Goal: Task Accomplishment & Management: Use online tool/utility

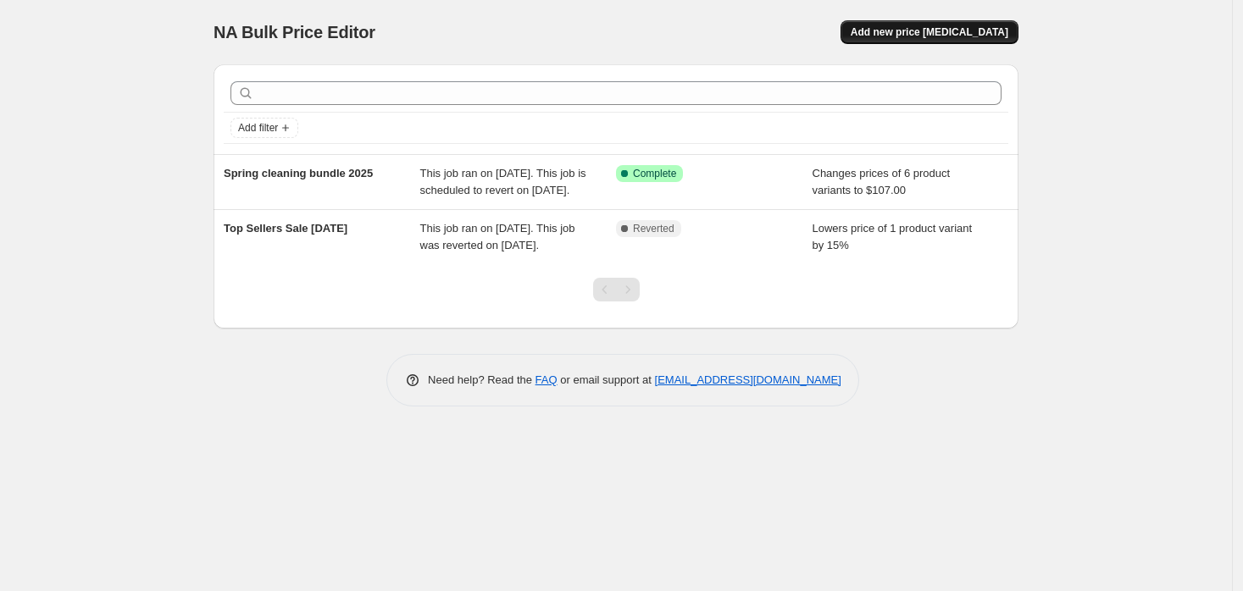
click at [936, 35] on span "Add new price [MEDICAL_DATA]" at bounding box center [929, 32] width 158 height 14
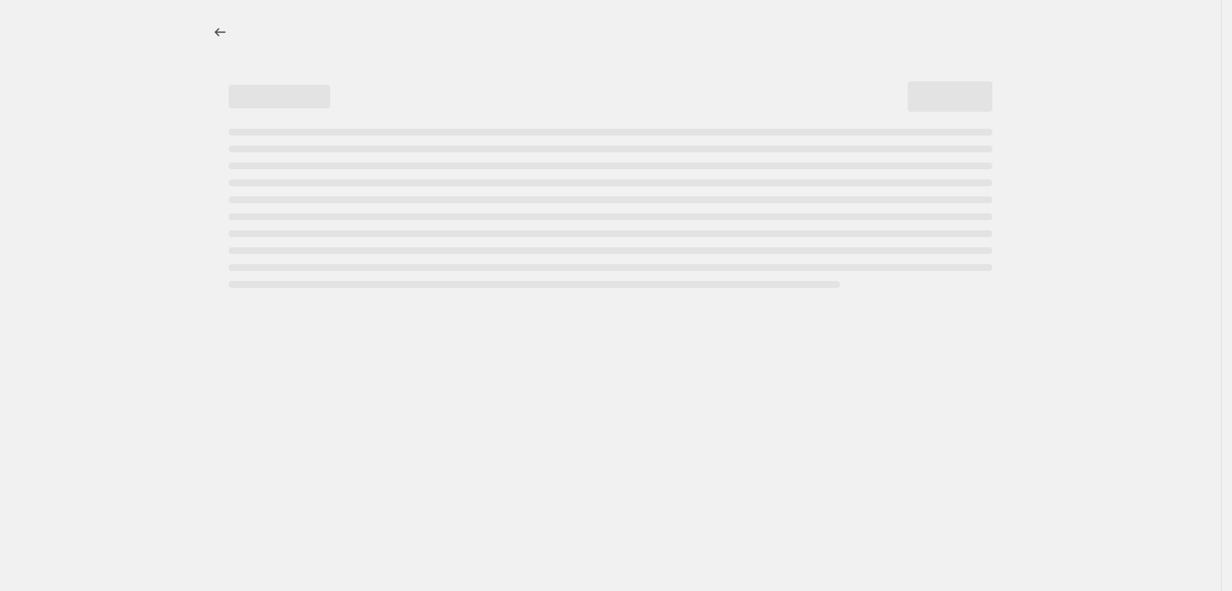
select select "percentage"
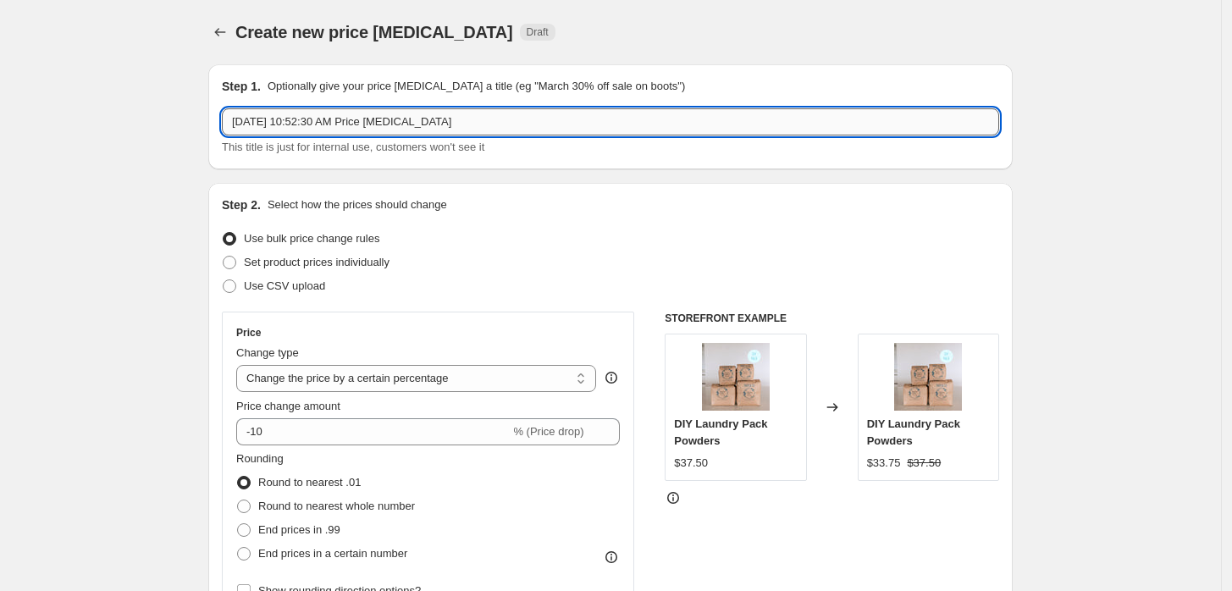
click at [526, 122] on input "[DATE] 10:52:30 AM Price [MEDICAL_DATA]" at bounding box center [611, 121] width 778 height 27
drag, startPoint x: 526, startPoint y: 122, endPoint x: 195, endPoint y: 124, distance: 331.2
click at [296, 123] on input "Spring sale 10% off" at bounding box center [611, 121] width 778 height 27
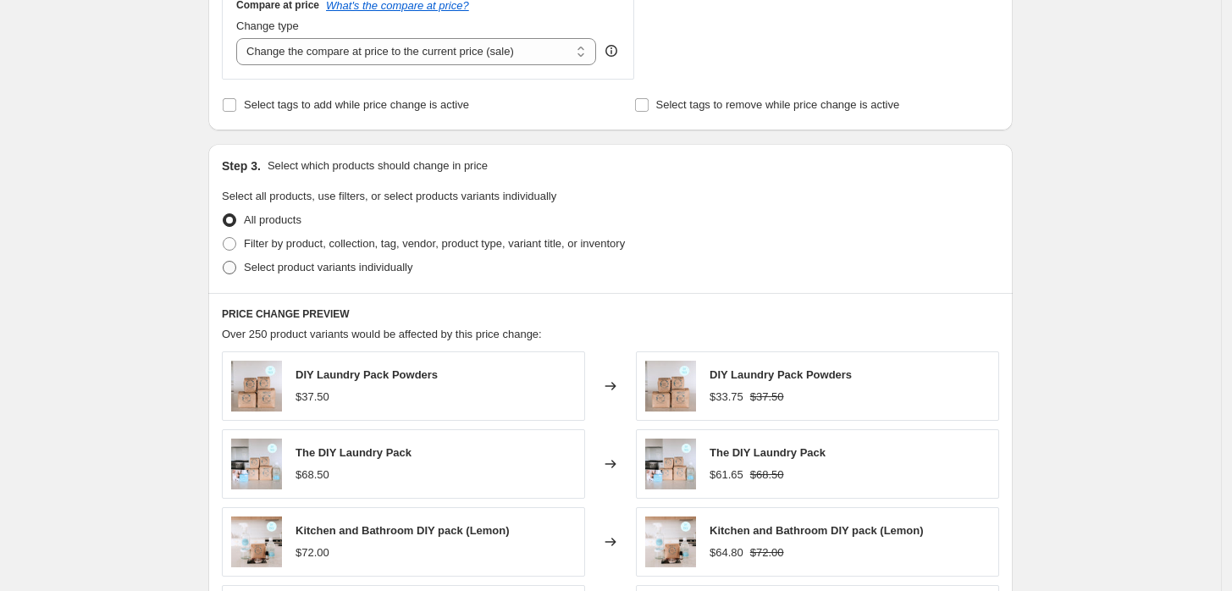
scroll to position [658, 0]
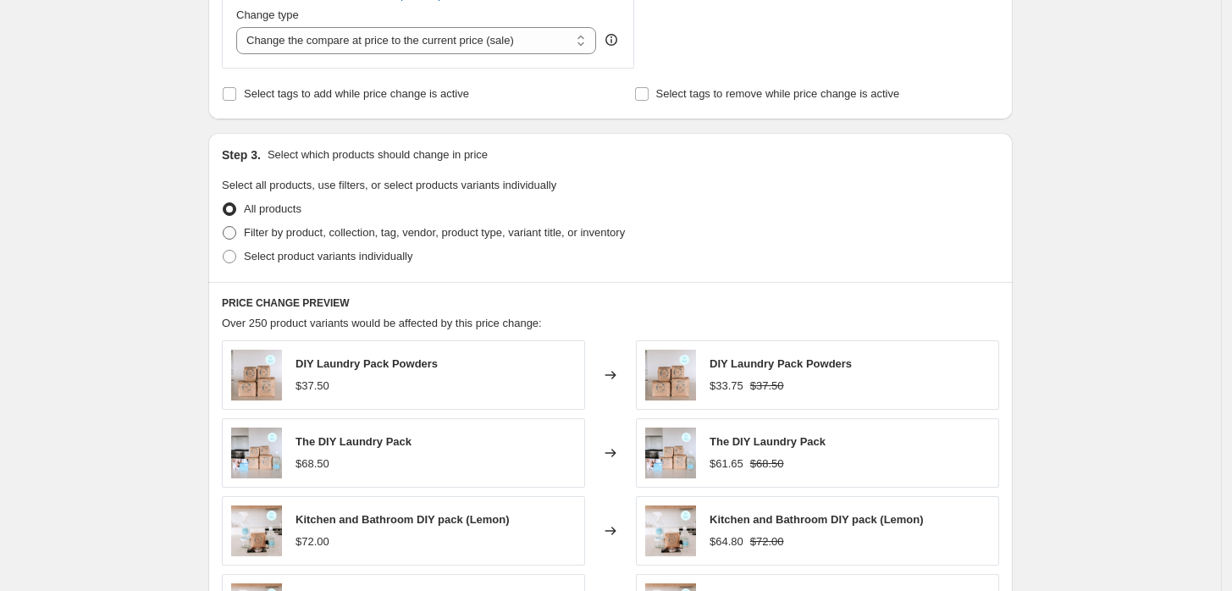
type input "Spring sale 2025 10% off"
drag, startPoint x: 305, startPoint y: 231, endPoint x: 224, endPoint y: 225, distance: 81.5
click at [224, 225] on div "Step 3. Select which products should change in price Select all products, use f…" at bounding box center [610, 207] width 805 height 149
click at [242, 258] on label "Select product variants individually" at bounding box center [317, 257] width 191 height 24
click at [224, 251] on input "Select product variants individually" at bounding box center [223, 250] width 1 height 1
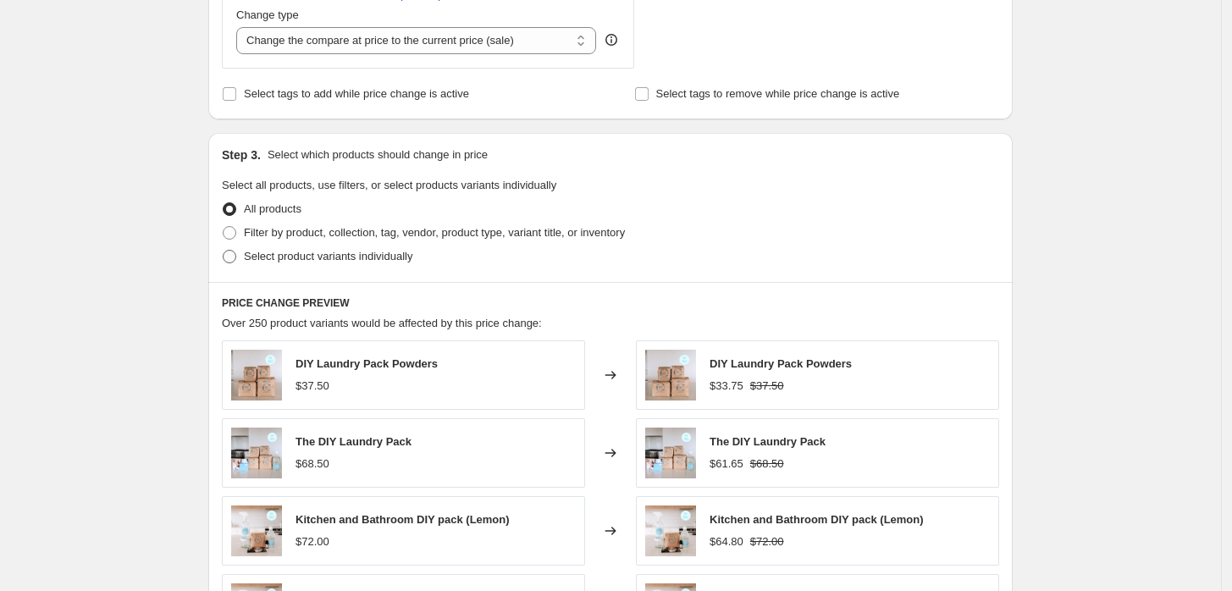
radio input "true"
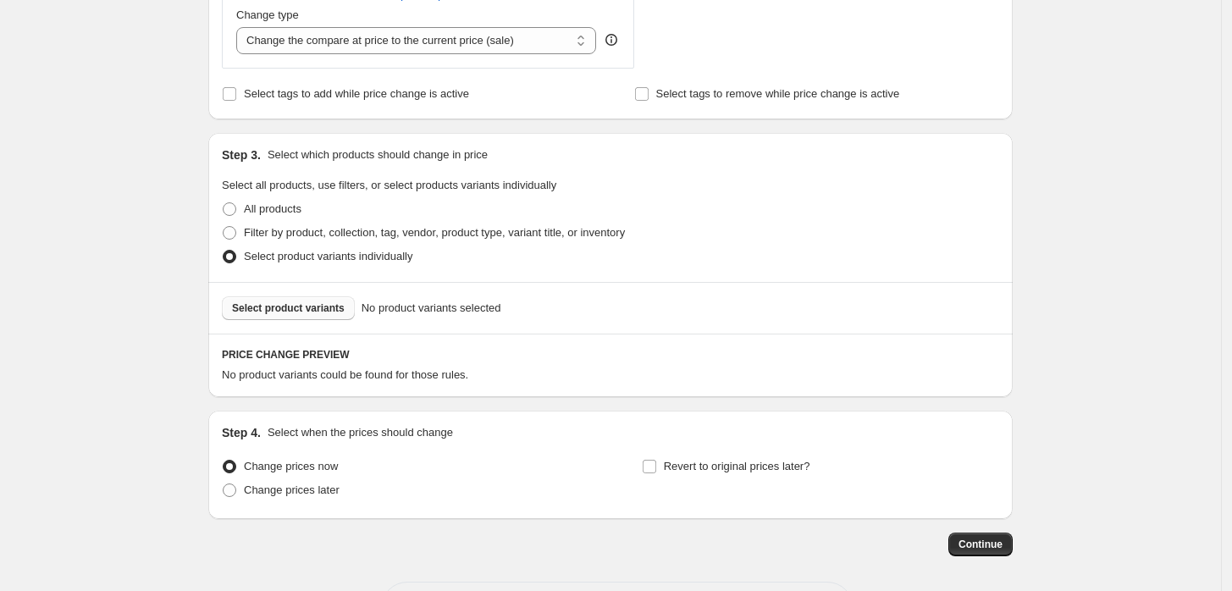
click at [325, 309] on span "Select product variants" at bounding box center [288, 309] width 113 height 14
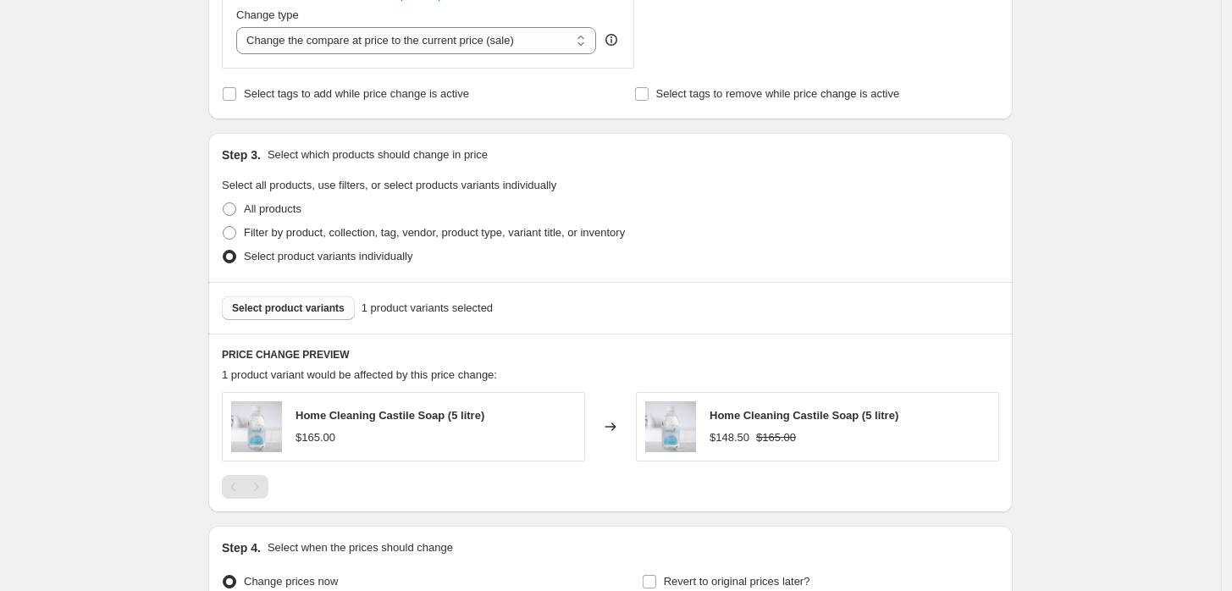
click at [294, 310] on span "Select product variants" at bounding box center [288, 309] width 113 height 14
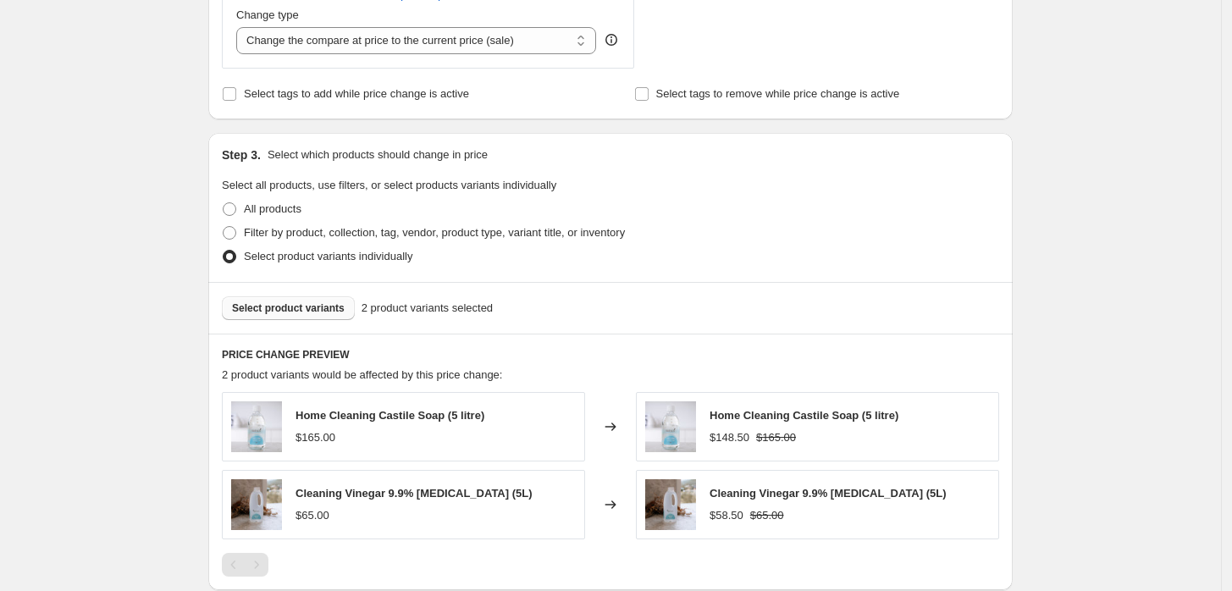
click at [300, 307] on span "Select product variants" at bounding box center [288, 309] width 113 height 14
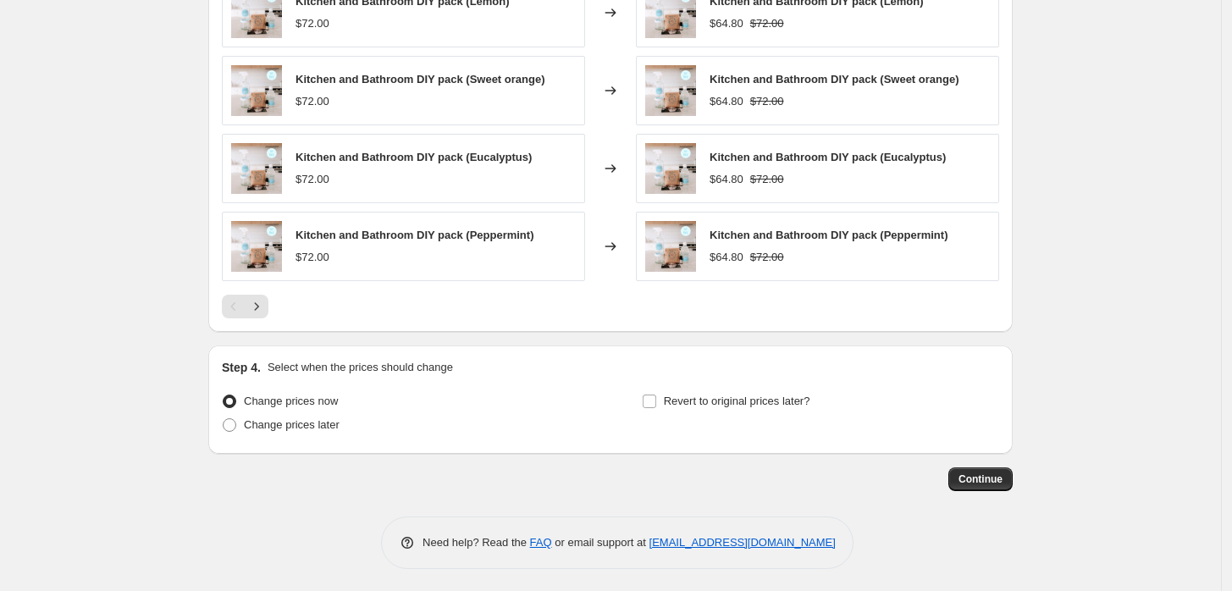
scroll to position [1153, 0]
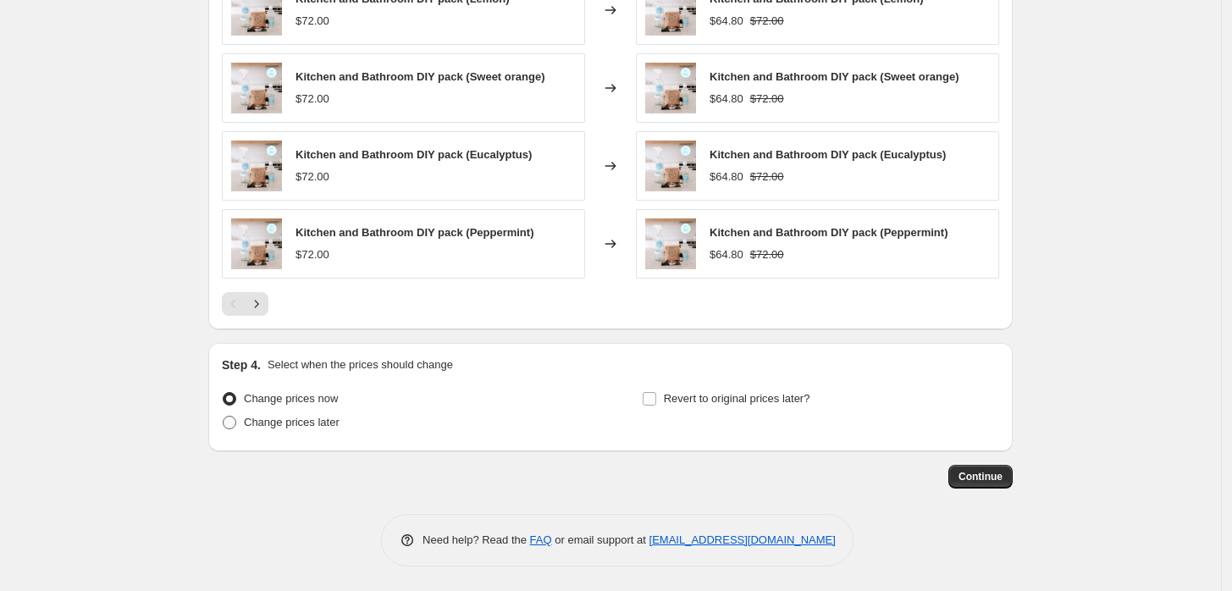
click at [235, 418] on span at bounding box center [230, 423] width 14 height 14
click at [224, 417] on input "Change prices later" at bounding box center [223, 416] width 1 height 1
radio input "true"
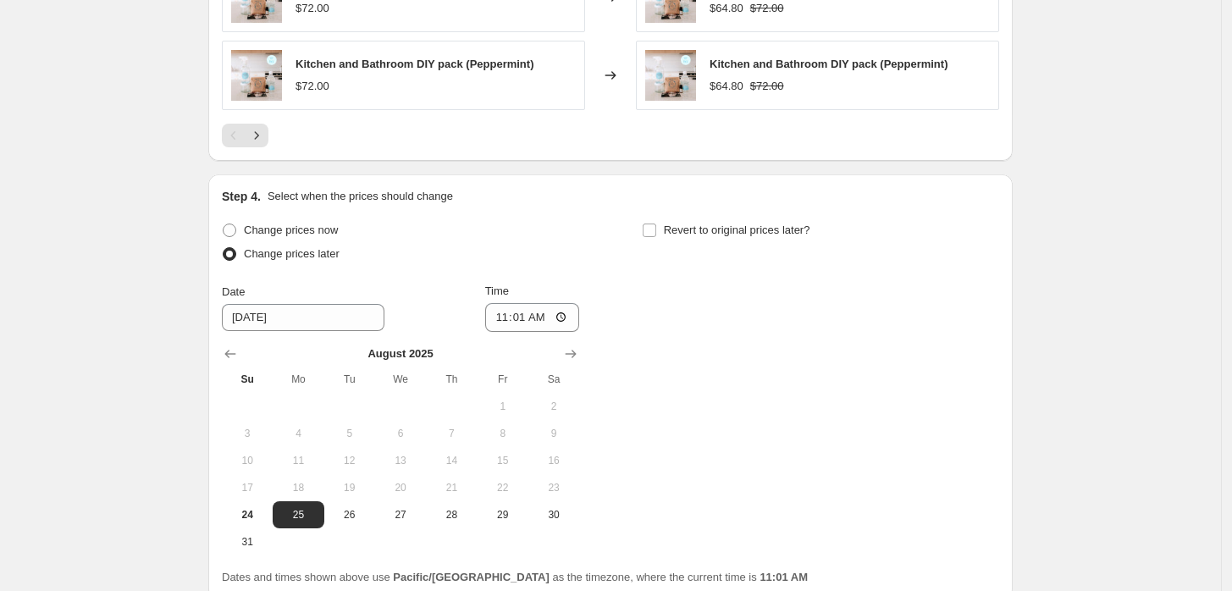
scroll to position [1342, 0]
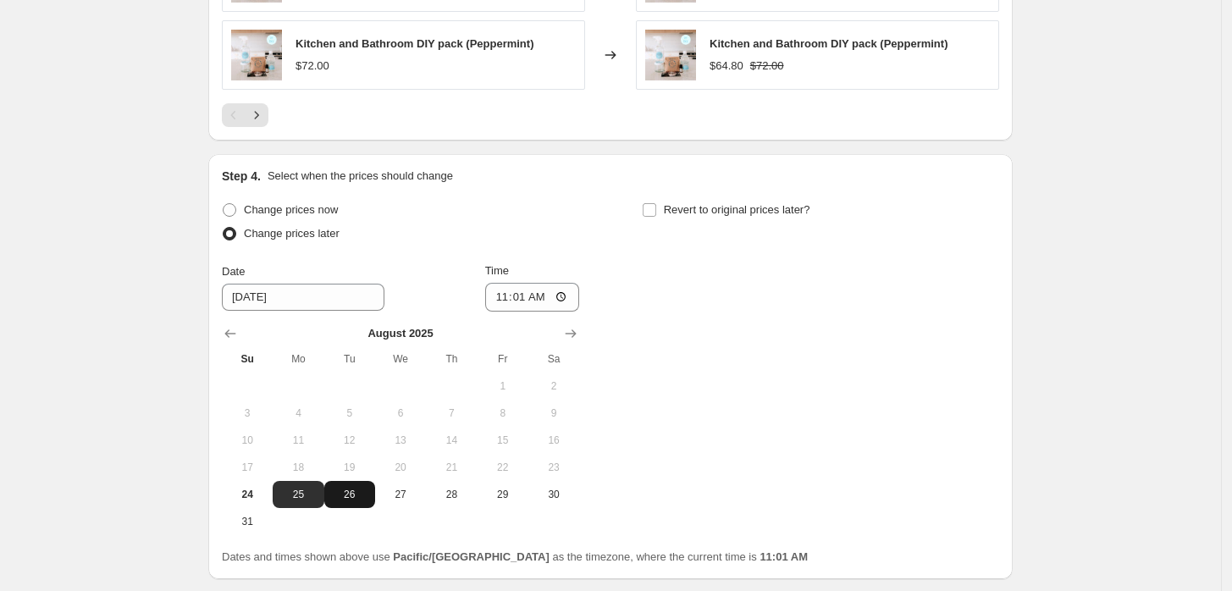
click at [350, 501] on span "26" at bounding box center [349, 495] width 37 height 14
type input "8/26/2025"
click at [508, 300] on input "11:01" at bounding box center [532, 297] width 95 height 29
type input "02:30"
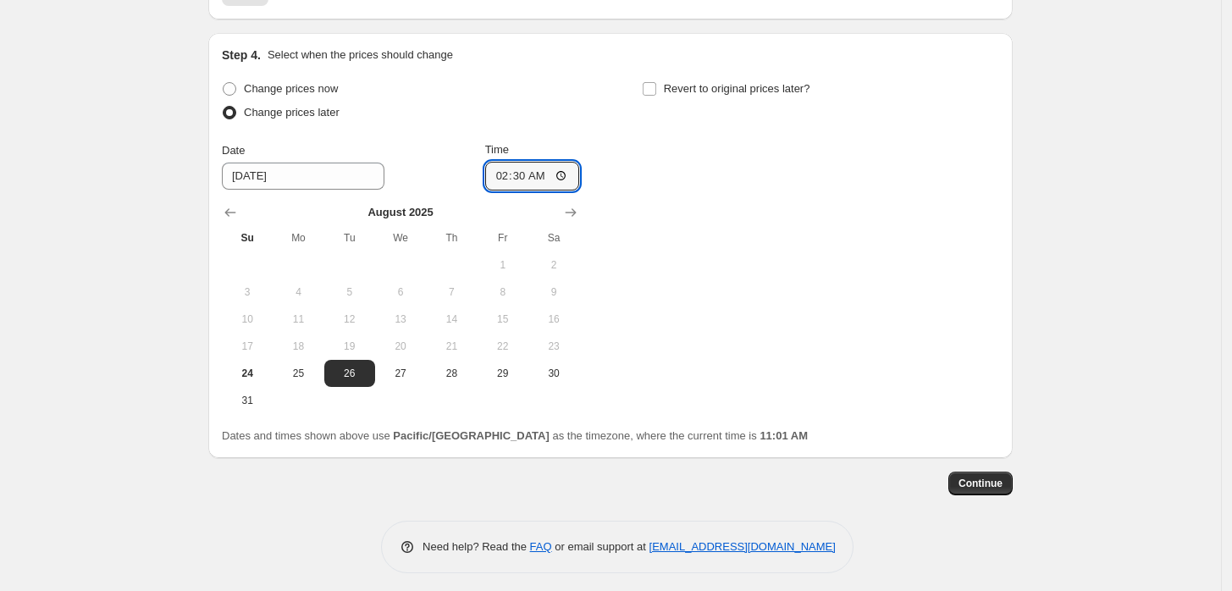
scroll to position [1470, 0]
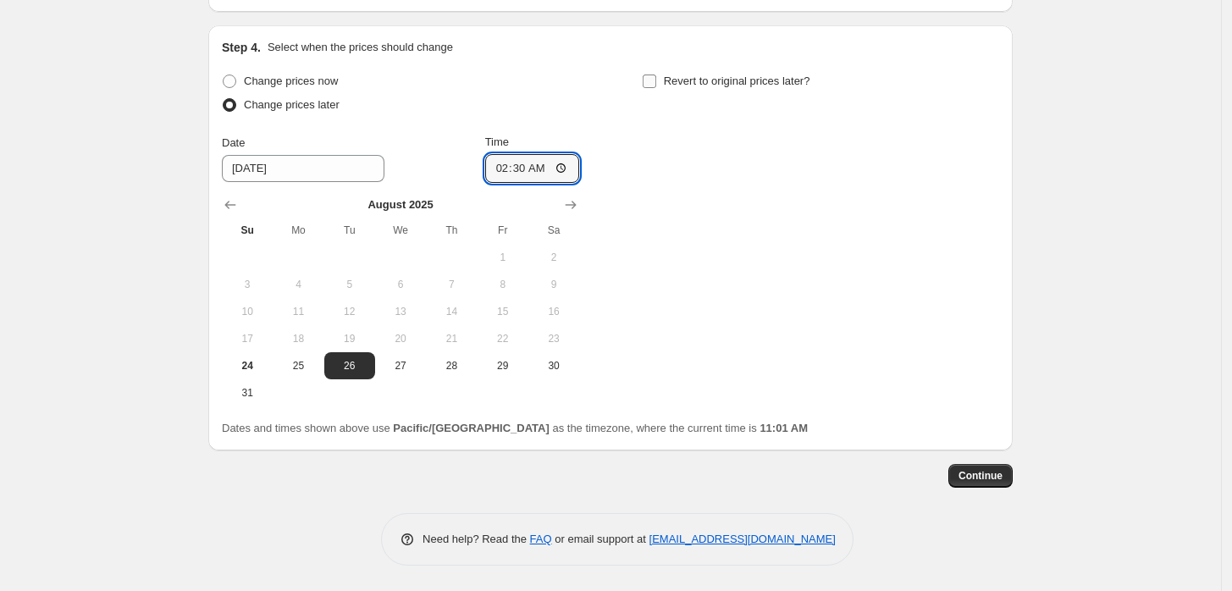
click at [652, 80] on input "Revert to original prices later?" at bounding box center [650, 82] width 14 height 14
checkbox input "true"
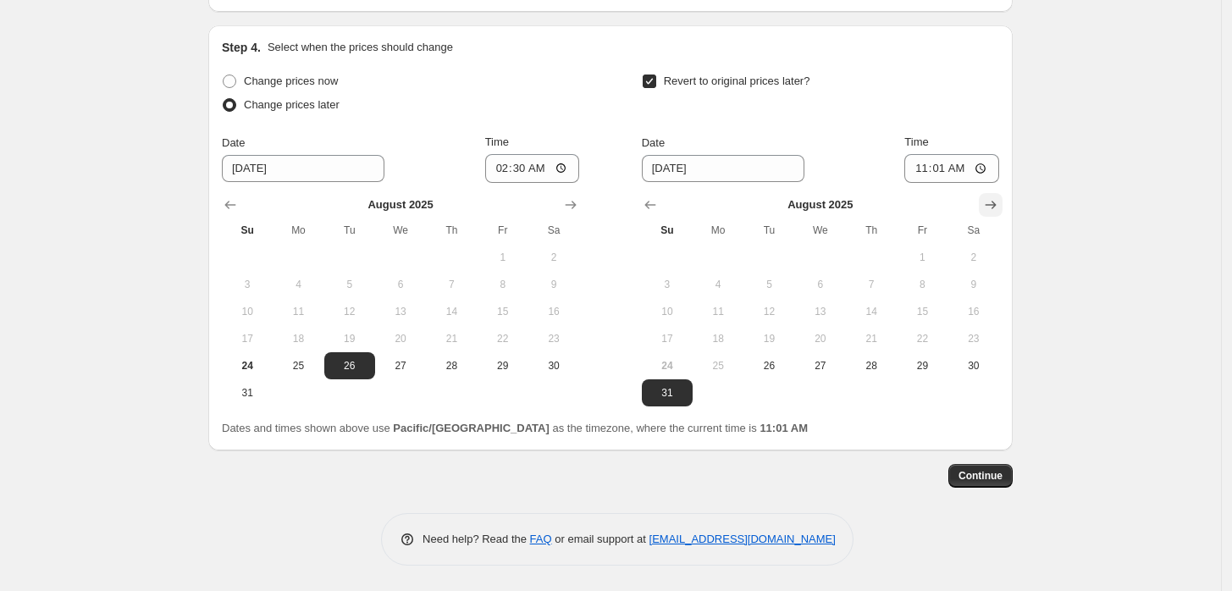
click at [989, 202] on icon "Show next month, September 2025" at bounding box center [991, 205] width 17 height 17
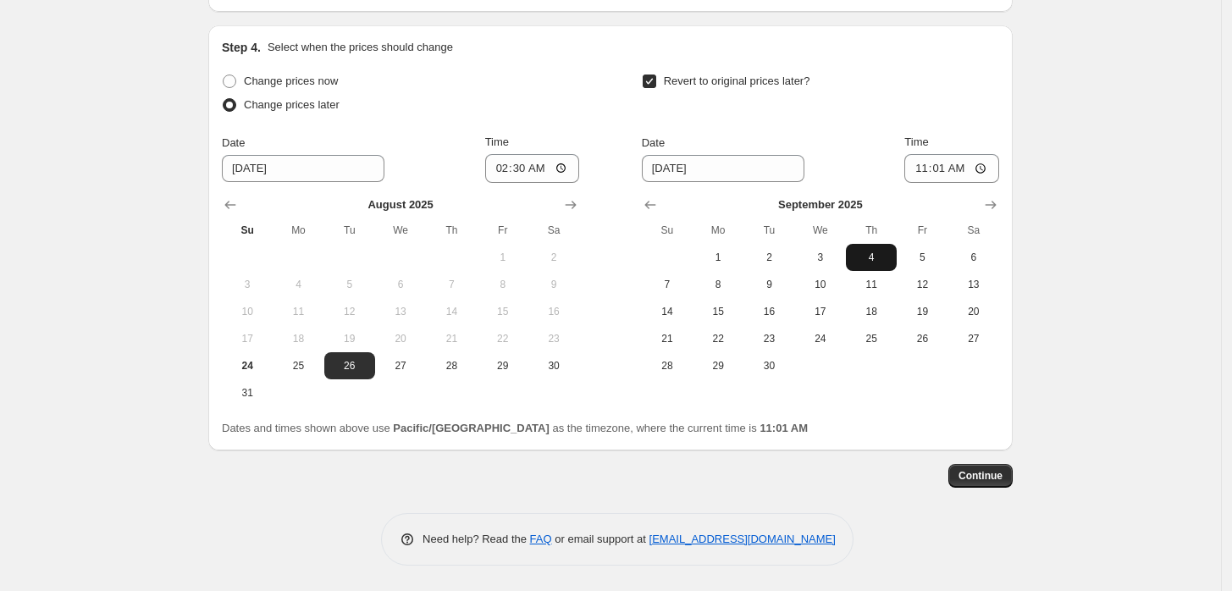
click at [880, 259] on span "4" at bounding box center [871, 258] width 37 height 14
type input "9/4/2025"
click at [926, 171] on input "11:01" at bounding box center [952, 168] width 95 height 29
type input "23:59"
click at [983, 479] on span "Continue" at bounding box center [981, 476] width 44 height 14
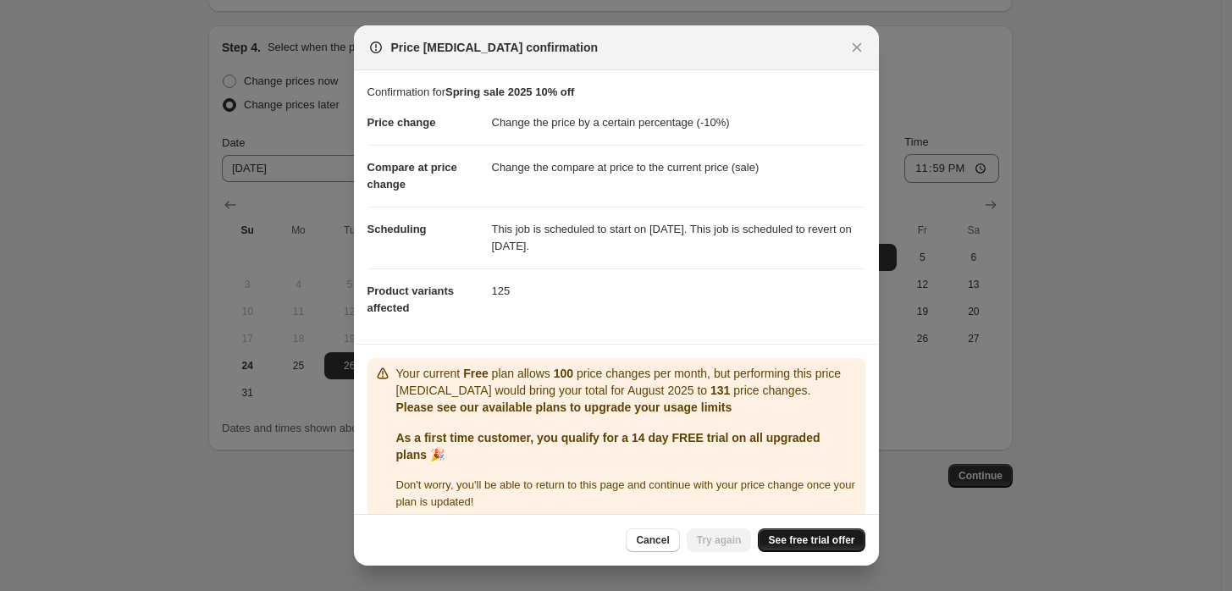
click at [813, 541] on span "See free trial offer" at bounding box center [811, 541] width 86 height 14
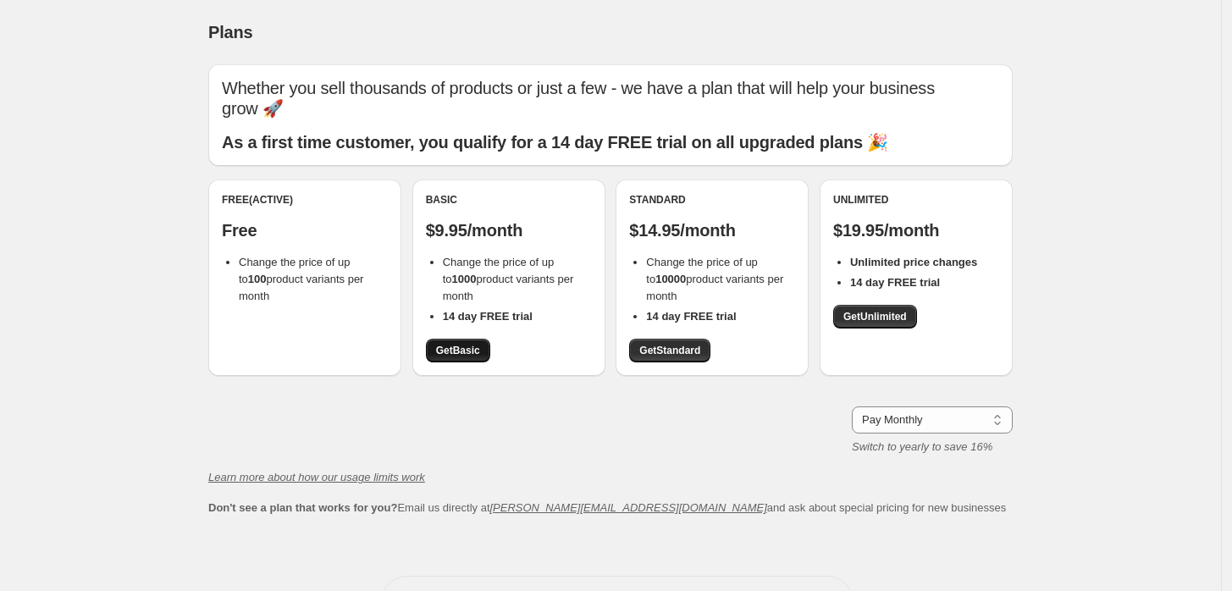
click at [465, 352] on span "Get Basic" at bounding box center [458, 351] width 44 height 14
click at [1002, 415] on select "Pay Monthly Pay Yearly (Save 16%)" at bounding box center [932, 420] width 161 height 27
select select "year"
click at [856, 407] on select "Pay Monthly Pay Yearly (Save 16%)" at bounding box center [932, 420] width 161 height 27
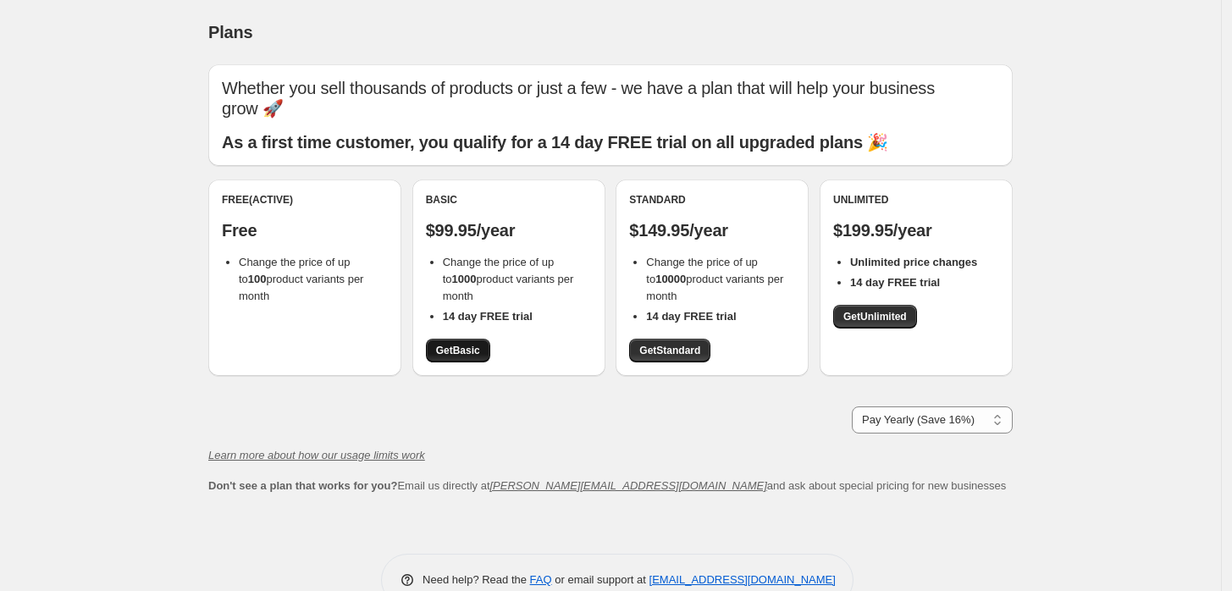
click at [455, 354] on span "Get Basic" at bounding box center [458, 351] width 44 height 14
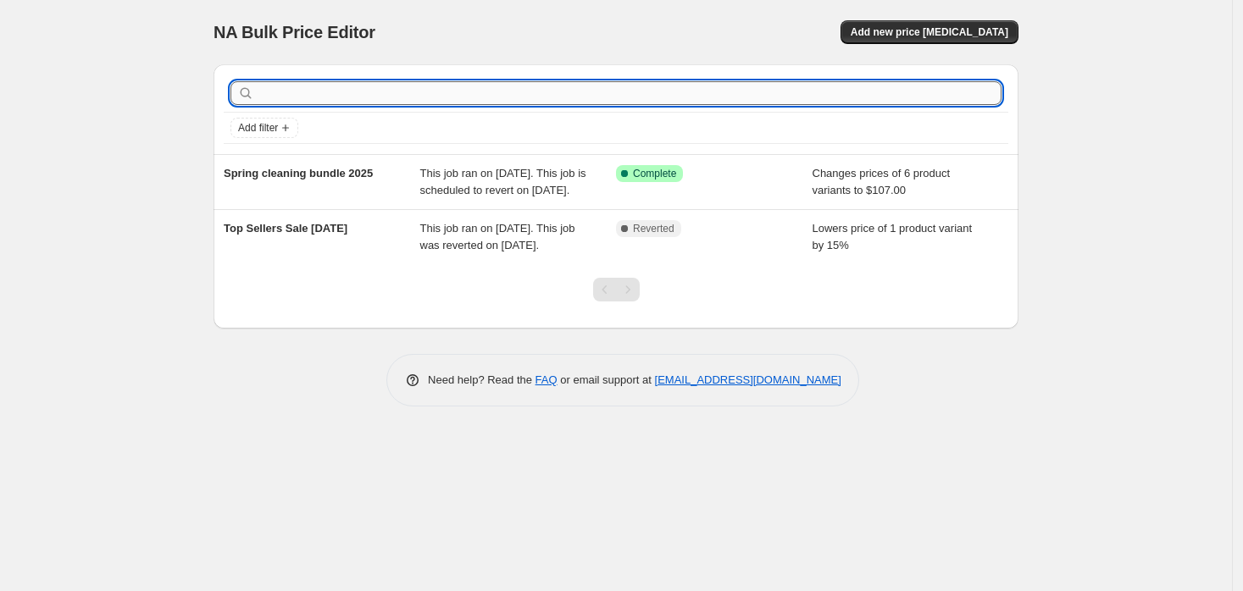
click at [389, 94] on input "text" at bounding box center [630, 93] width 744 height 24
type input "sp"
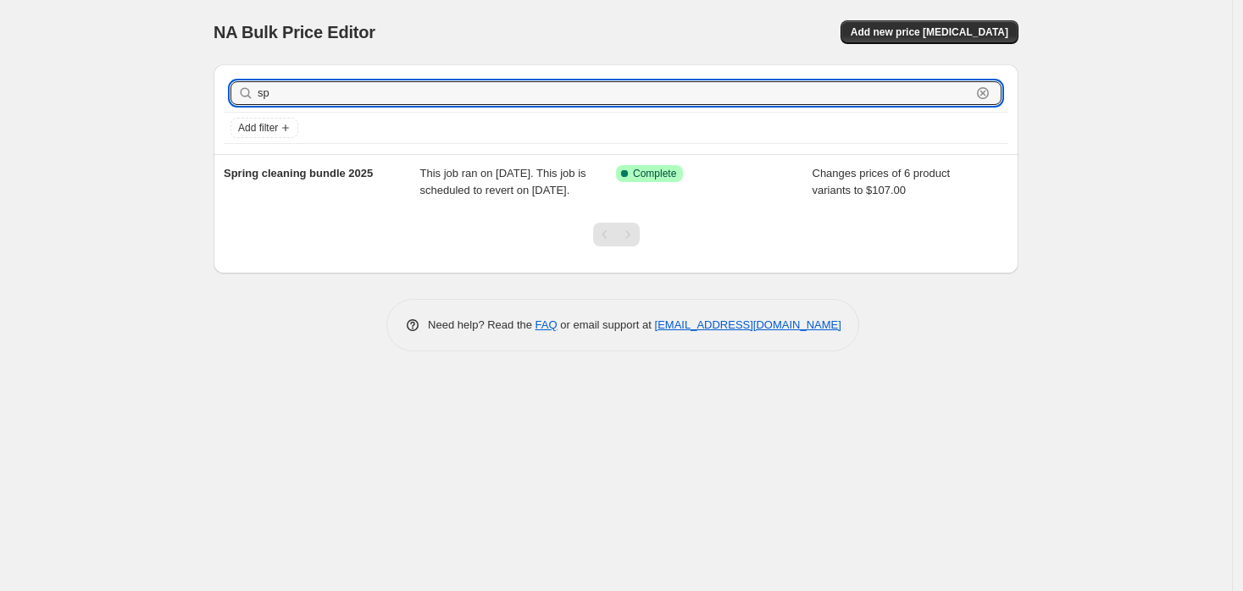
click at [387, 95] on input "sp" at bounding box center [614, 93] width 713 height 24
type input "spring"
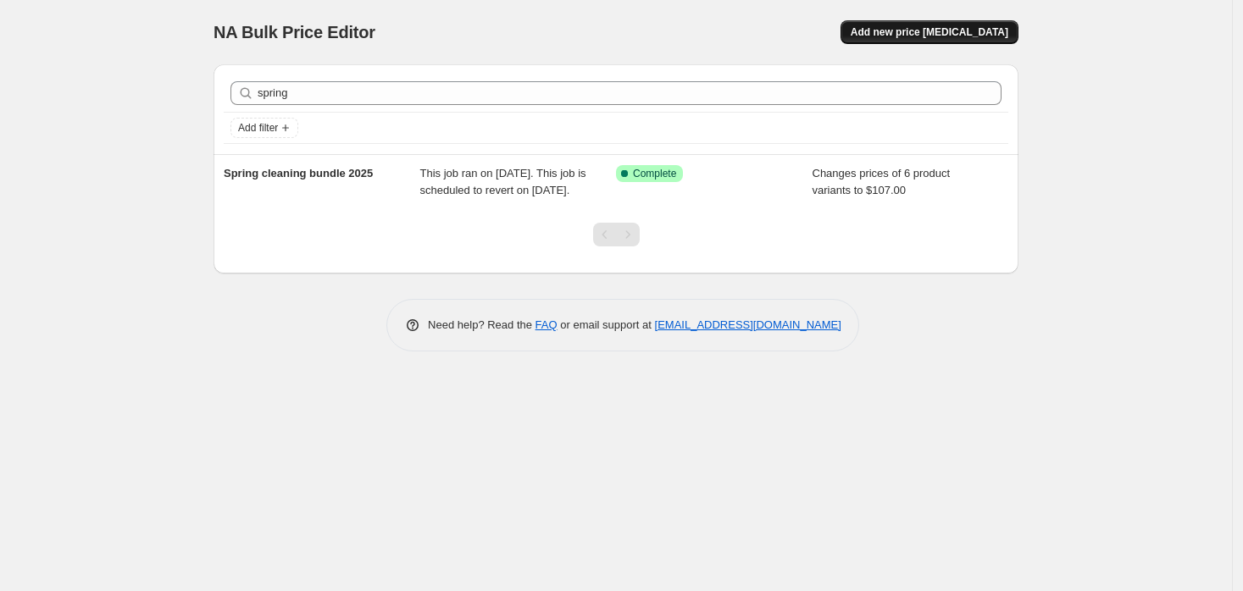
click at [889, 35] on span "Add new price [MEDICAL_DATA]" at bounding box center [929, 32] width 158 height 14
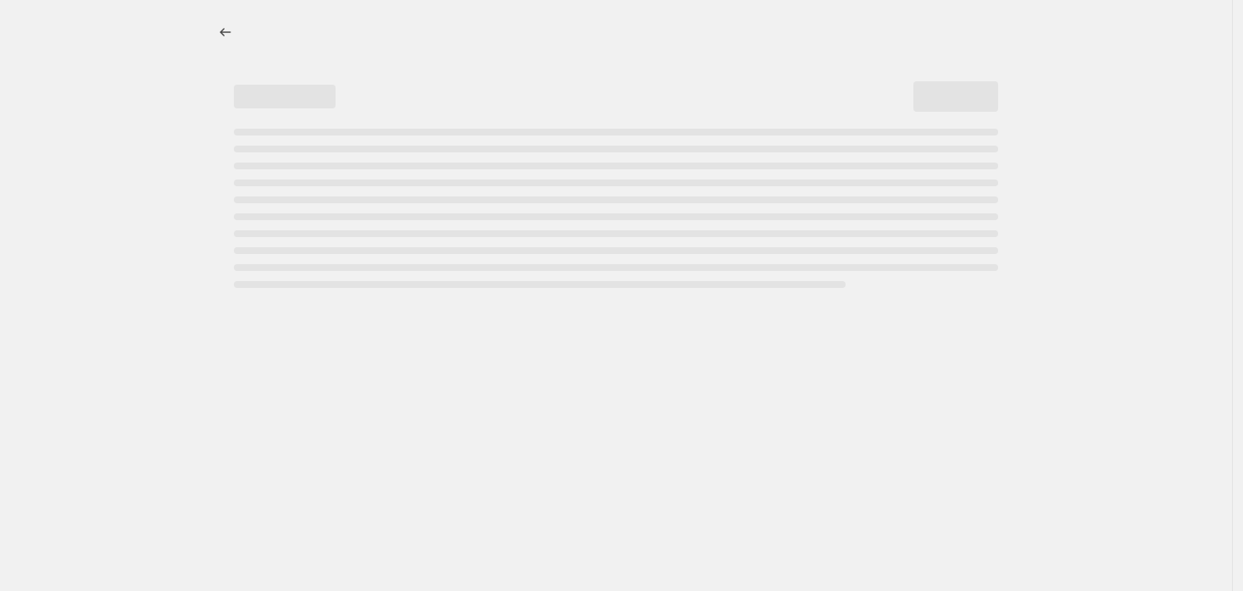
select select "percentage"
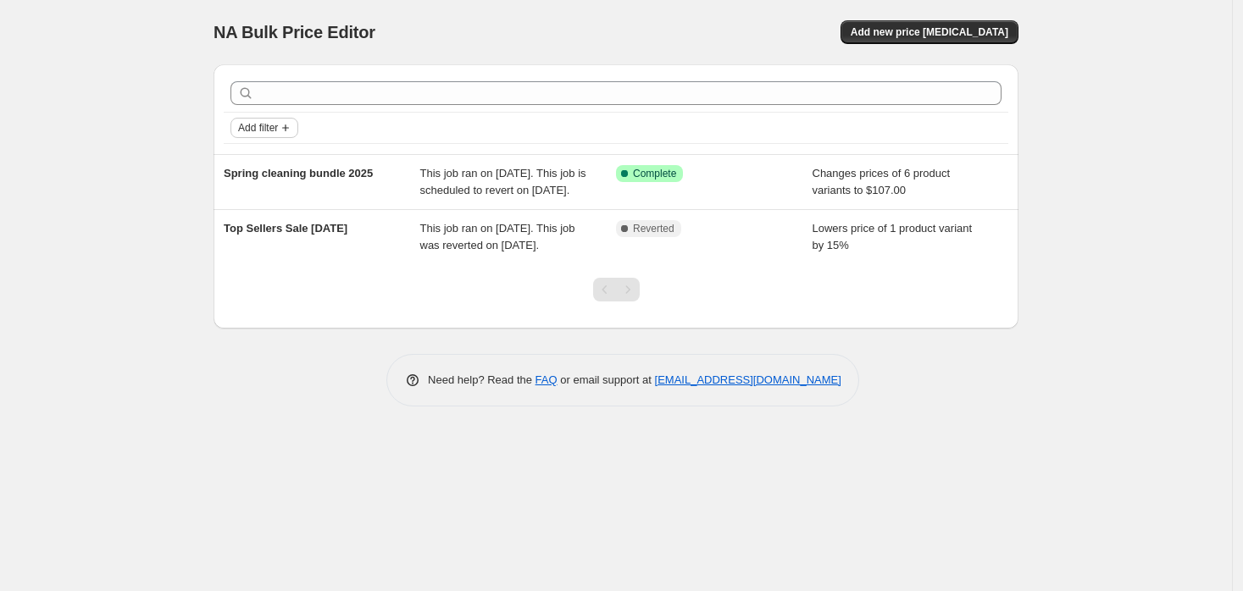
click at [285, 125] on icon "Add filter" at bounding box center [286, 128] width 14 height 14
click at [955, 25] on button "Add new price change job" at bounding box center [929, 32] width 178 height 24
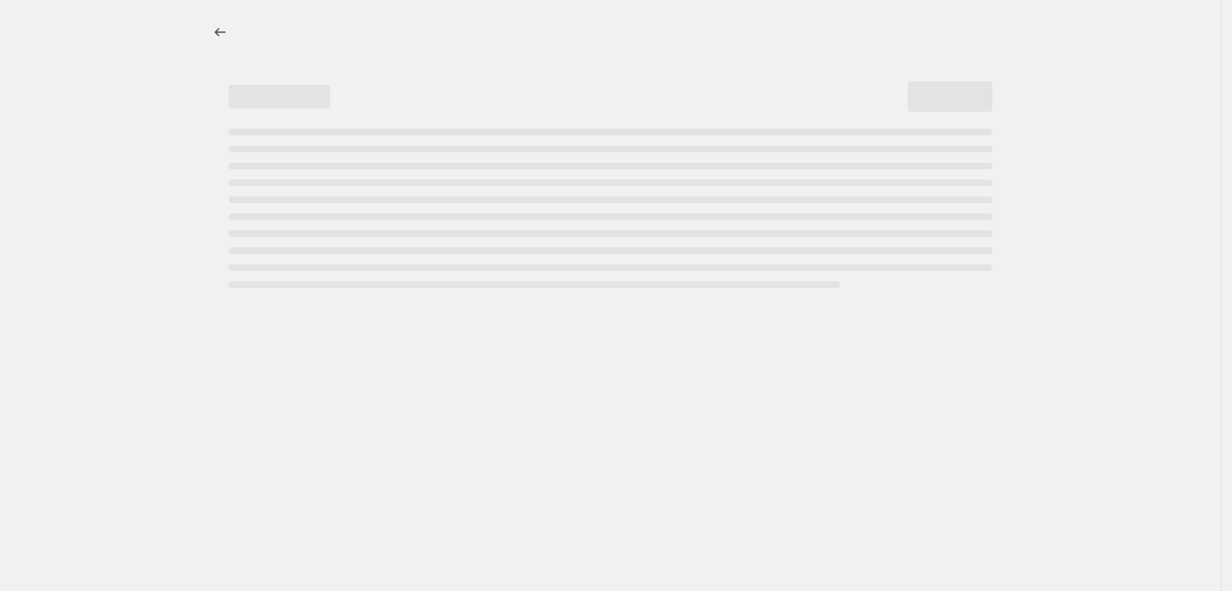
select select "percentage"
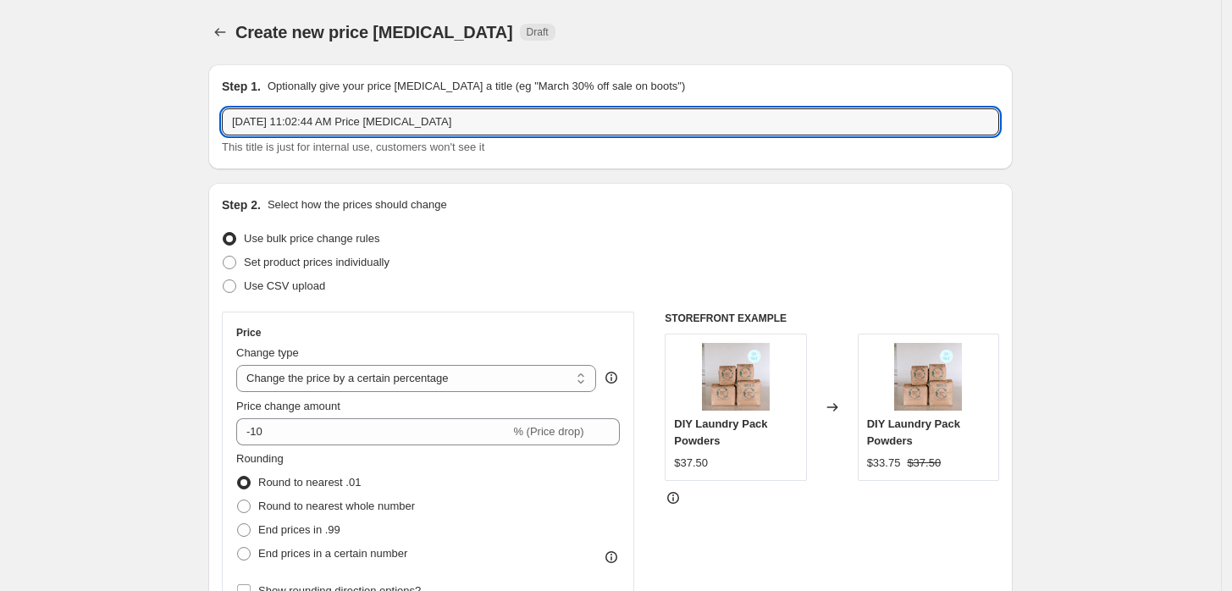
drag, startPoint x: 567, startPoint y: 112, endPoint x: 186, endPoint y: 152, distance: 383.2
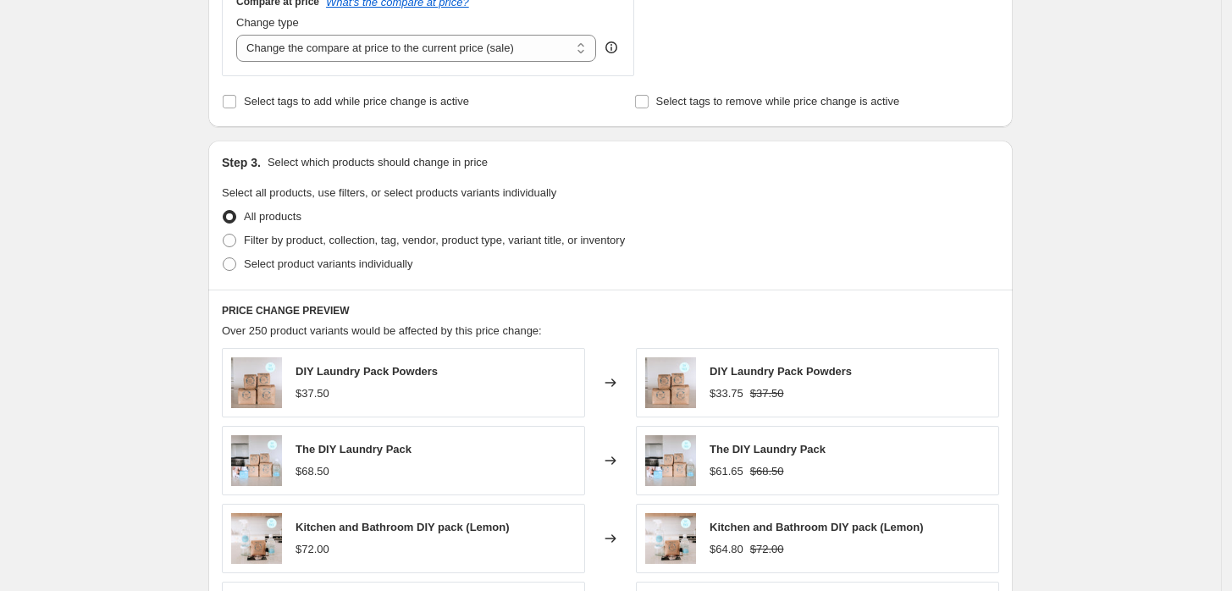
scroll to position [658, 0]
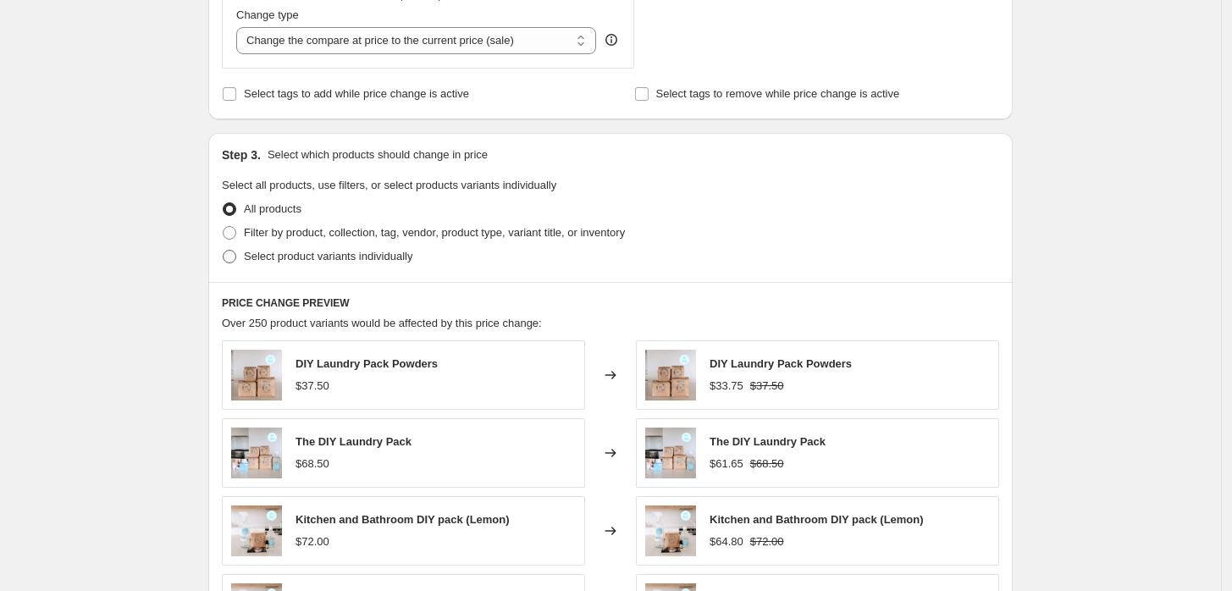
type input "Spring clean sale 10% off"
click at [228, 259] on span at bounding box center [230, 257] width 14 height 14
click at [224, 251] on input "Select product variants individually" at bounding box center [223, 250] width 1 height 1
radio input "true"
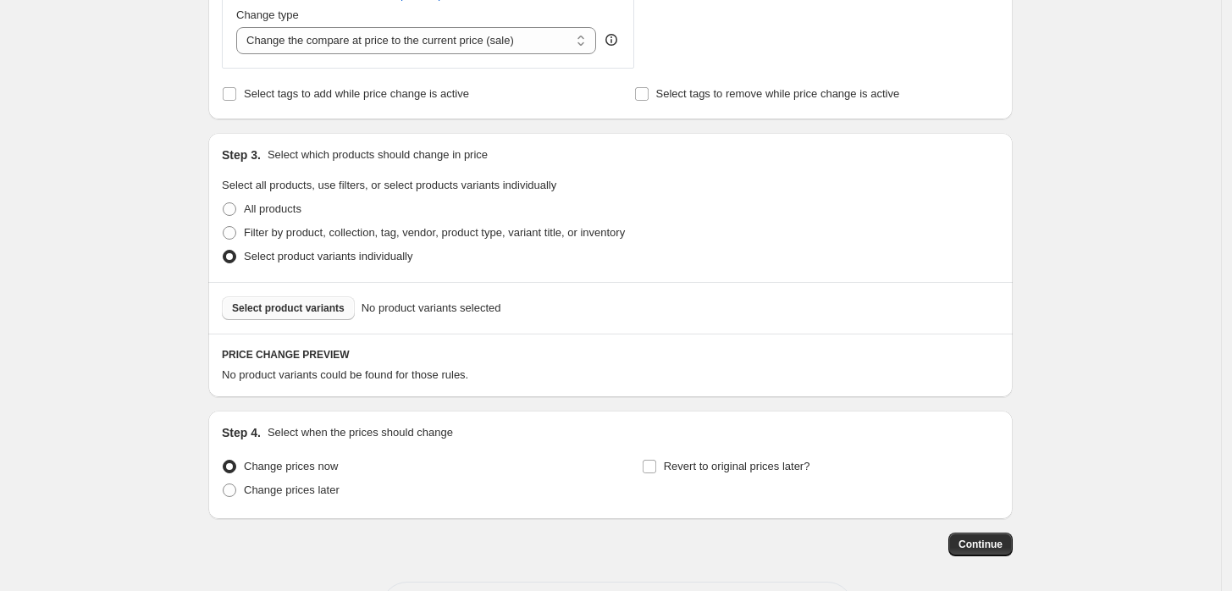
click at [311, 311] on span "Select product variants" at bounding box center [288, 309] width 113 height 14
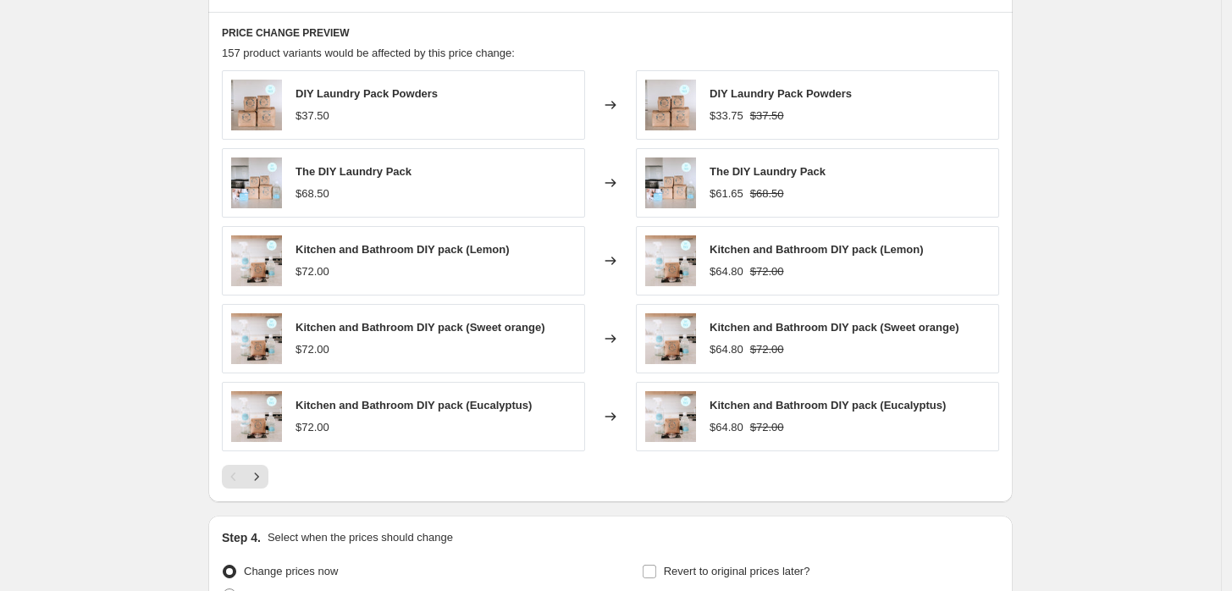
scroll to position [1035, 0]
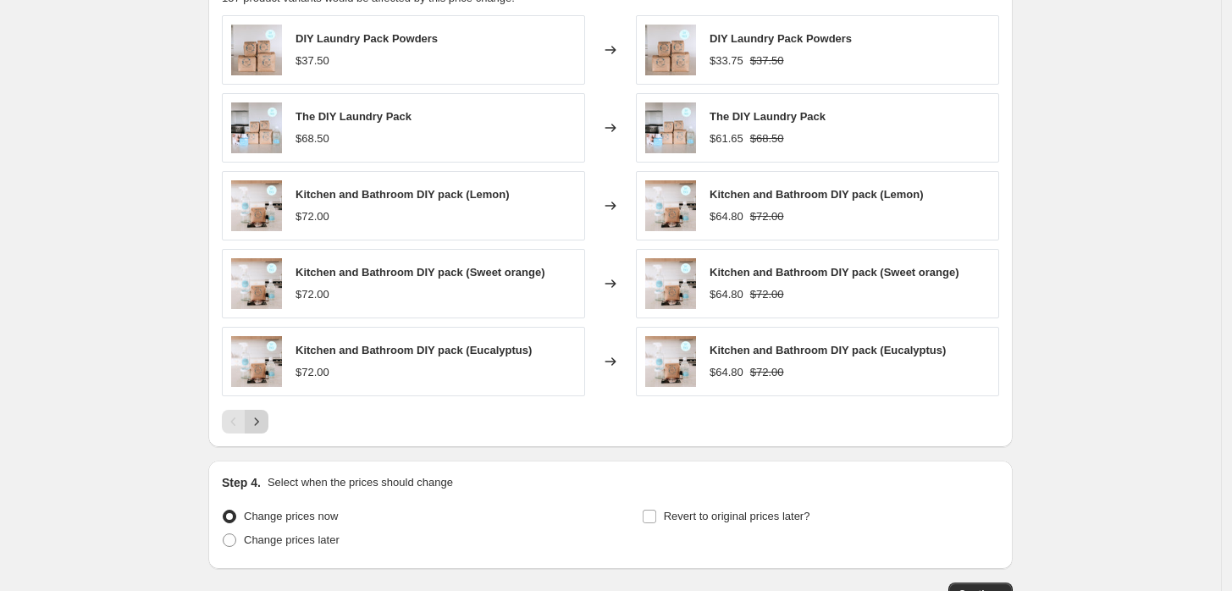
click at [261, 421] on icon "Next" at bounding box center [256, 421] width 17 height 17
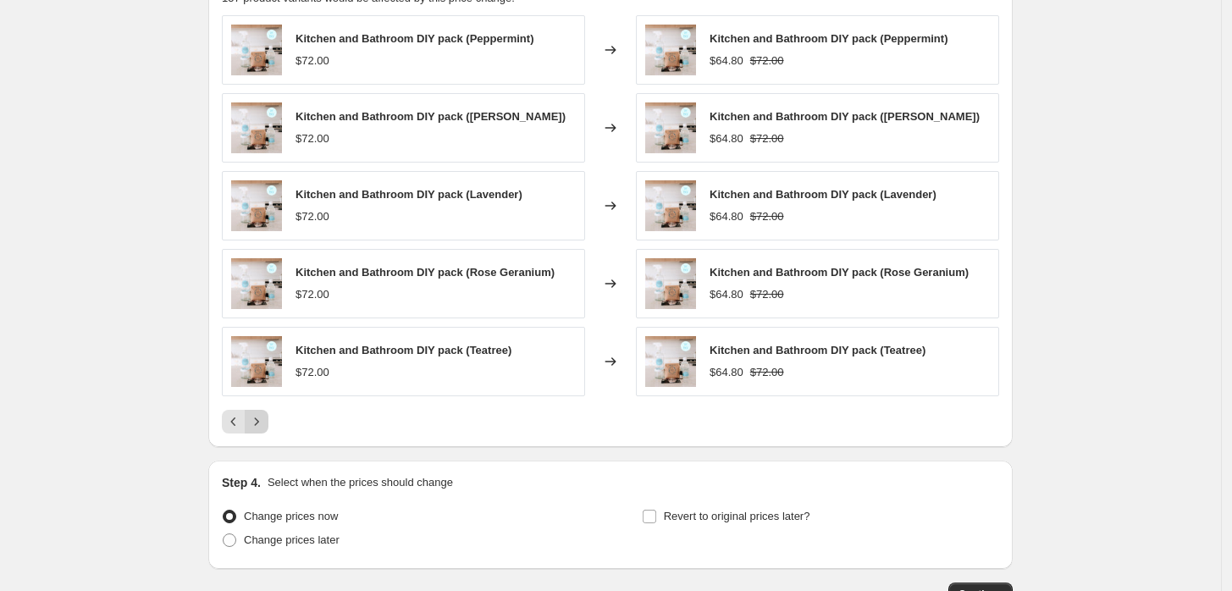
click at [261, 421] on icon "Next" at bounding box center [256, 421] width 17 height 17
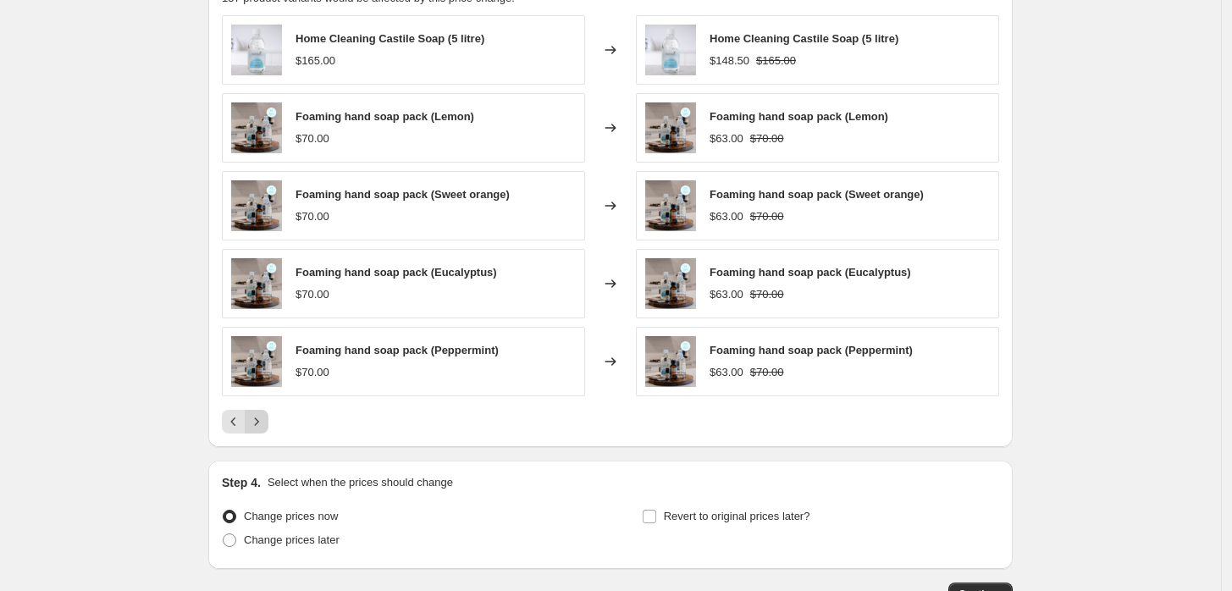
click at [262, 421] on icon "Next" at bounding box center [256, 421] width 17 height 17
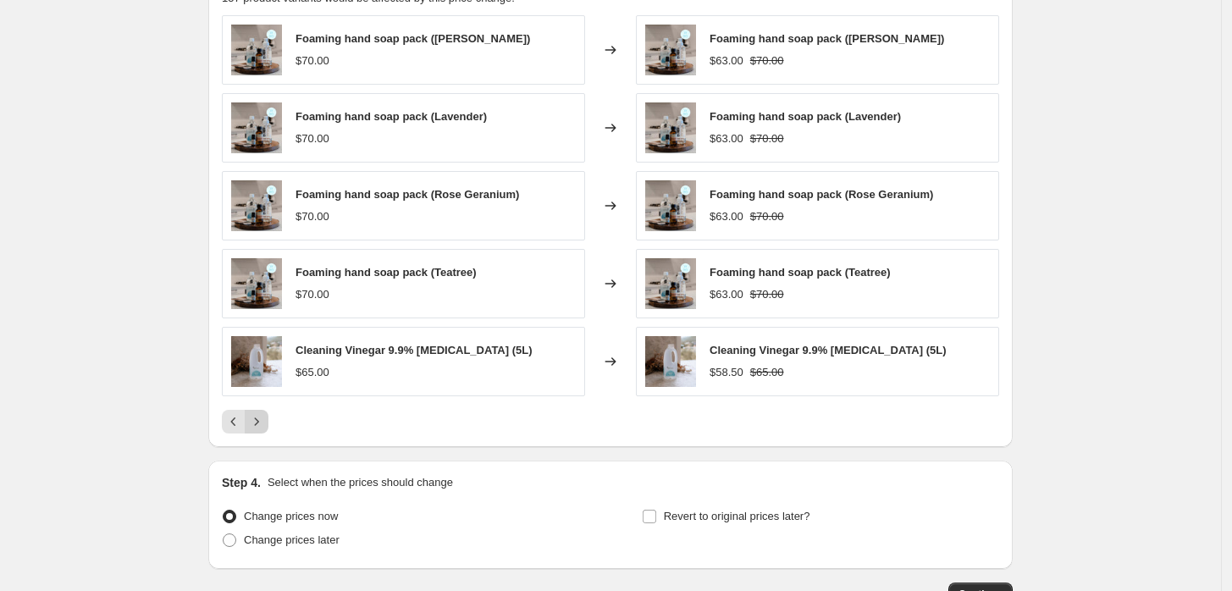
click at [259, 424] on icon "Next" at bounding box center [256, 421] width 17 height 17
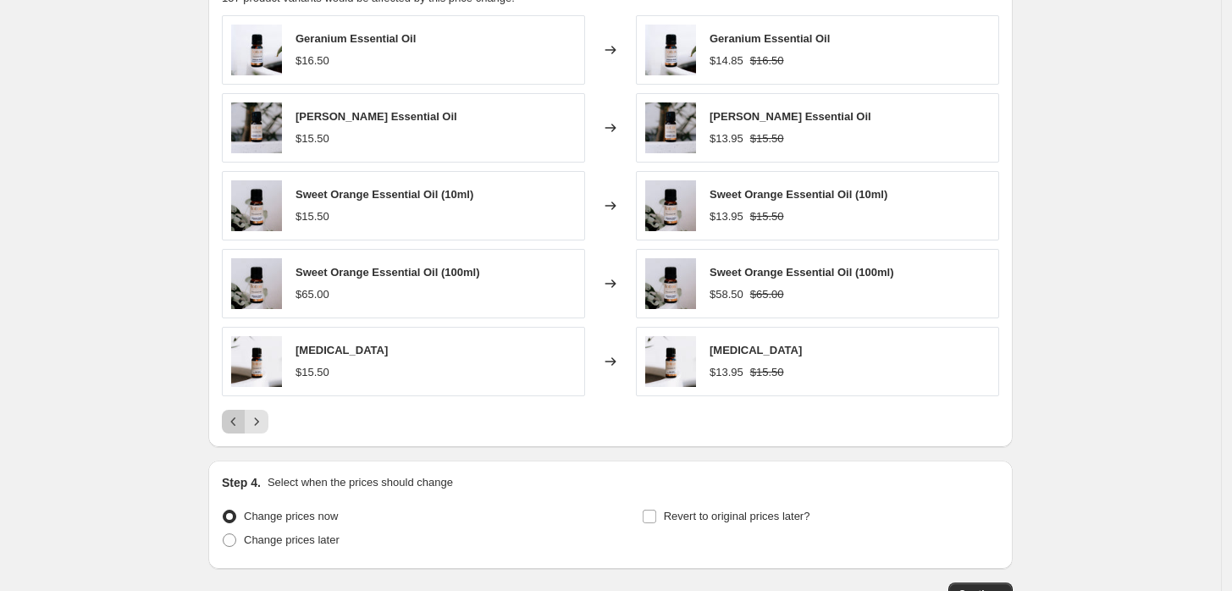
click at [236, 426] on icon "Previous" at bounding box center [233, 421] width 17 height 17
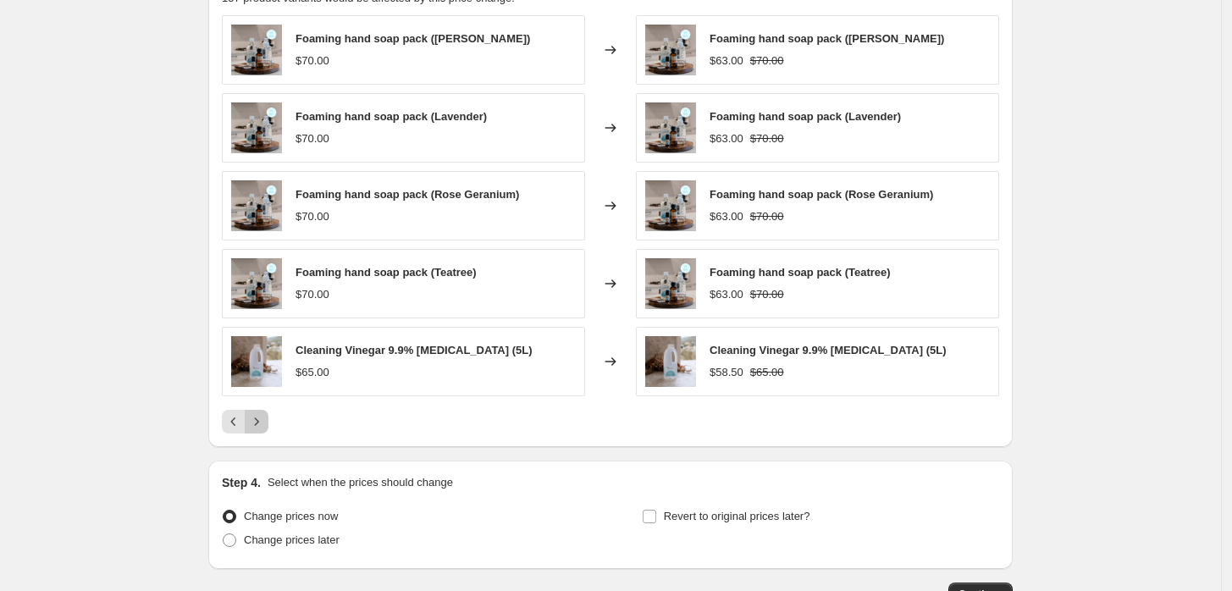
click at [265, 420] on icon "Next" at bounding box center [256, 421] width 17 height 17
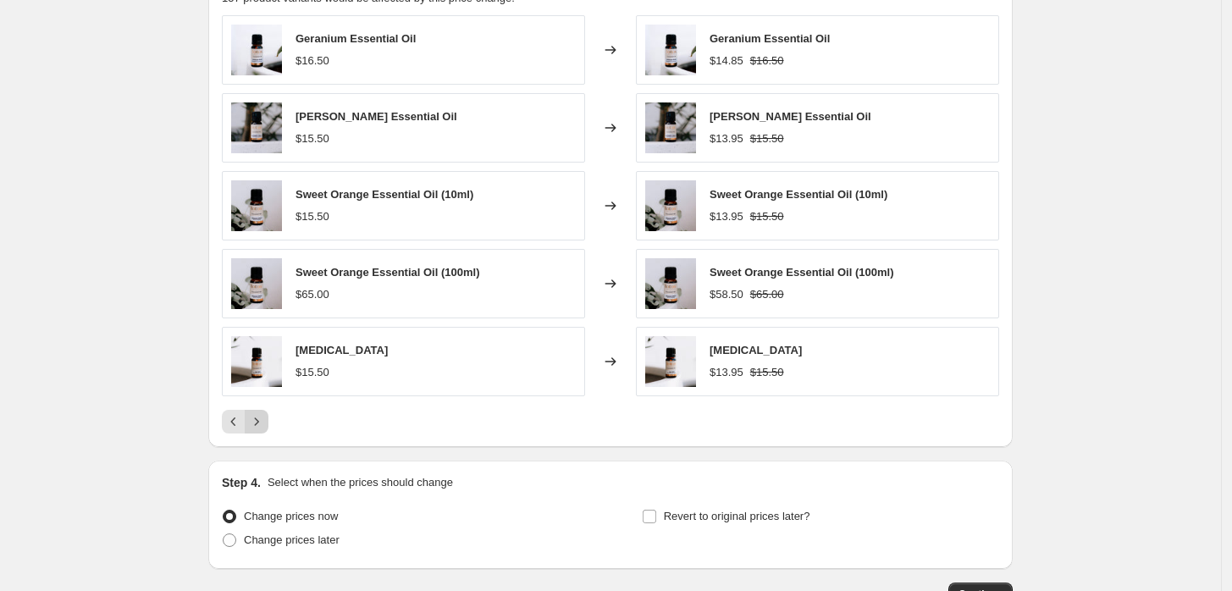
click at [265, 420] on icon "Next" at bounding box center [256, 421] width 17 height 17
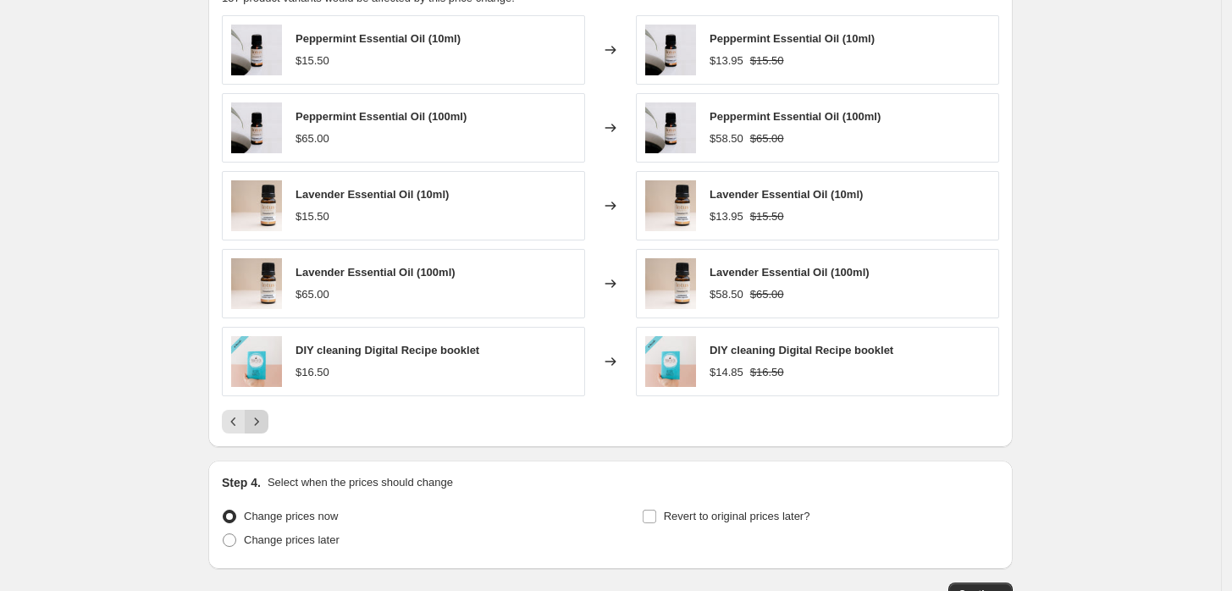
click at [265, 420] on icon "Next" at bounding box center [256, 421] width 17 height 17
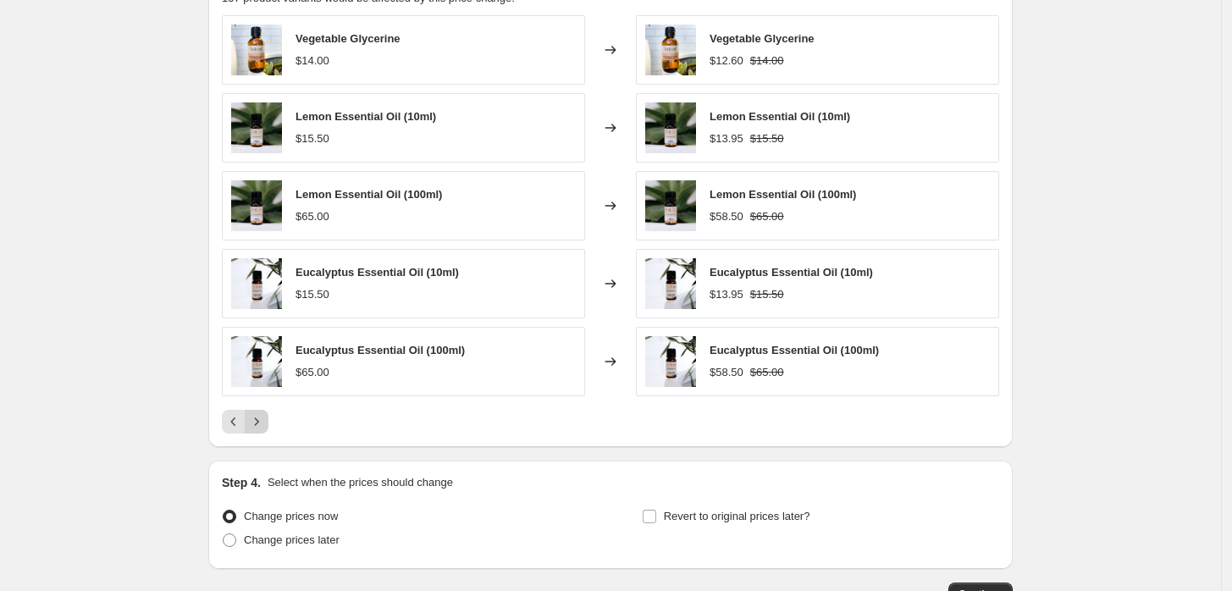
click at [265, 420] on icon "Next" at bounding box center [256, 421] width 17 height 17
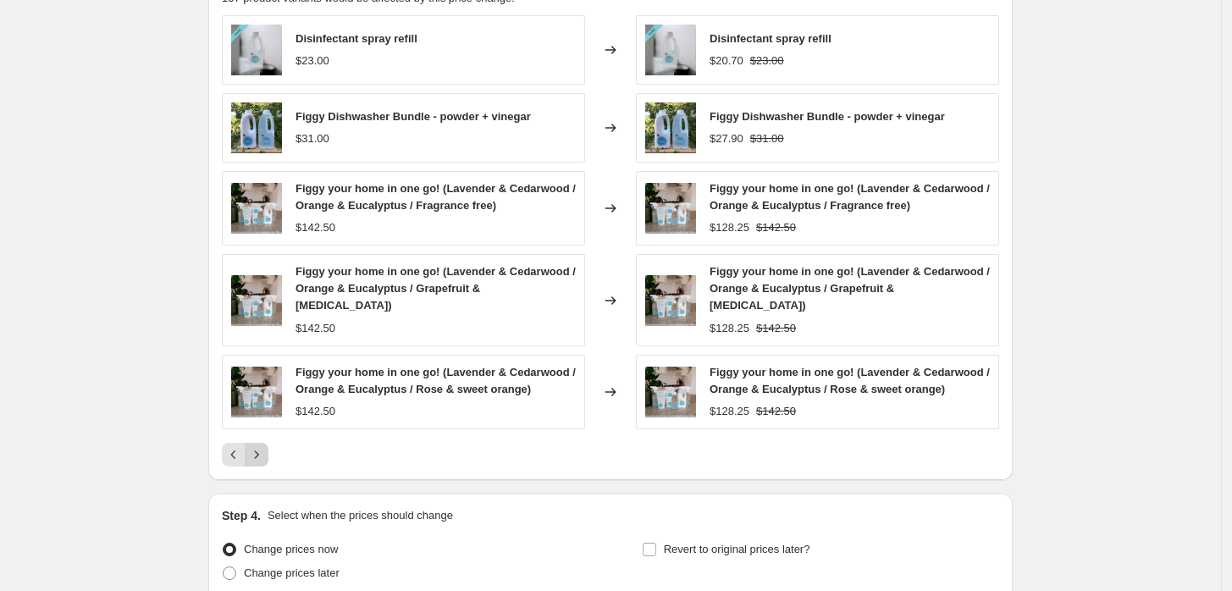
click at [261, 446] on icon "Next" at bounding box center [256, 454] width 17 height 17
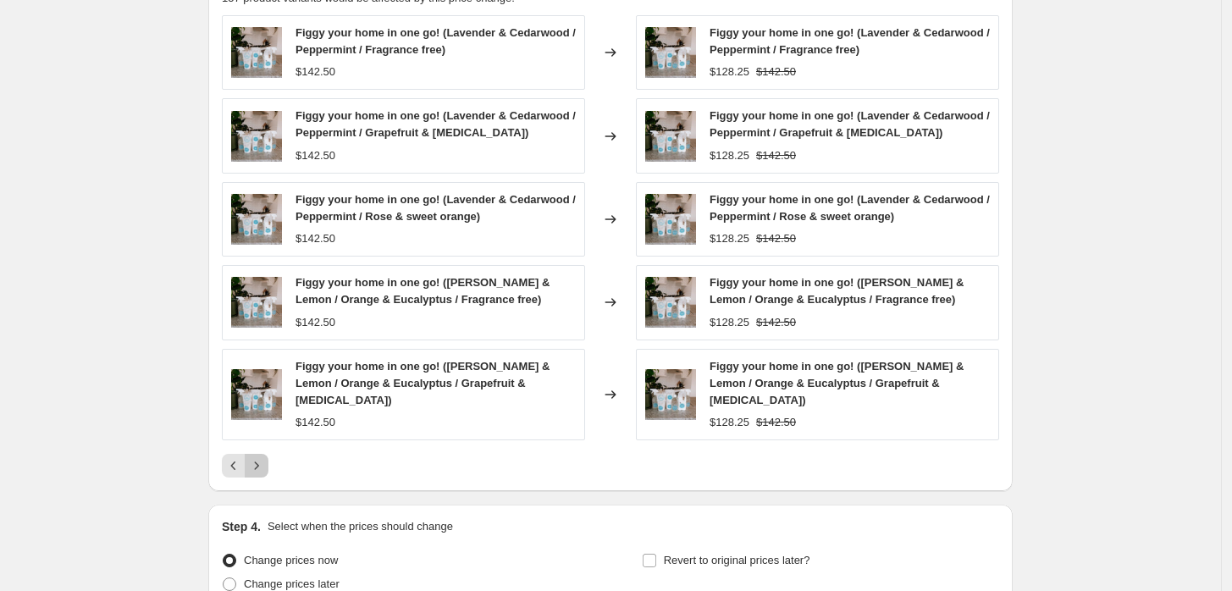
click at [261, 454] on button "Next" at bounding box center [257, 466] width 24 height 24
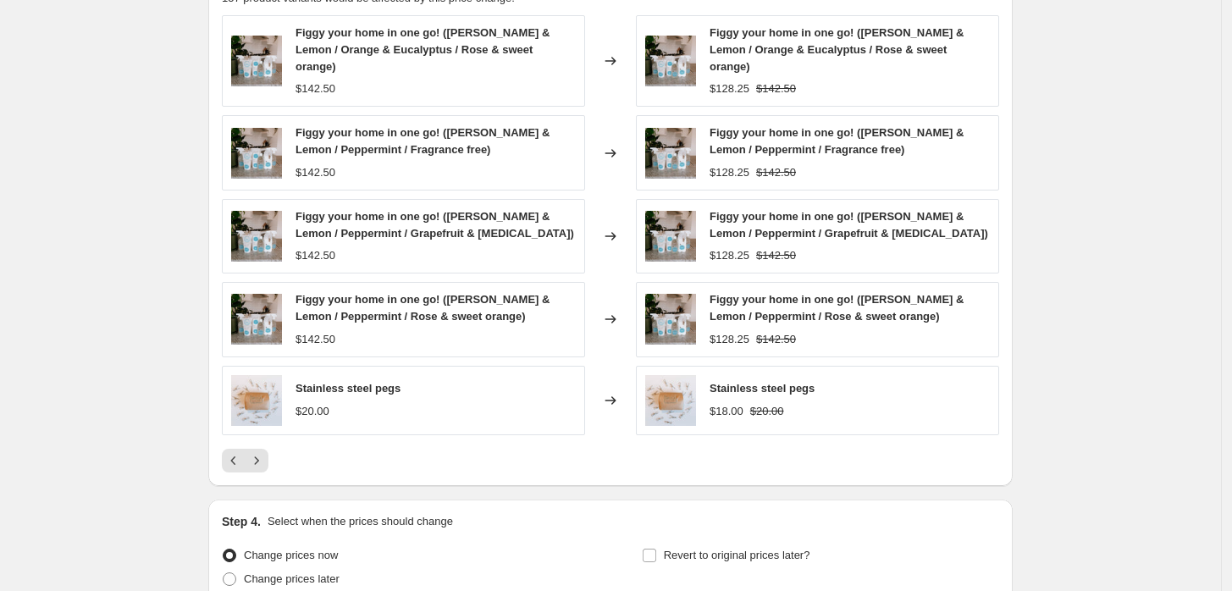
click at [261, 452] on icon "Next" at bounding box center [256, 460] width 17 height 17
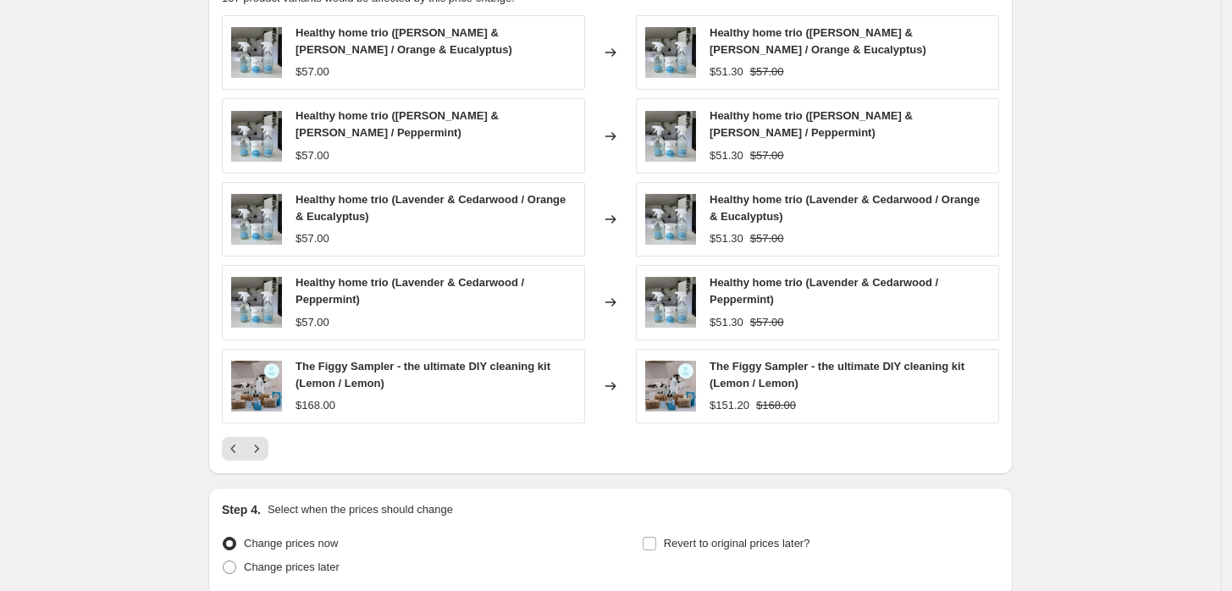
click at [261, 440] on icon "Next" at bounding box center [256, 448] width 17 height 17
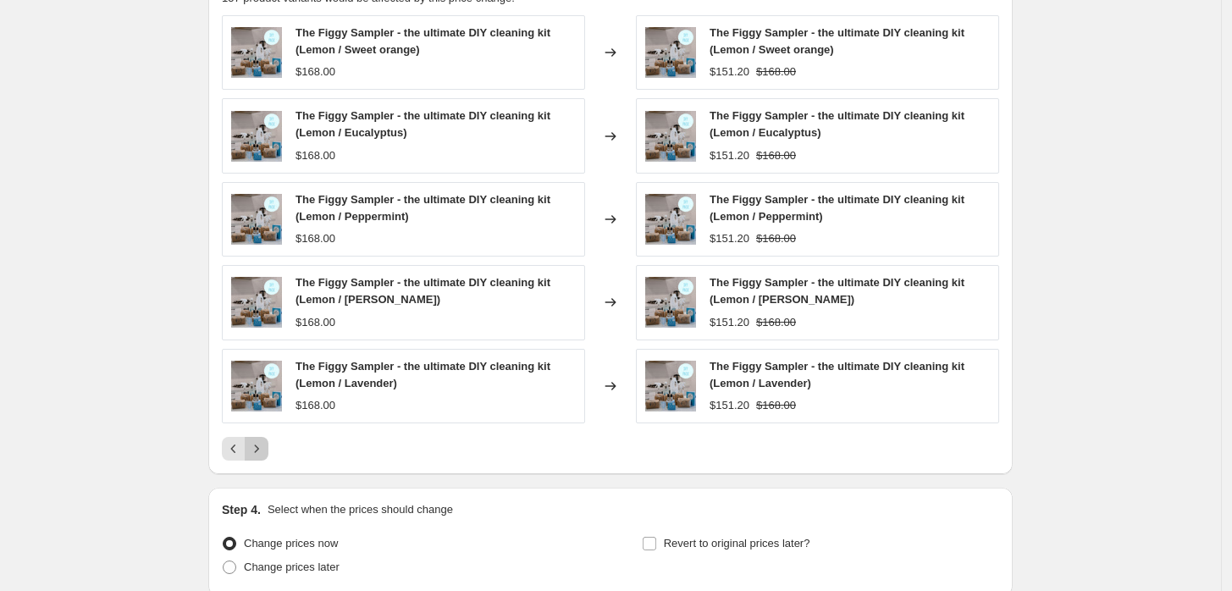
click at [261, 437] on button "Next" at bounding box center [257, 449] width 24 height 24
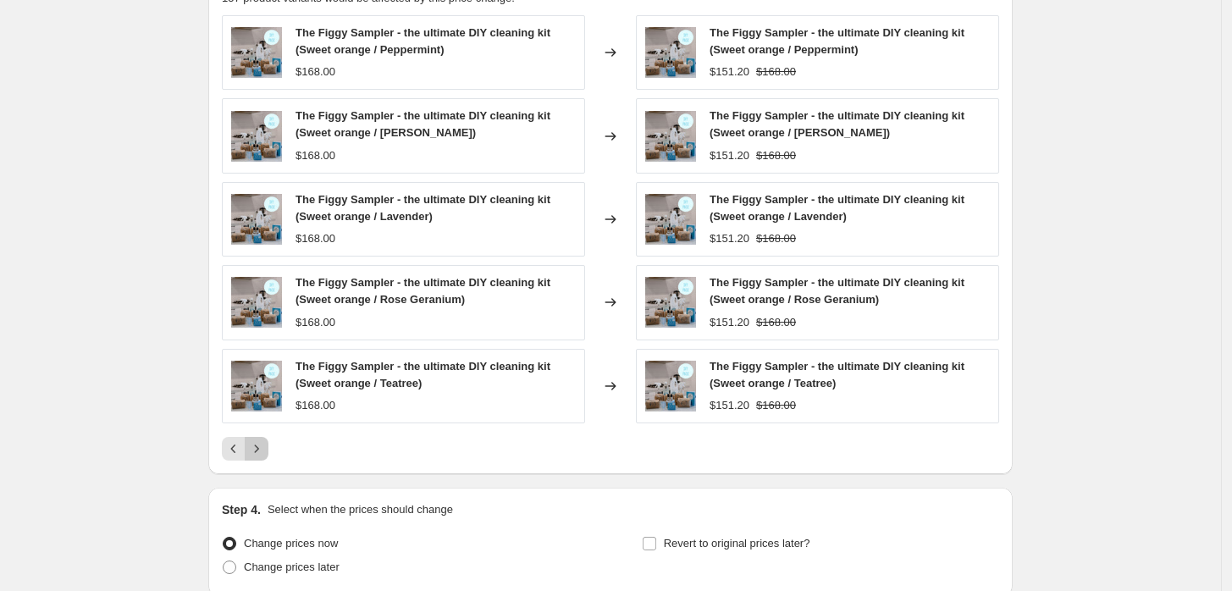
click at [261, 439] on button "Next" at bounding box center [257, 449] width 24 height 24
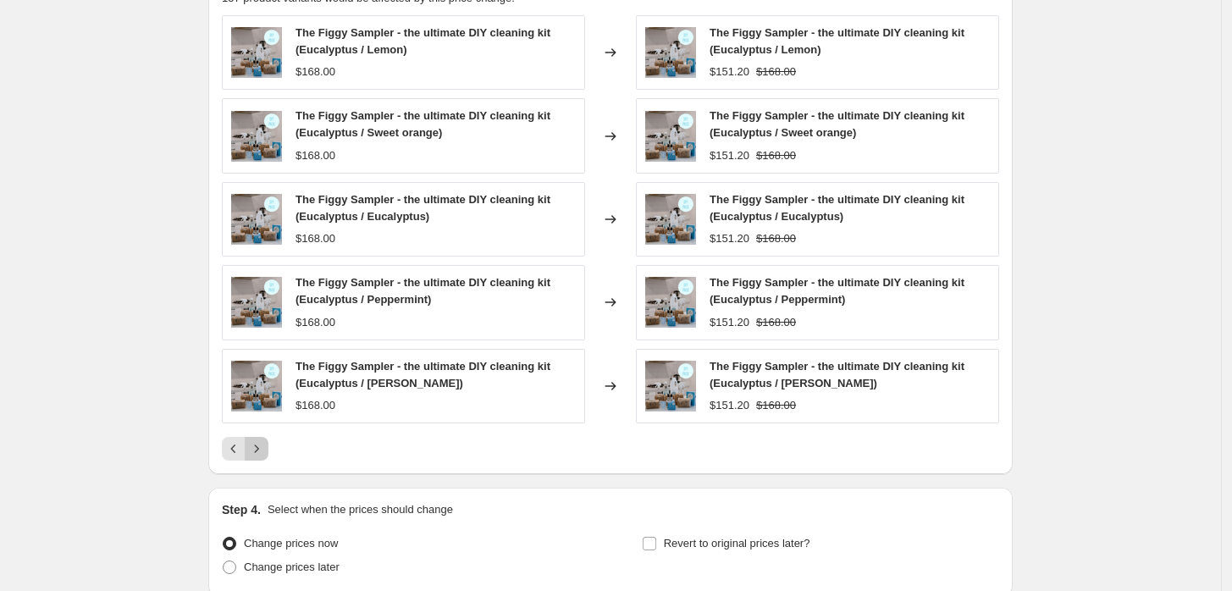
click at [261, 439] on button "Next" at bounding box center [257, 449] width 24 height 24
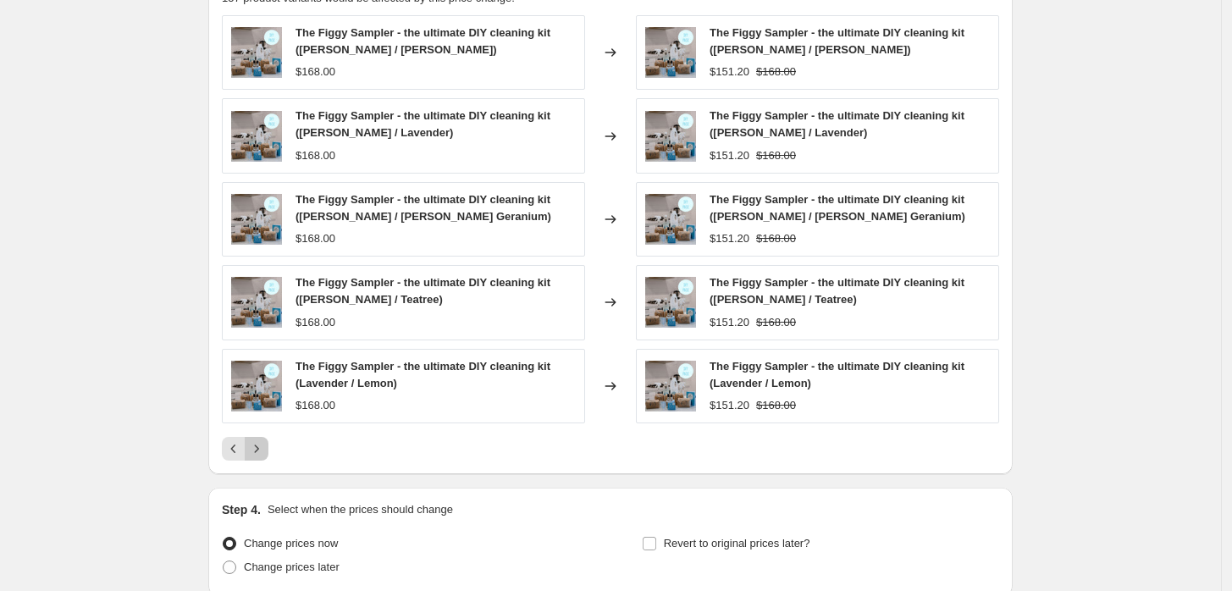
click at [261, 439] on button "Next" at bounding box center [257, 449] width 24 height 24
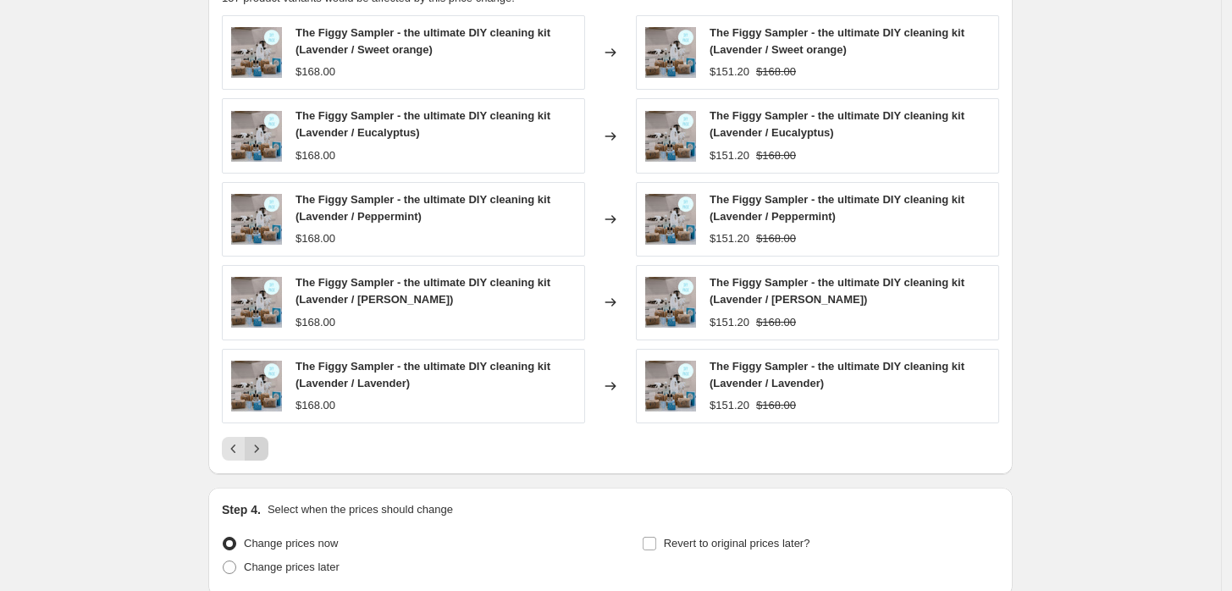
click at [261, 439] on button "Next" at bounding box center [257, 449] width 24 height 24
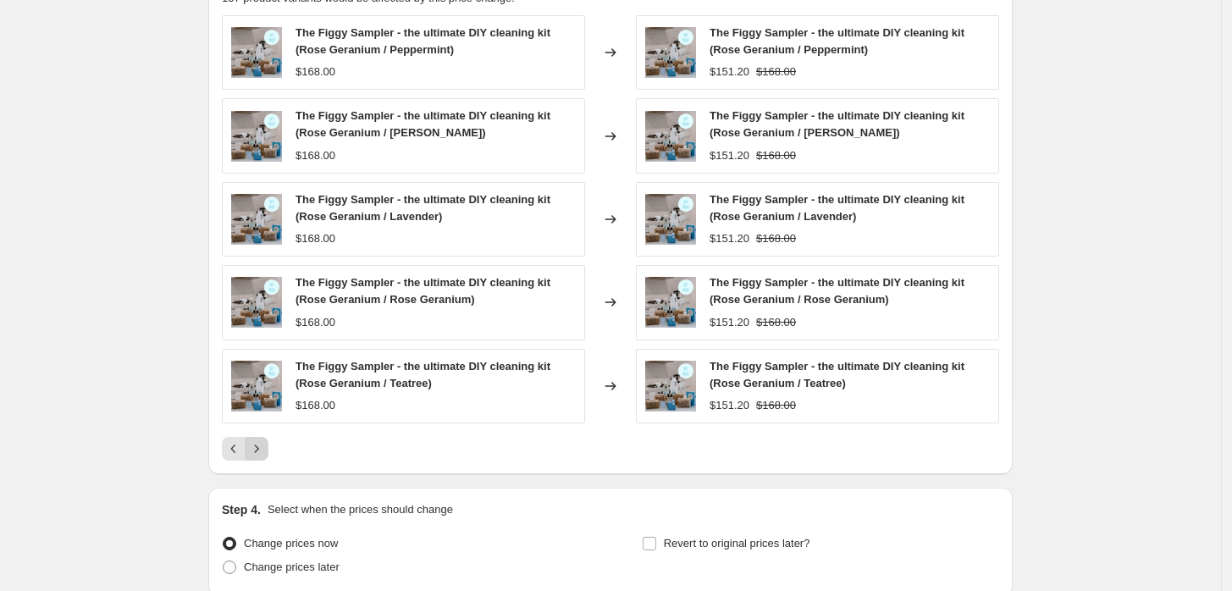
click at [261, 439] on button "Next" at bounding box center [257, 449] width 24 height 24
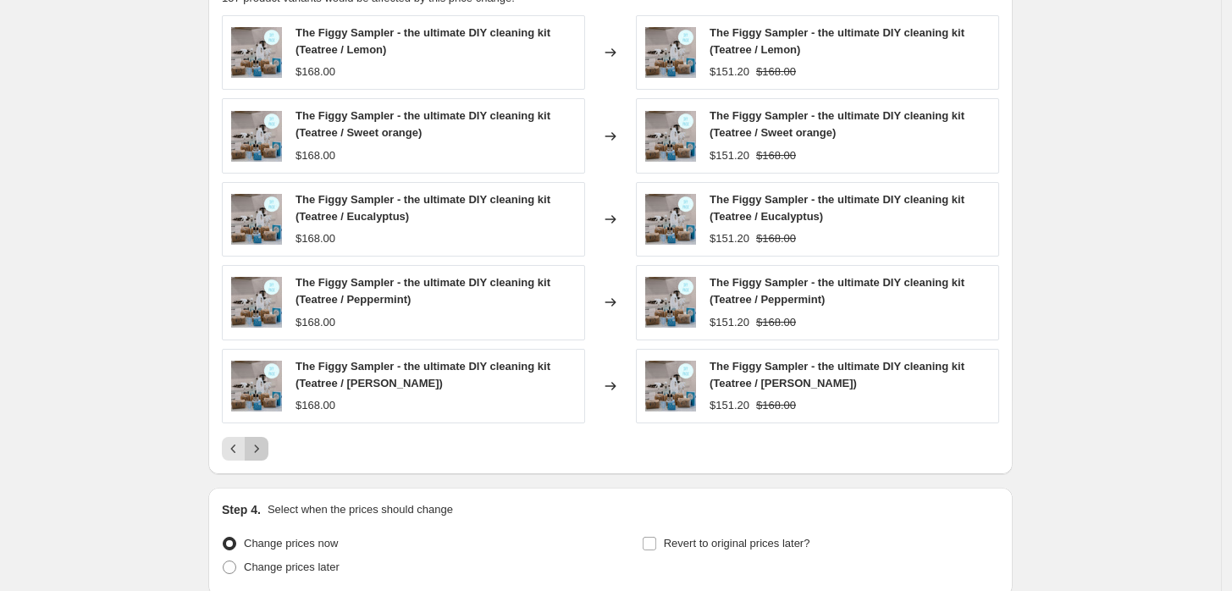
click at [261, 439] on button "Next" at bounding box center [257, 449] width 24 height 24
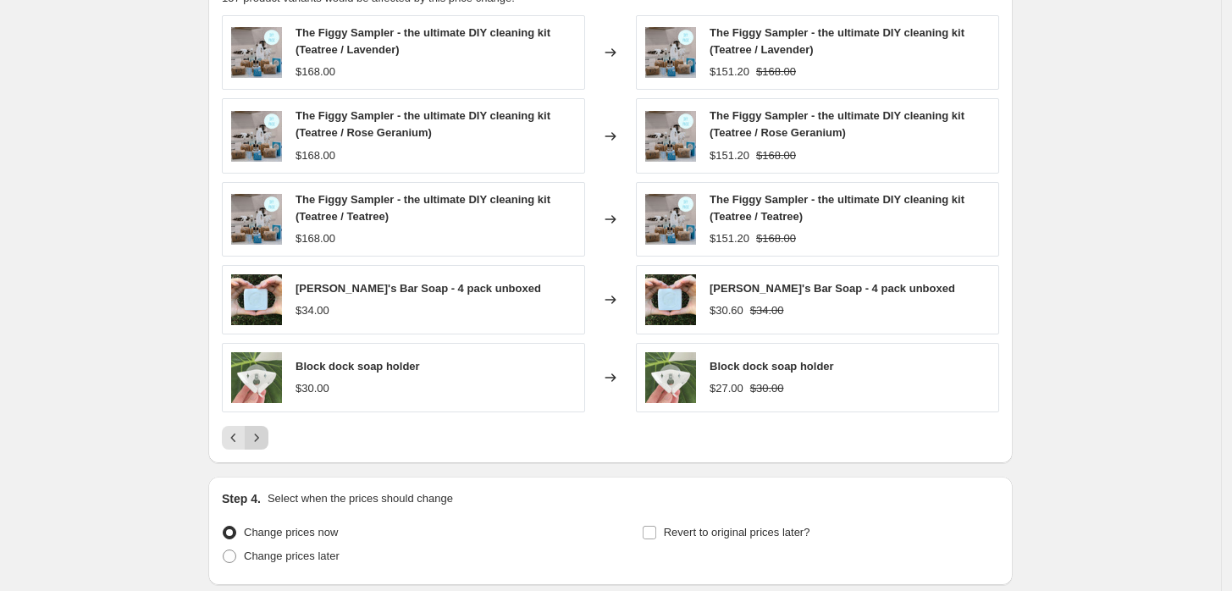
click at [261, 439] on icon "Next" at bounding box center [256, 437] width 17 height 17
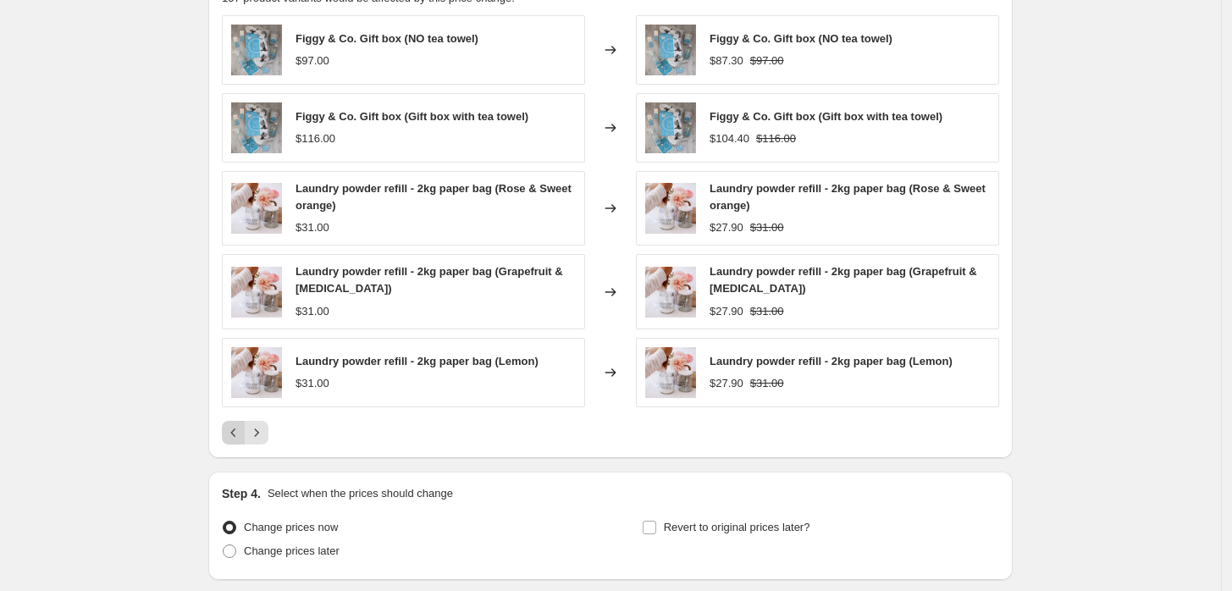
click at [236, 431] on icon "Previous" at bounding box center [233, 433] width 5 height 8
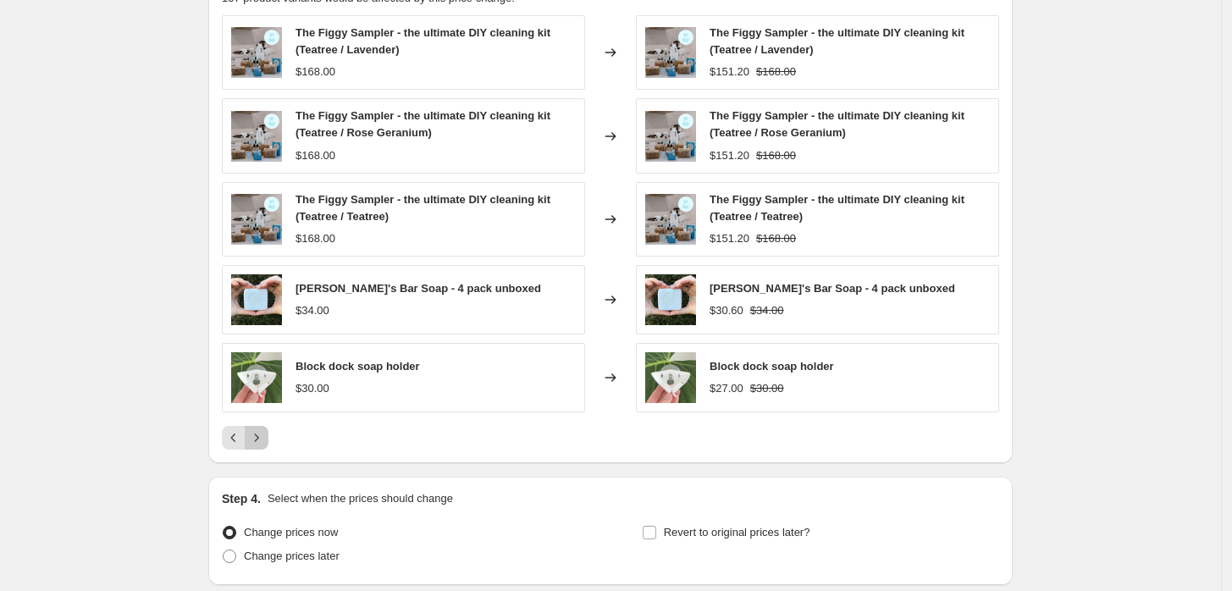
click at [264, 435] on icon "Next" at bounding box center [256, 437] width 17 height 17
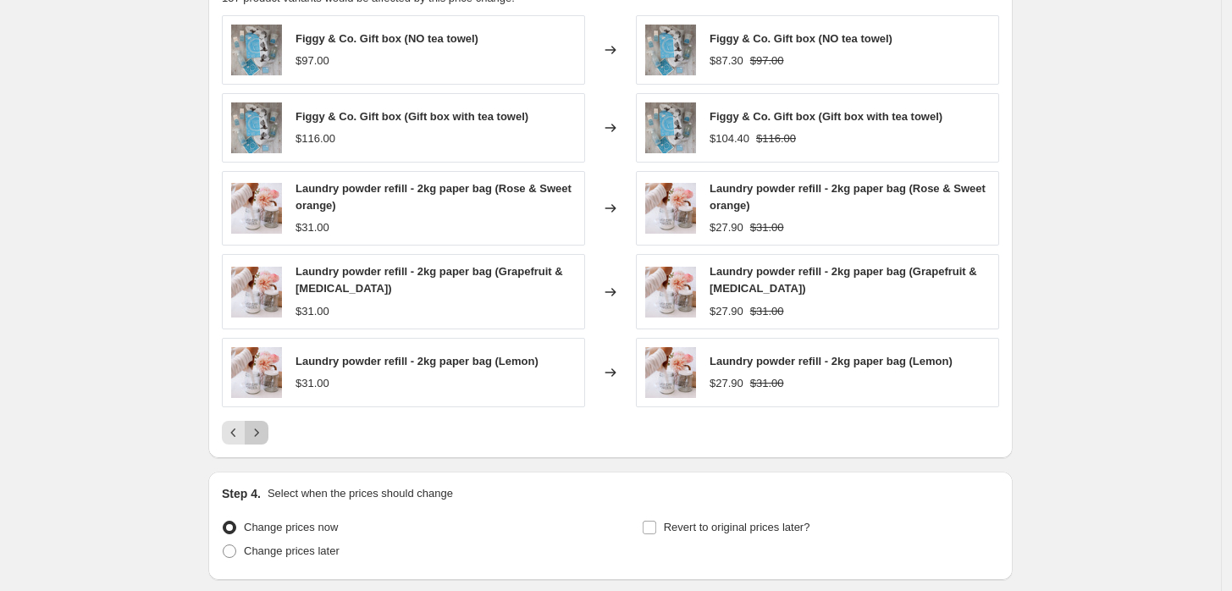
click at [259, 432] on icon "Next" at bounding box center [257, 433] width 4 height 8
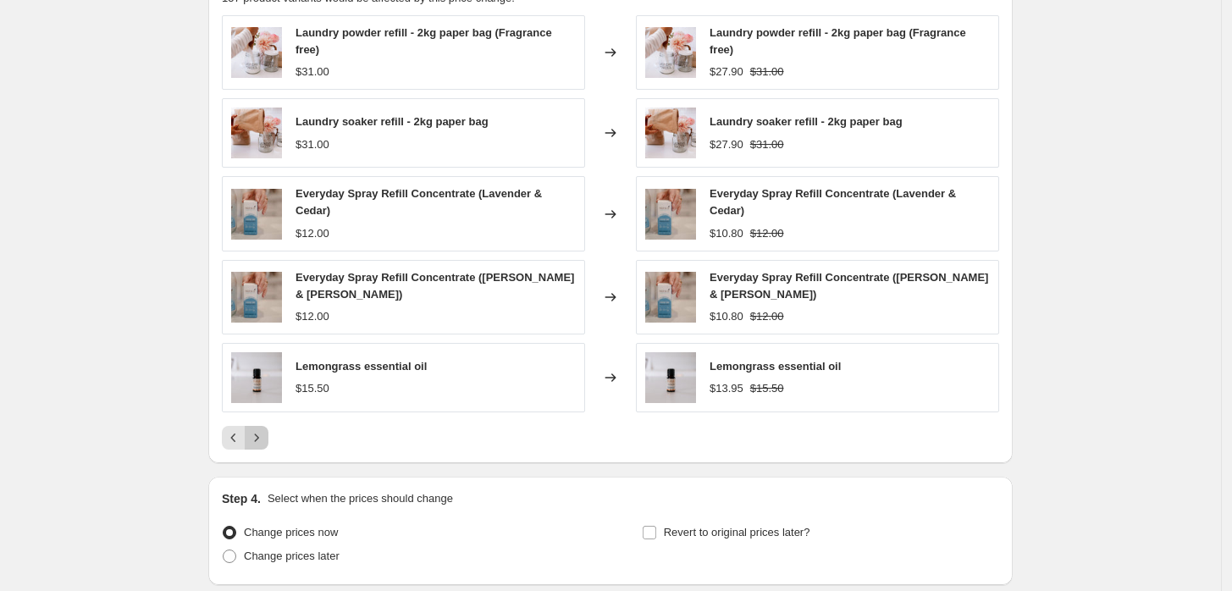
click at [259, 434] on icon "Next" at bounding box center [257, 438] width 4 height 8
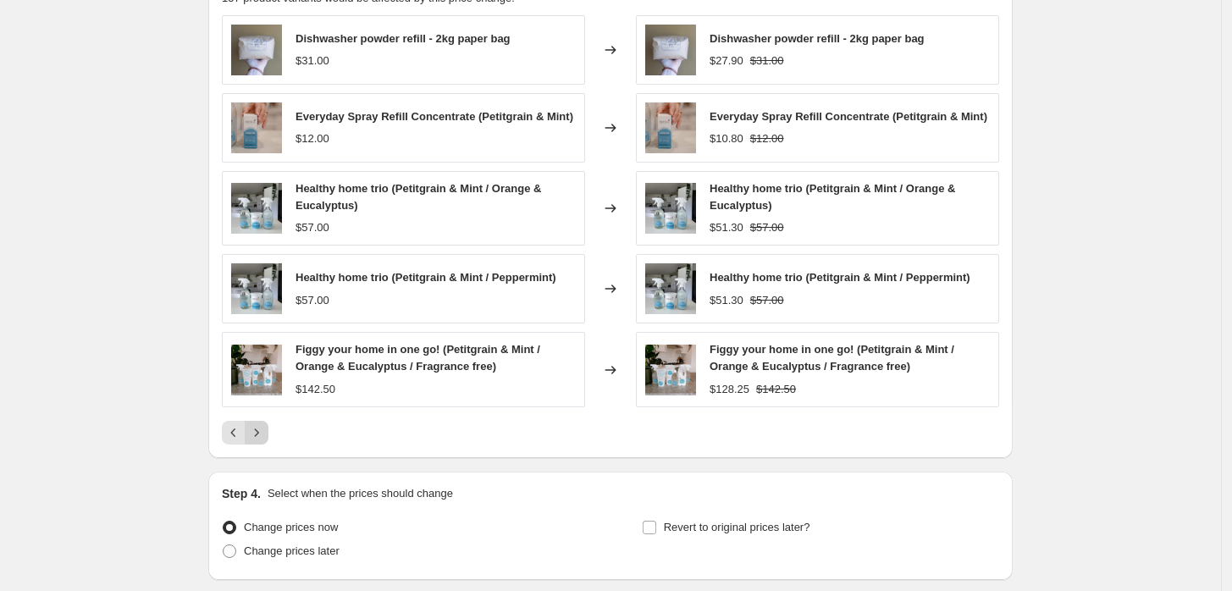
click at [259, 431] on icon "Next" at bounding box center [257, 433] width 4 height 8
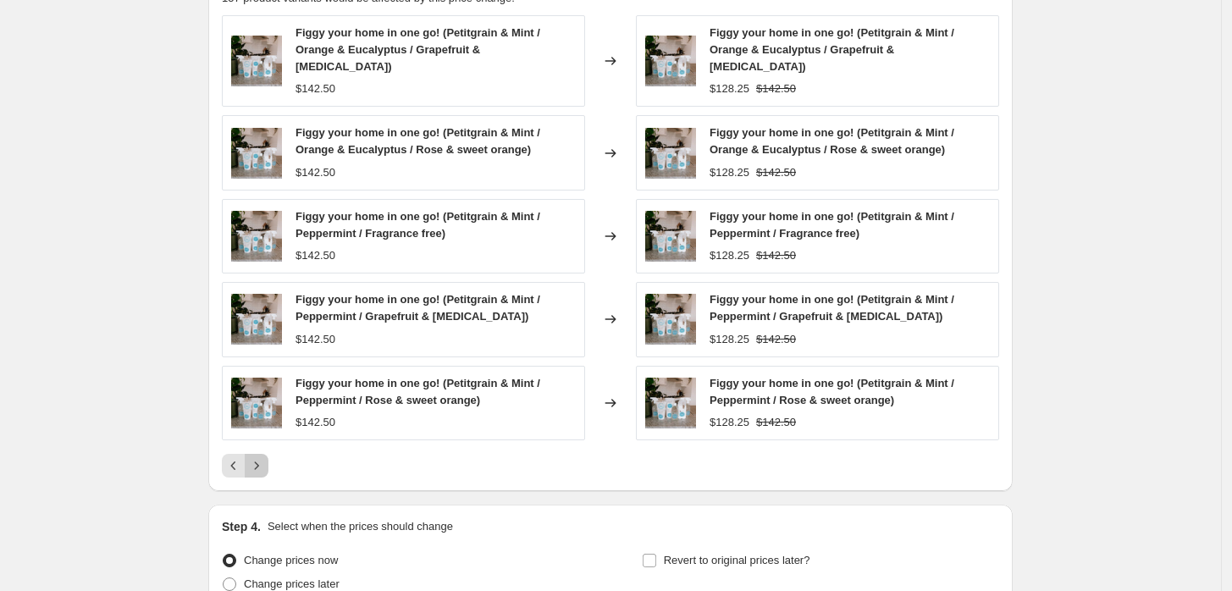
click at [259, 462] on icon "Next" at bounding box center [257, 466] width 4 height 8
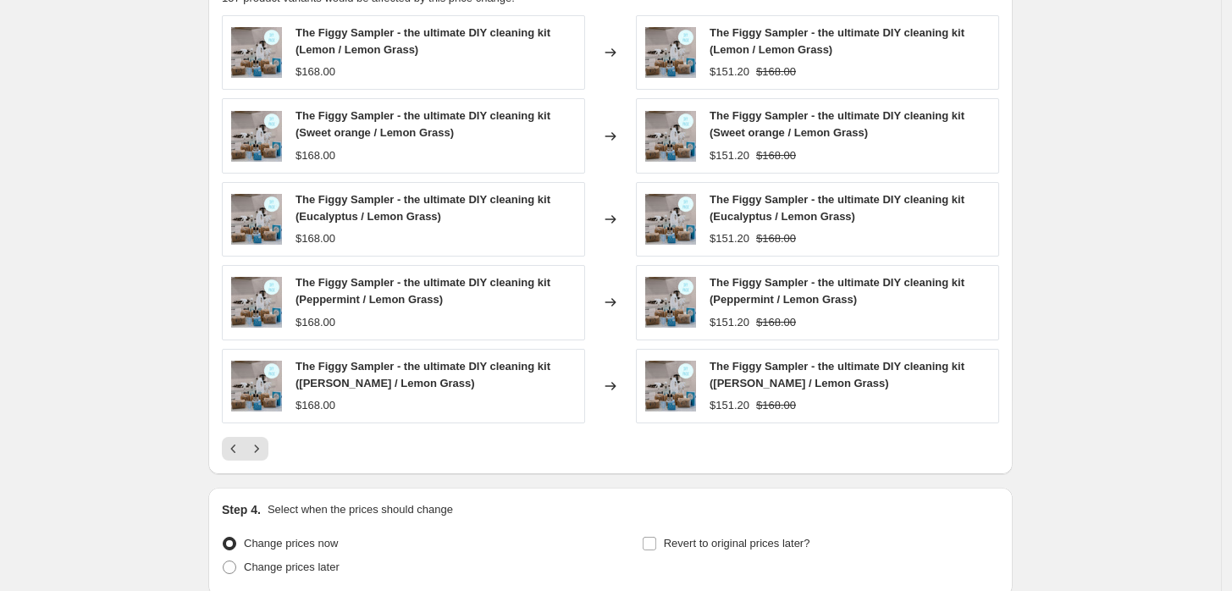
click at [262, 453] on icon "Next" at bounding box center [256, 448] width 17 height 17
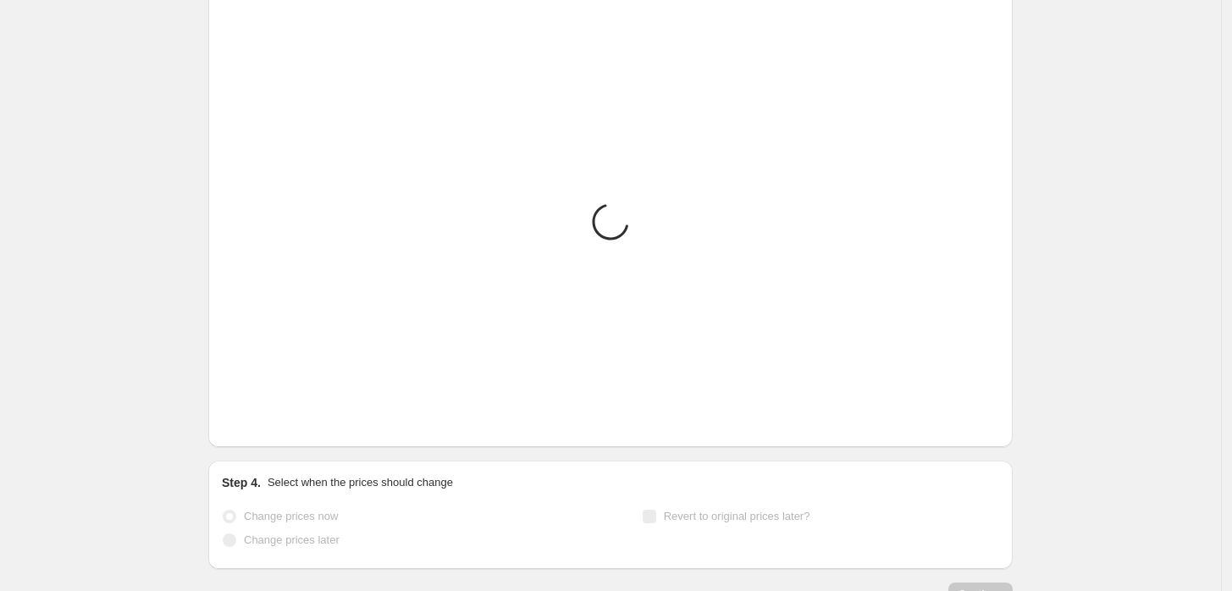
scroll to position [931, 0]
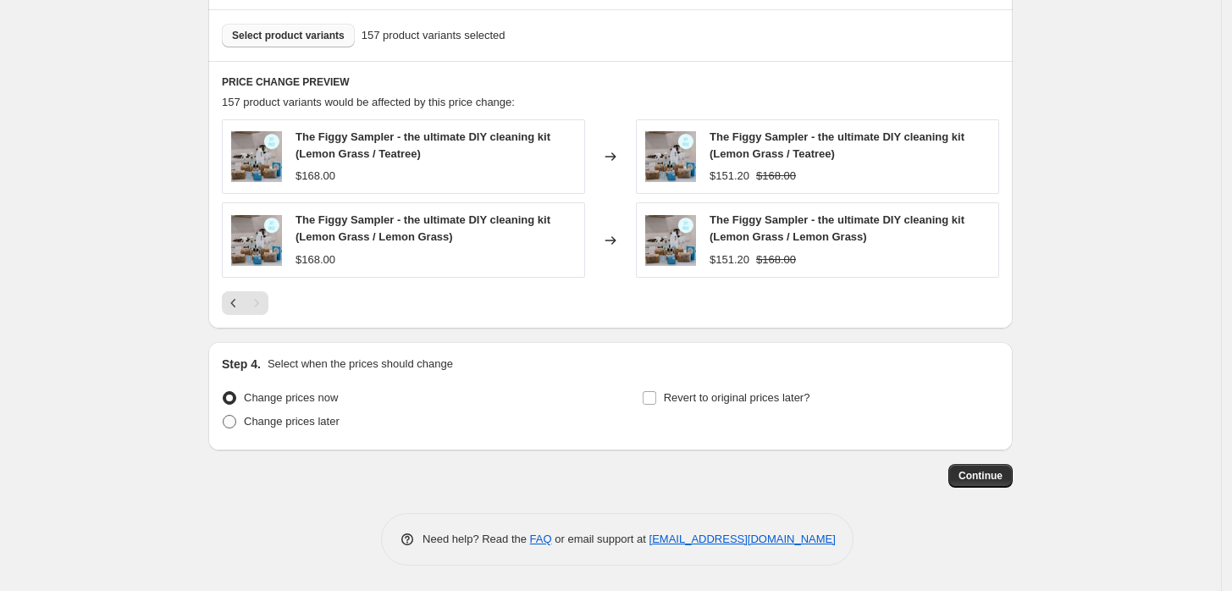
click at [235, 421] on span at bounding box center [230, 422] width 14 height 14
click at [224, 416] on input "Change prices later" at bounding box center [223, 415] width 1 height 1
radio input "true"
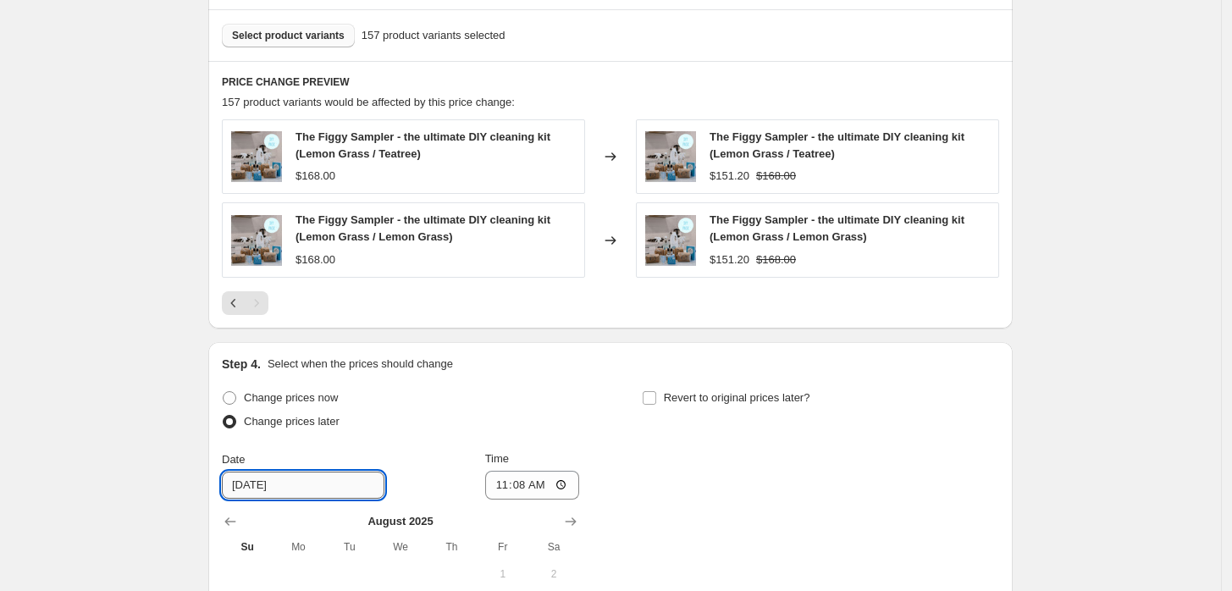
click at [257, 483] on input "8/25/2025" at bounding box center [303, 485] width 163 height 27
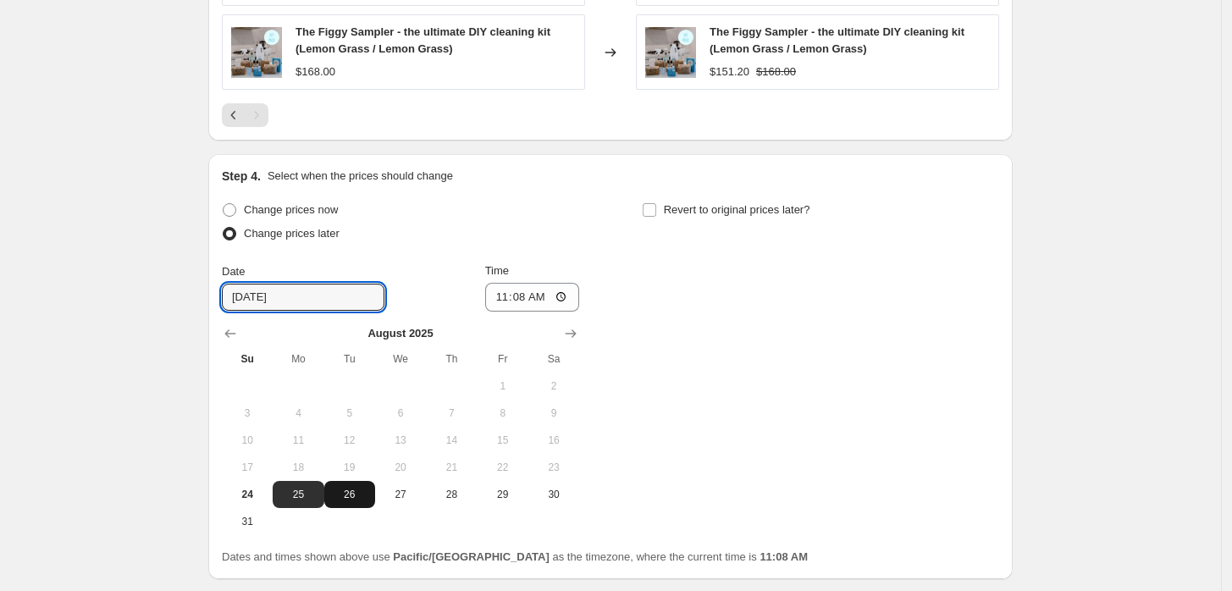
click at [357, 499] on span "26" at bounding box center [349, 495] width 37 height 14
type input "8/26/2025"
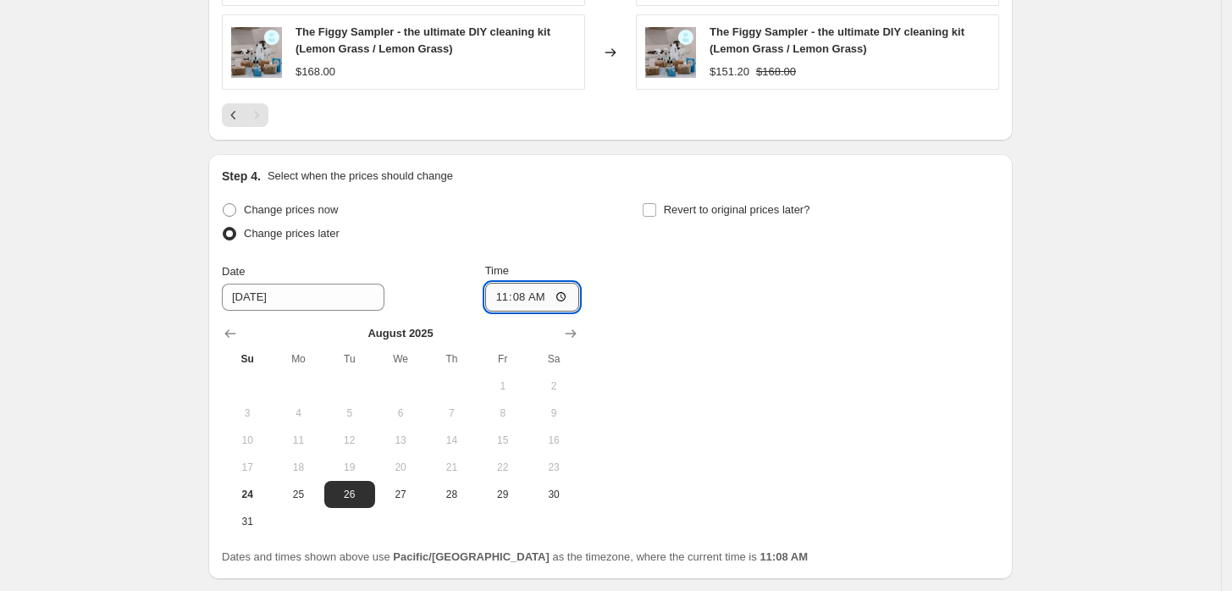
click at [507, 293] on input "11:08" at bounding box center [532, 297] width 95 height 29
type input "02:30"
click at [723, 203] on span "Revert to original prices later?" at bounding box center [737, 209] width 147 height 13
click at [656, 203] on input "Revert to original prices later?" at bounding box center [650, 210] width 14 height 14
checkbox input "true"
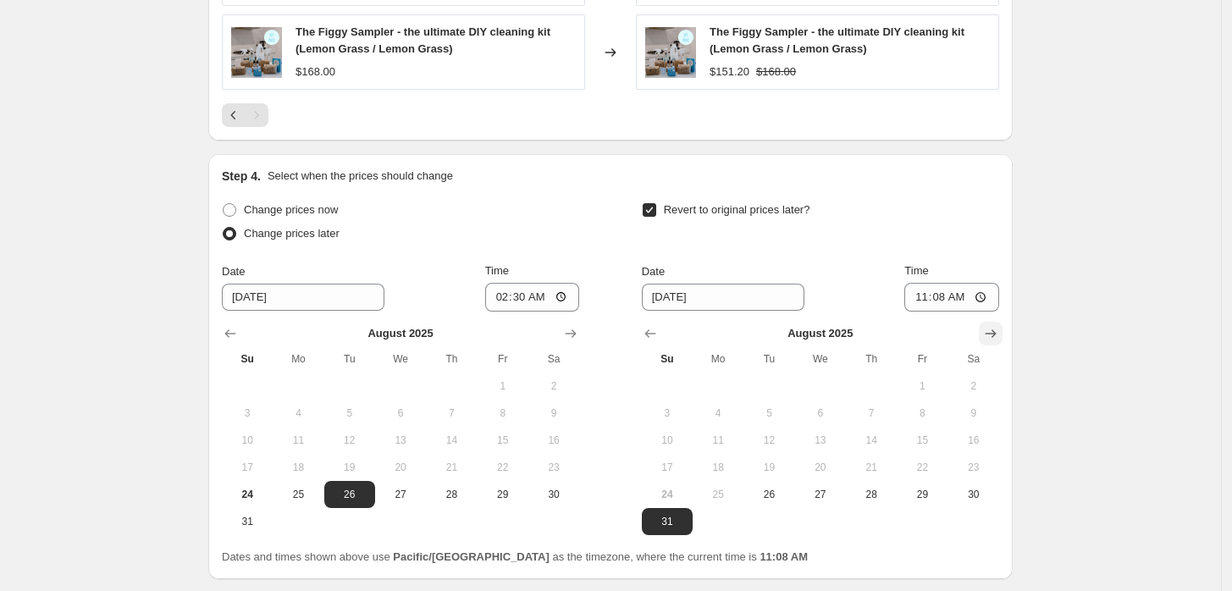
click at [996, 335] on icon "Show next month, September 2025" at bounding box center [991, 333] width 17 height 17
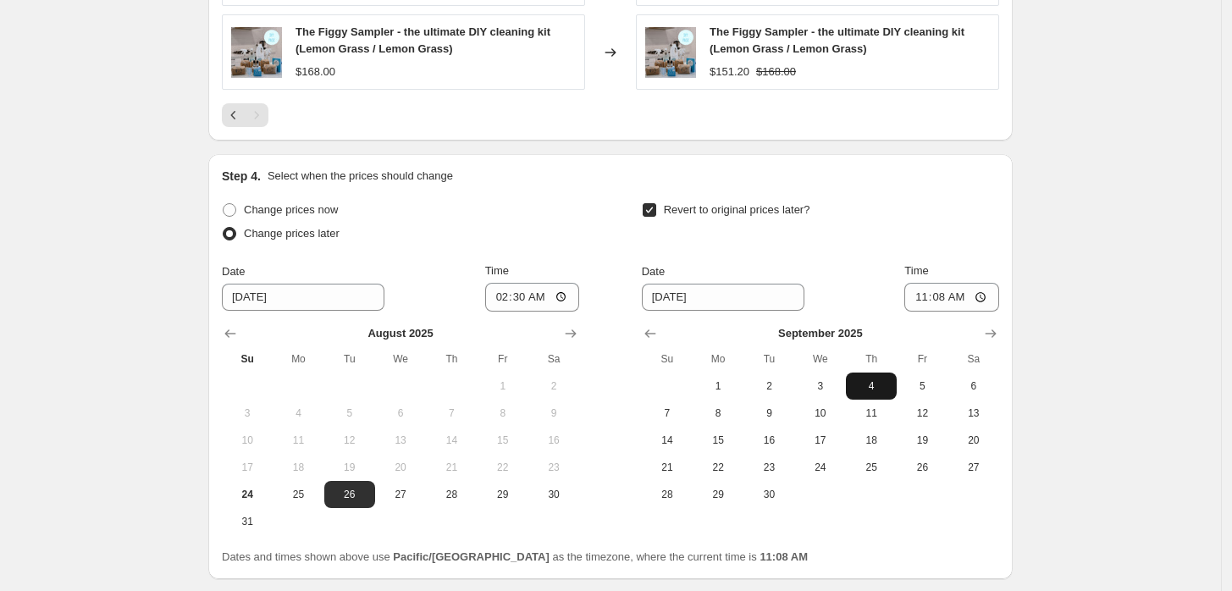
click at [861, 385] on span "4" at bounding box center [871, 386] width 37 height 14
type input "9/4/2025"
click at [947, 297] on input "11:08" at bounding box center [952, 297] width 95 height 29
type input "23:59"
click at [958, 248] on div "Revert to original prices later?" at bounding box center [820, 223] width 357 height 51
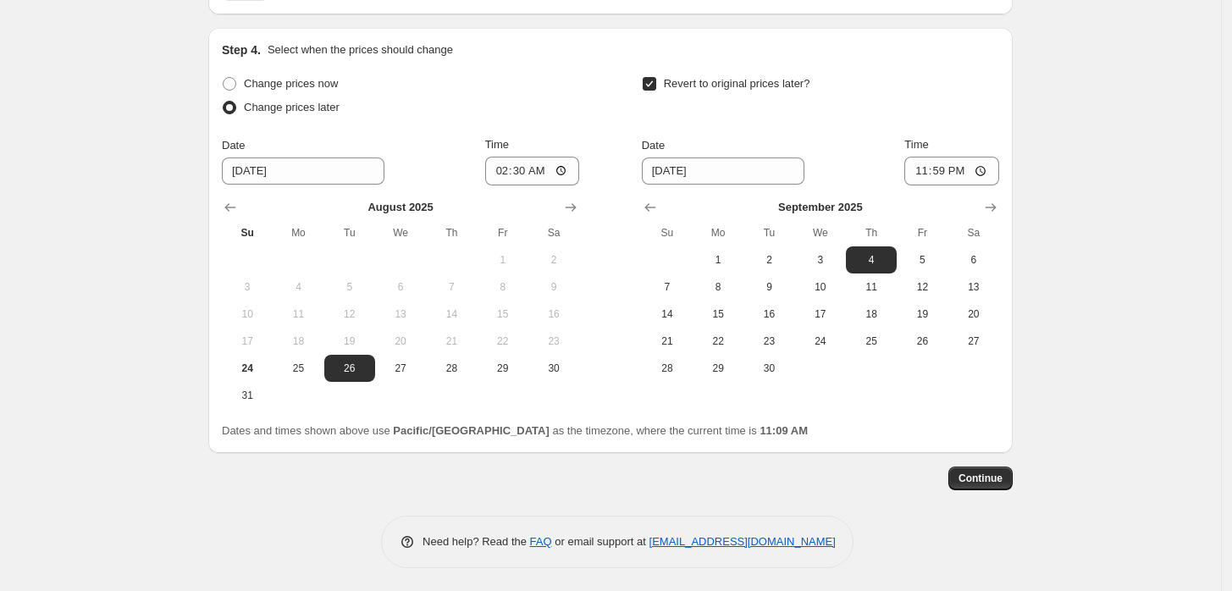
scroll to position [1248, 0]
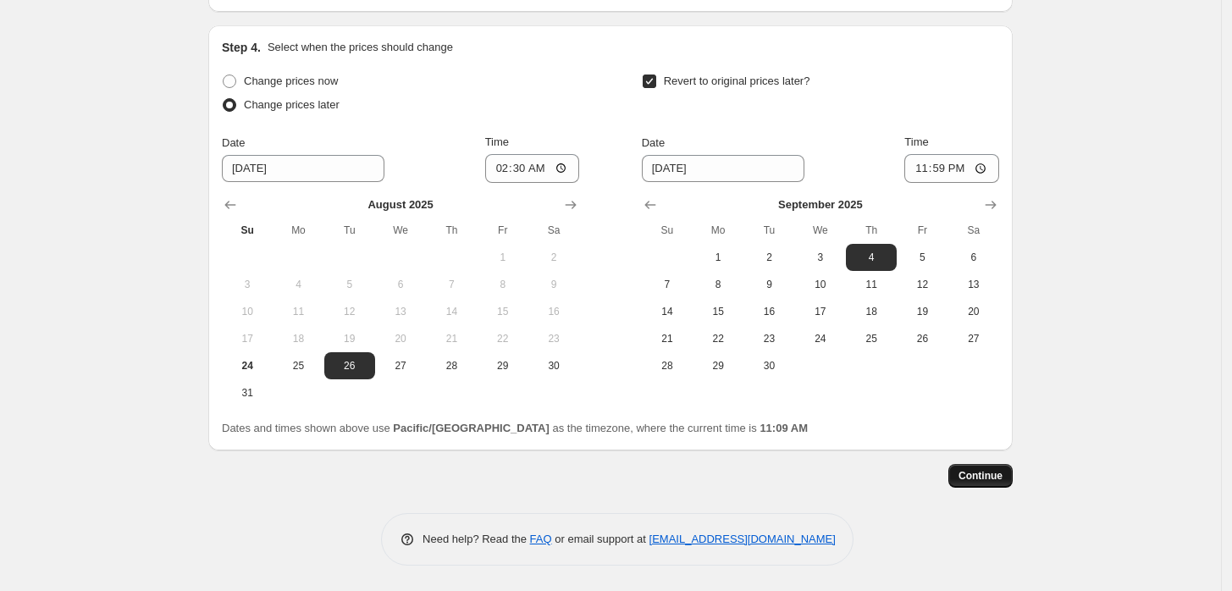
click at [987, 478] on span "Continue" at bounding box center [981, 476] width 44 height 14
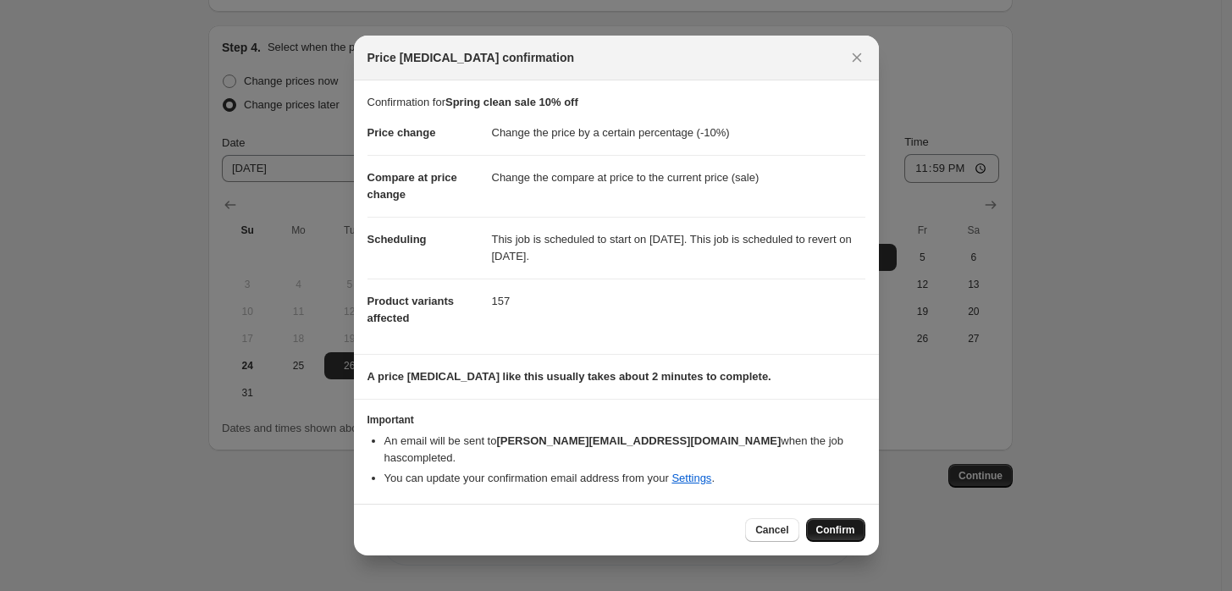
click at [833, 523] on span "Confirm" at bounding box center [836, 530] width 39 height 14
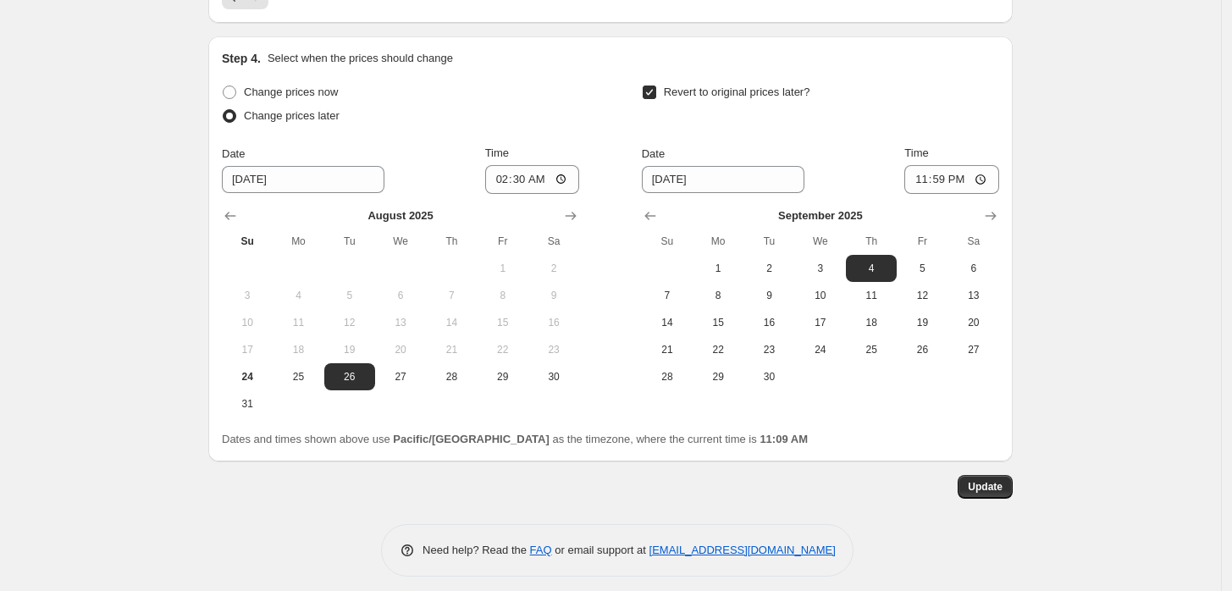
scroll to position [1351, 0]
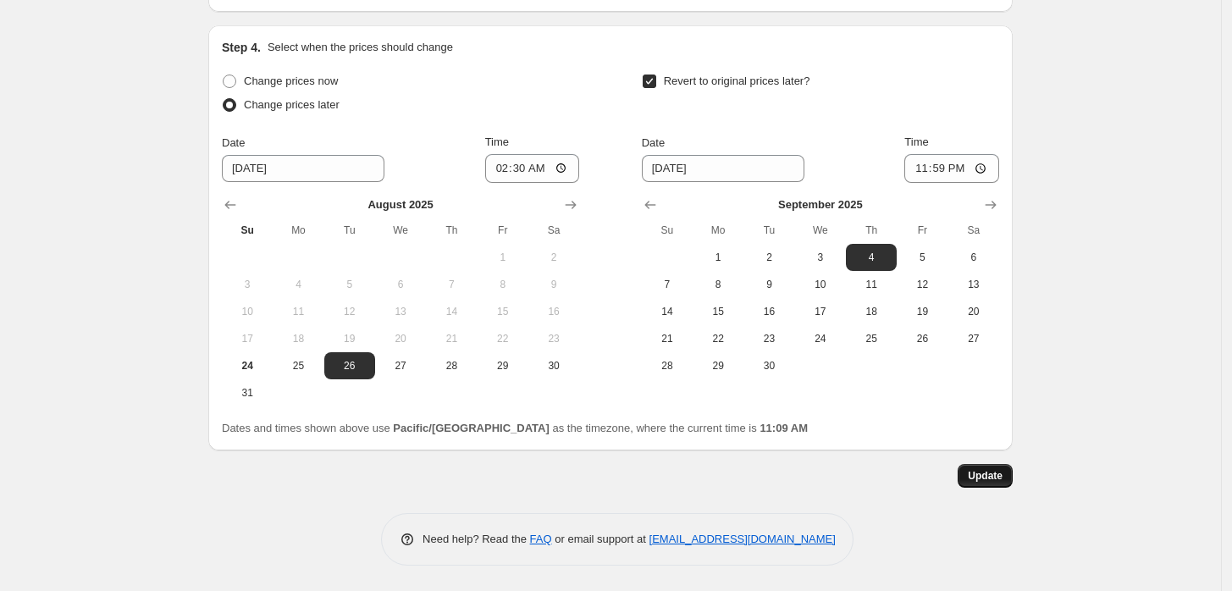
click at [1003, 476] on span "Update" at bounding box center [985, 476] width 35 height 14
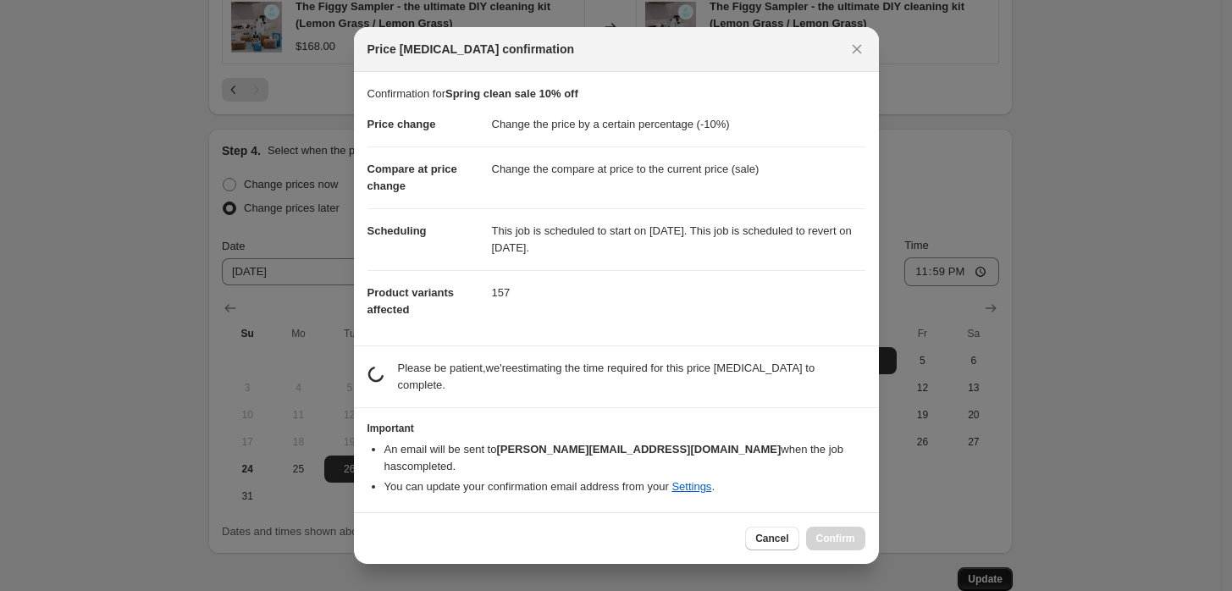
scroll to position [0, 0]
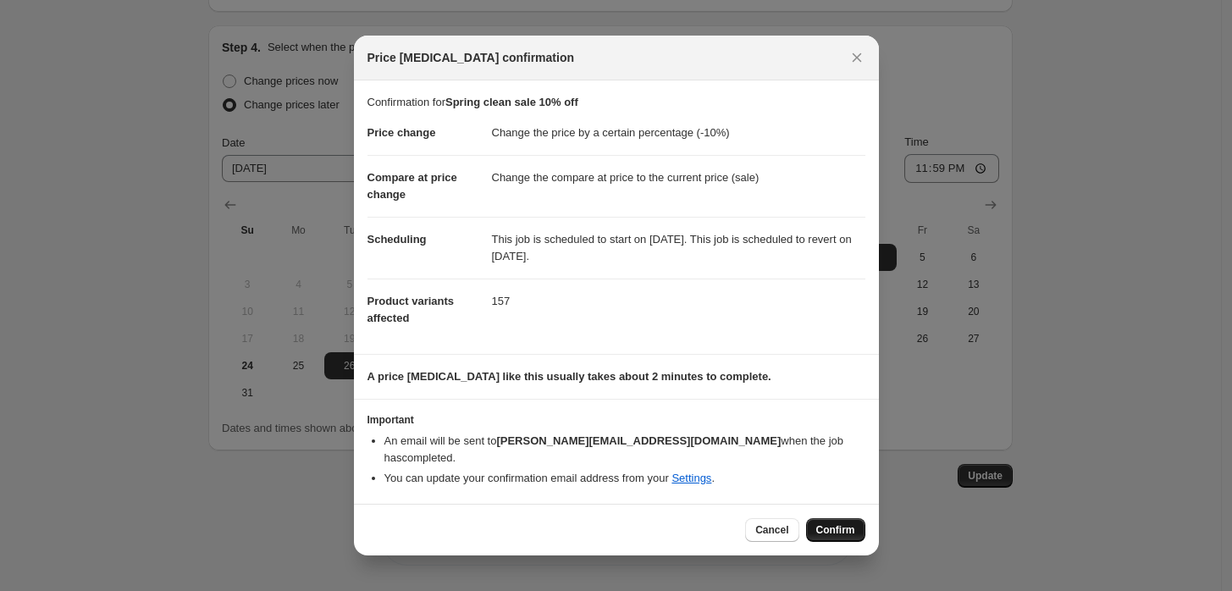
click at [847, 523] on span "Confirm" at bounding box center [836, 530] width 39 height 14
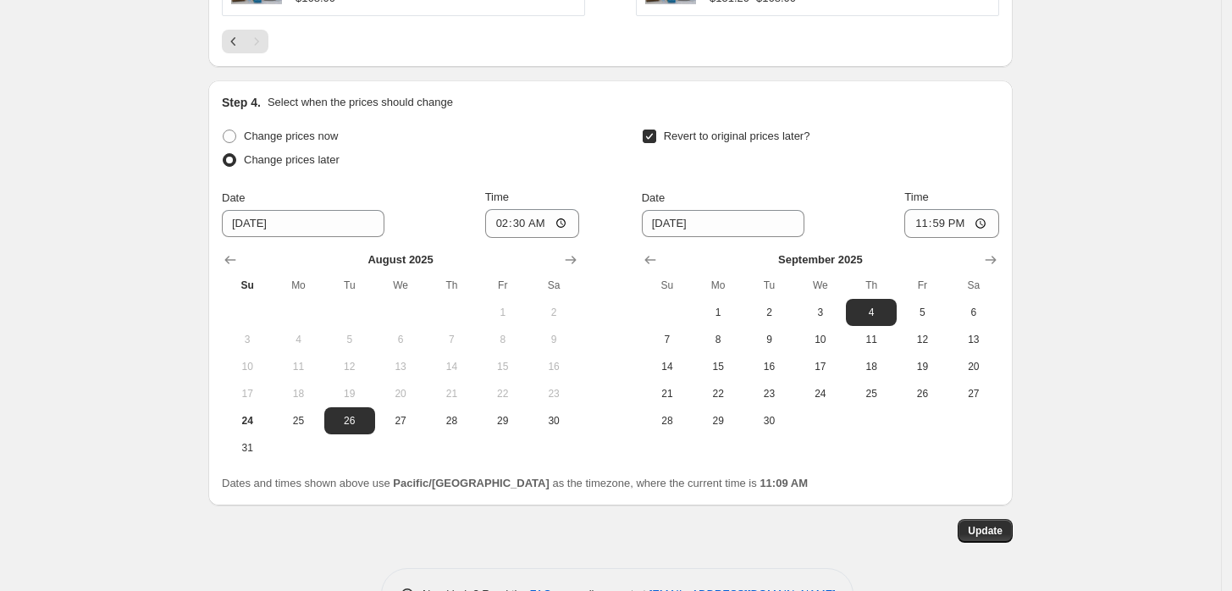
scroll to position [1351, 0]
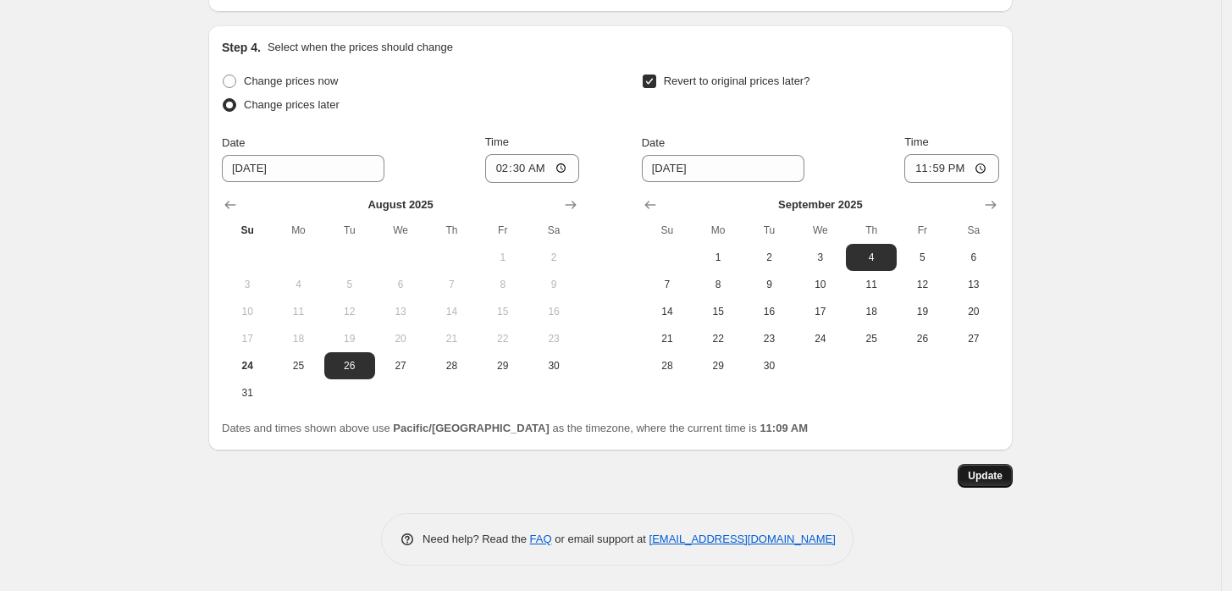
click at [998, 473] on span "Update" at bounding box center [985, 476] width 35 height 14
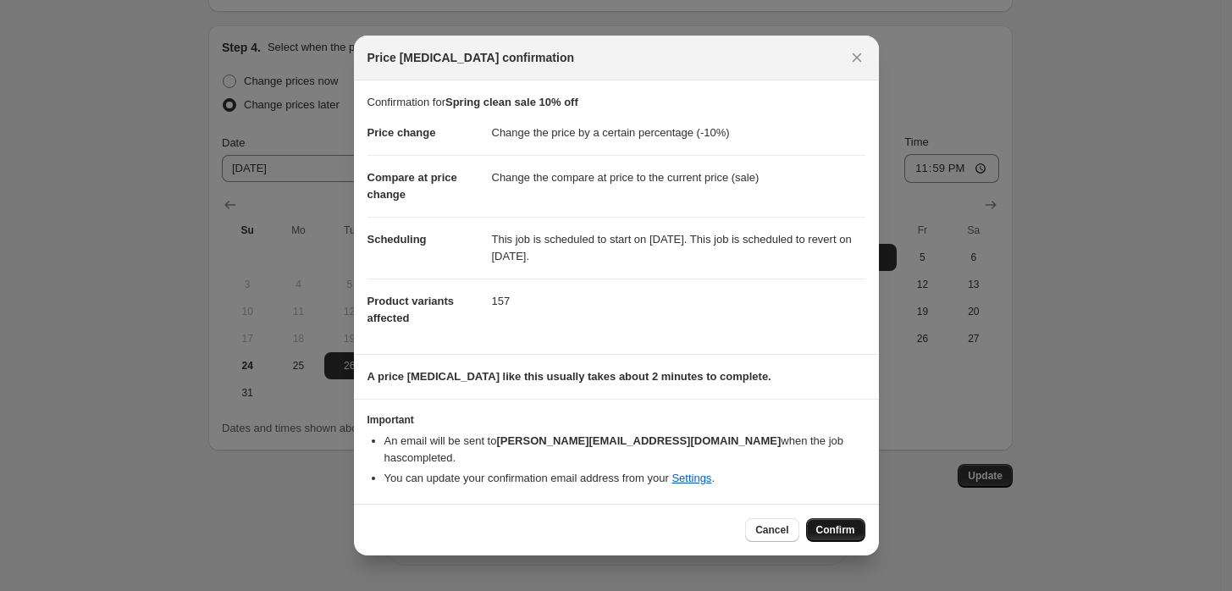
click at [853, 523] on span "Confirm" at bounding box center [836, 530] width 39 height 14
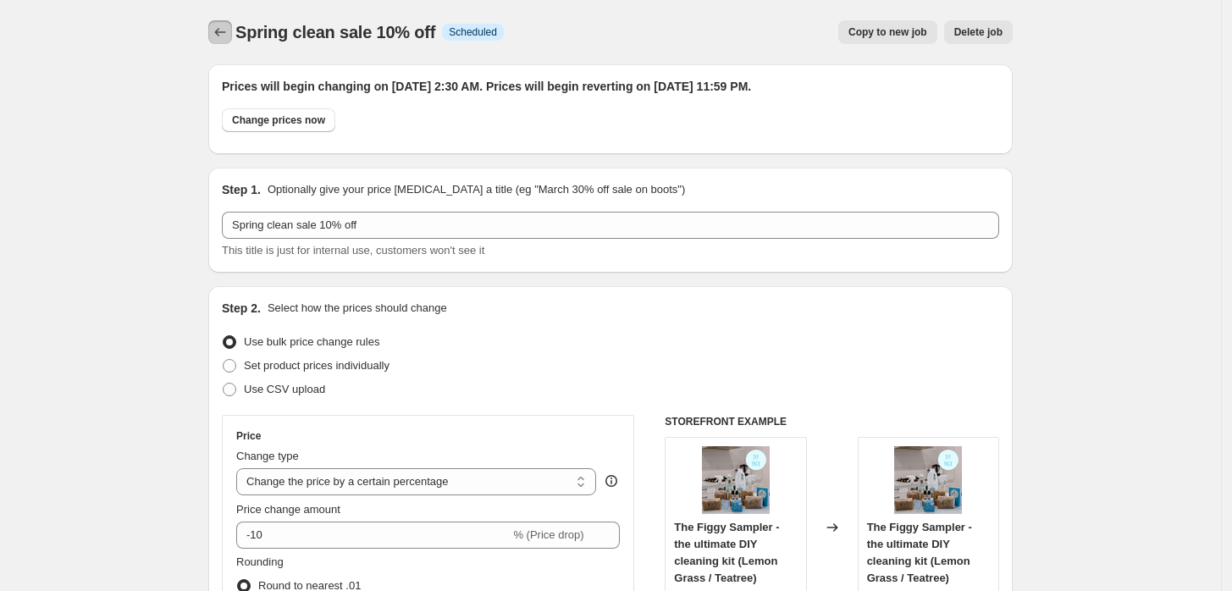
click at [222, 33] on icon "Price change jobs" at bounding box center [220, 32] width 11 height 8
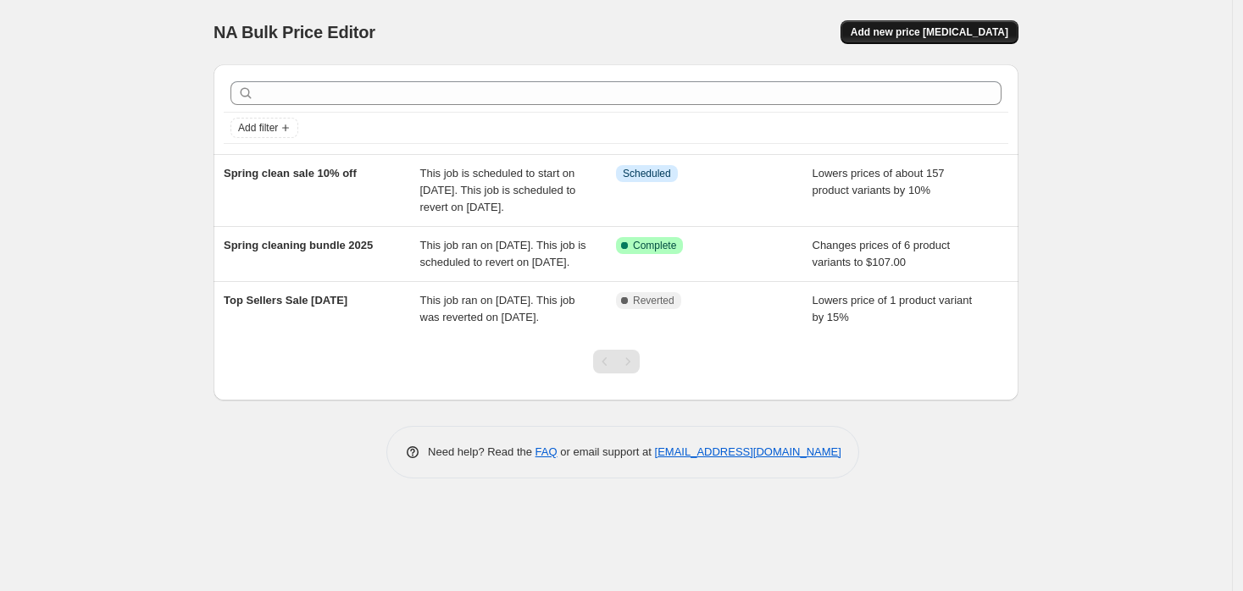
click at [907, 33] on span "Add new price change job" at bounding box center [929, 32] width 158 height 14
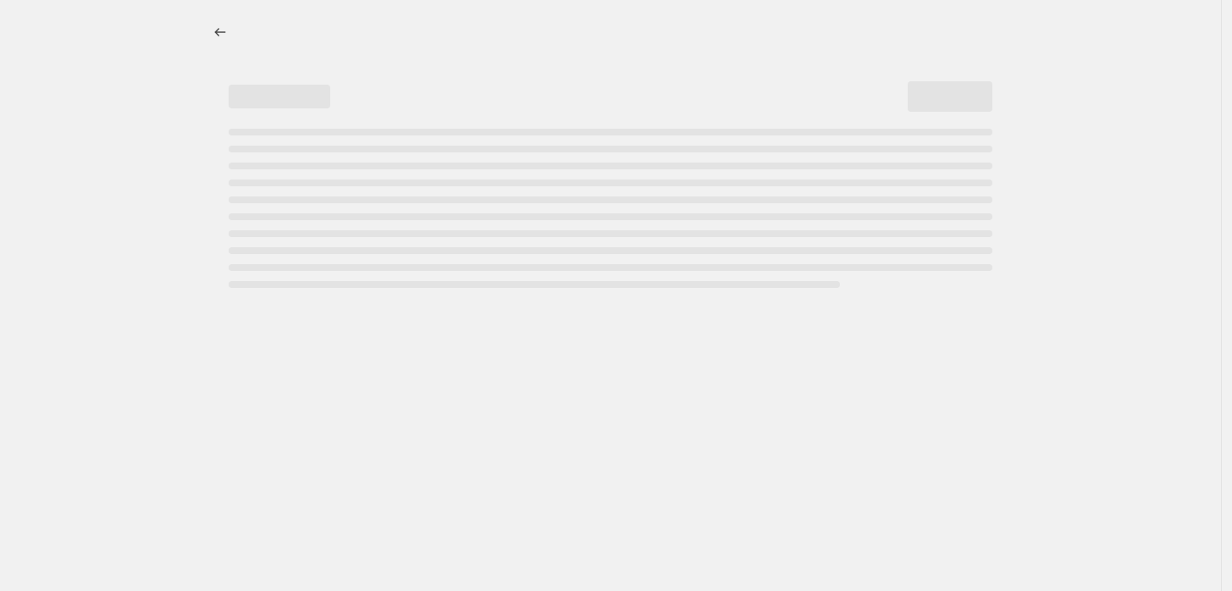
select select "percentage"
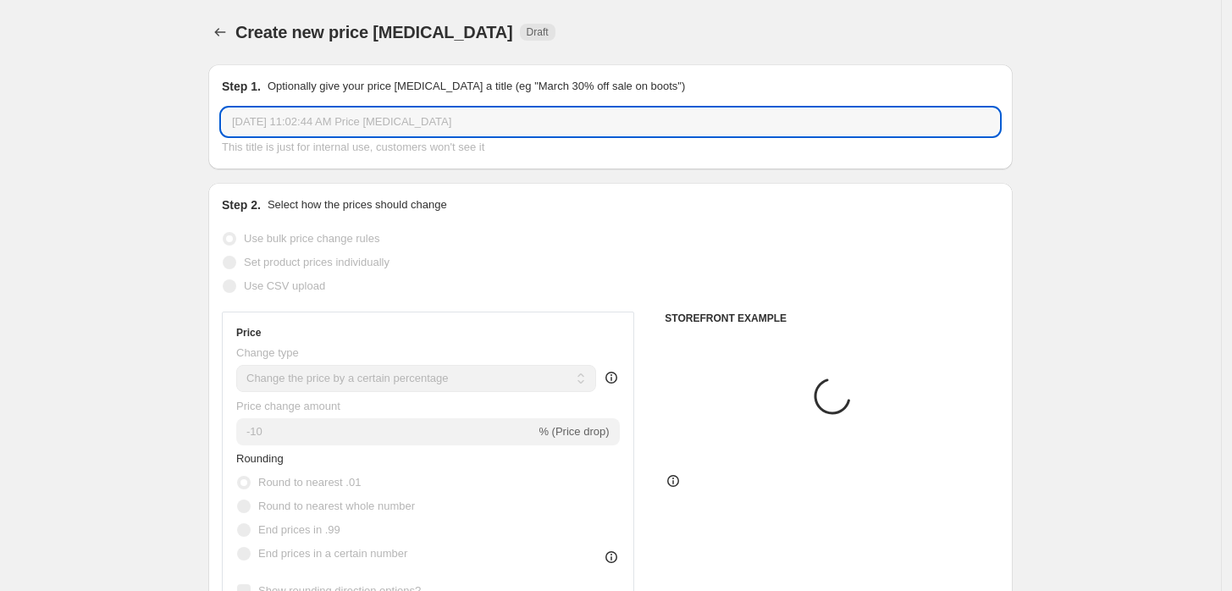
click at [410, 122] on input "Aug 24, 2025, 11:02:44 AM Price change job" at bounding box center [611, 121] width 778 height 27
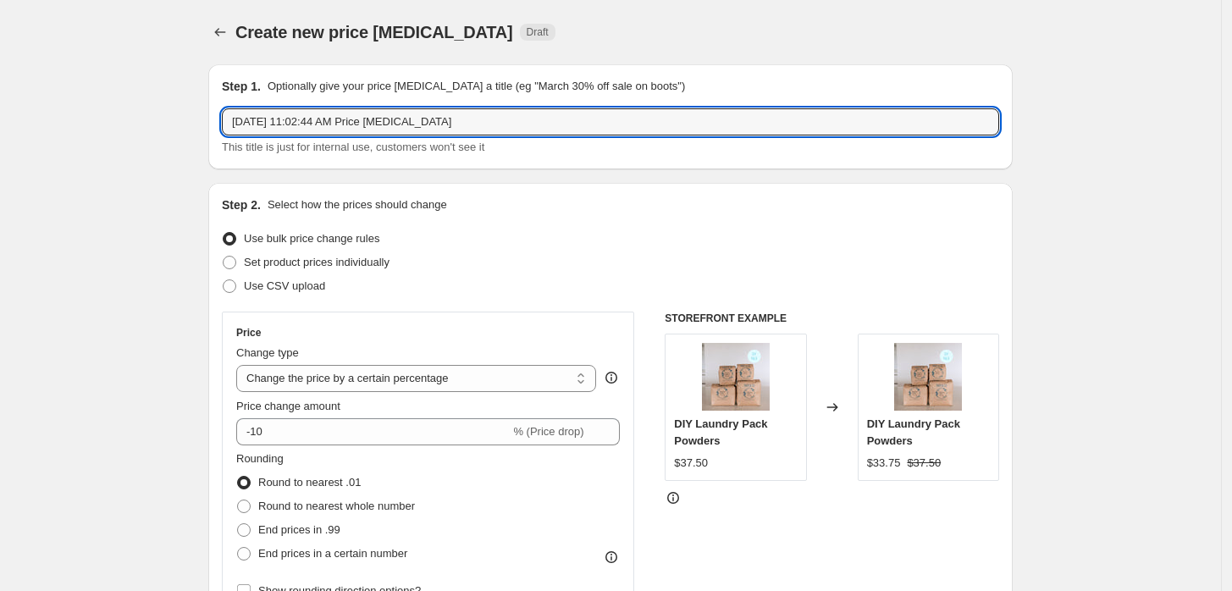
drag, startPoint x: 565, startPoint y: 113, endPoint x: 163, endPoint y: 147, distance: 402.9
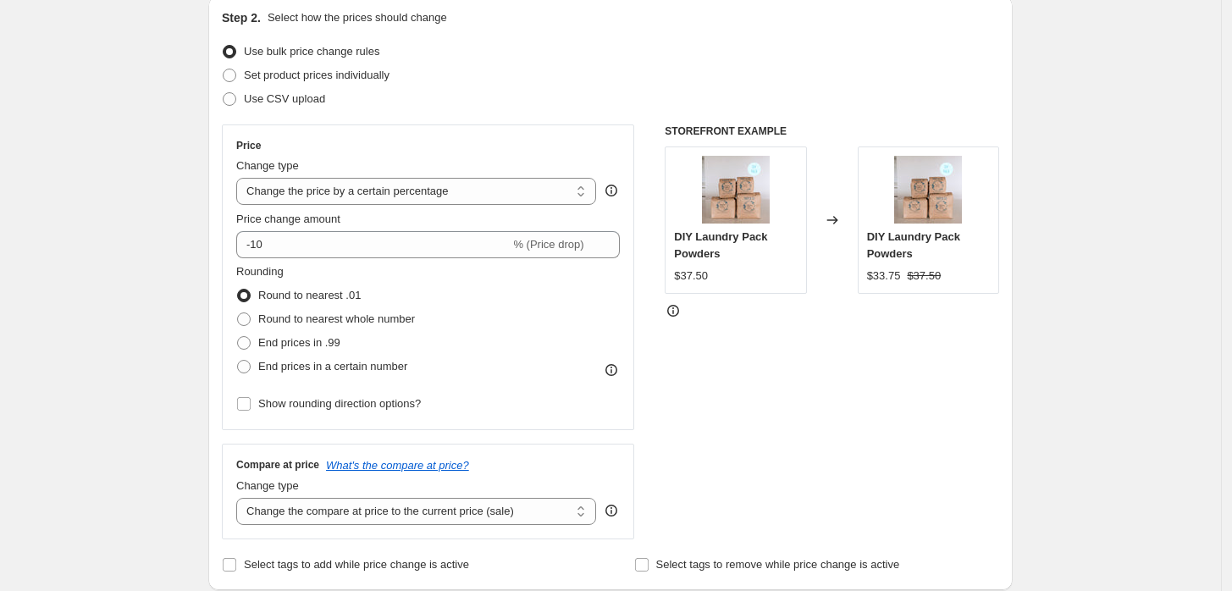
scroll to position [188, 0]
type input "Spring sale 2025 15% off"
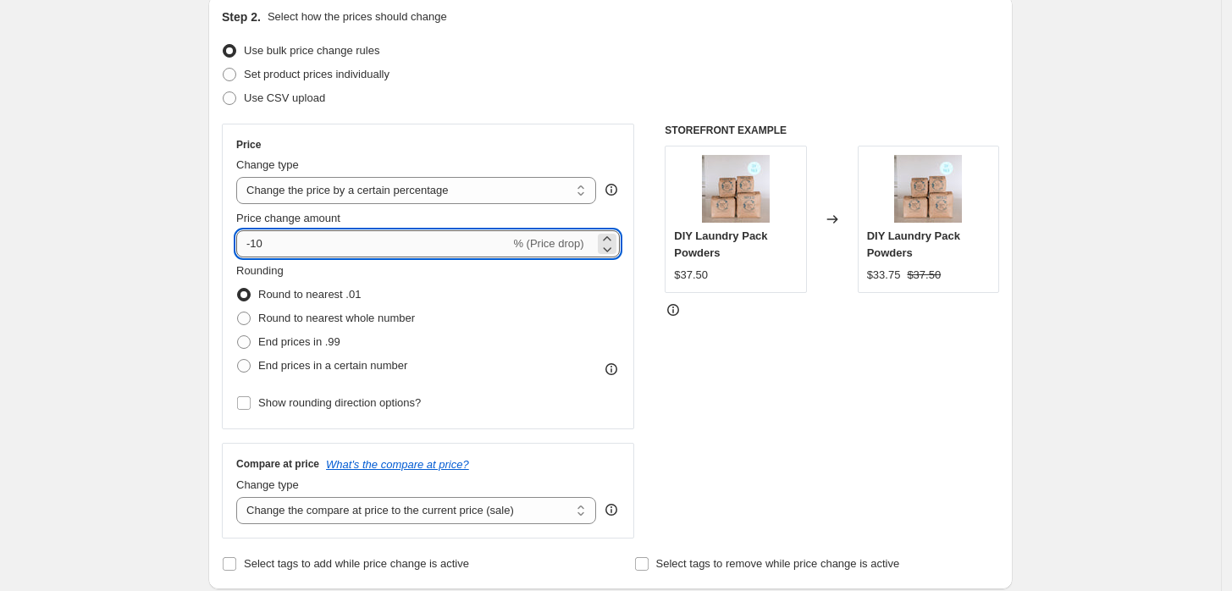
click at [319, 241] on input "-10" at bounding box center [373, 243] width 274 height 27
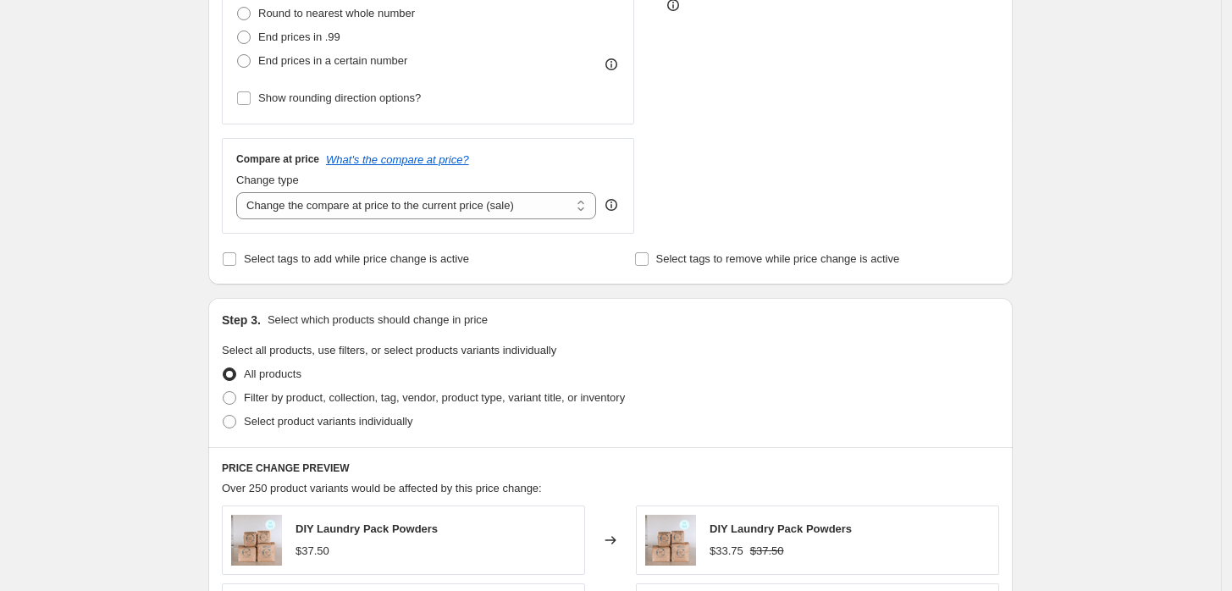
scroll to position [564, 0]
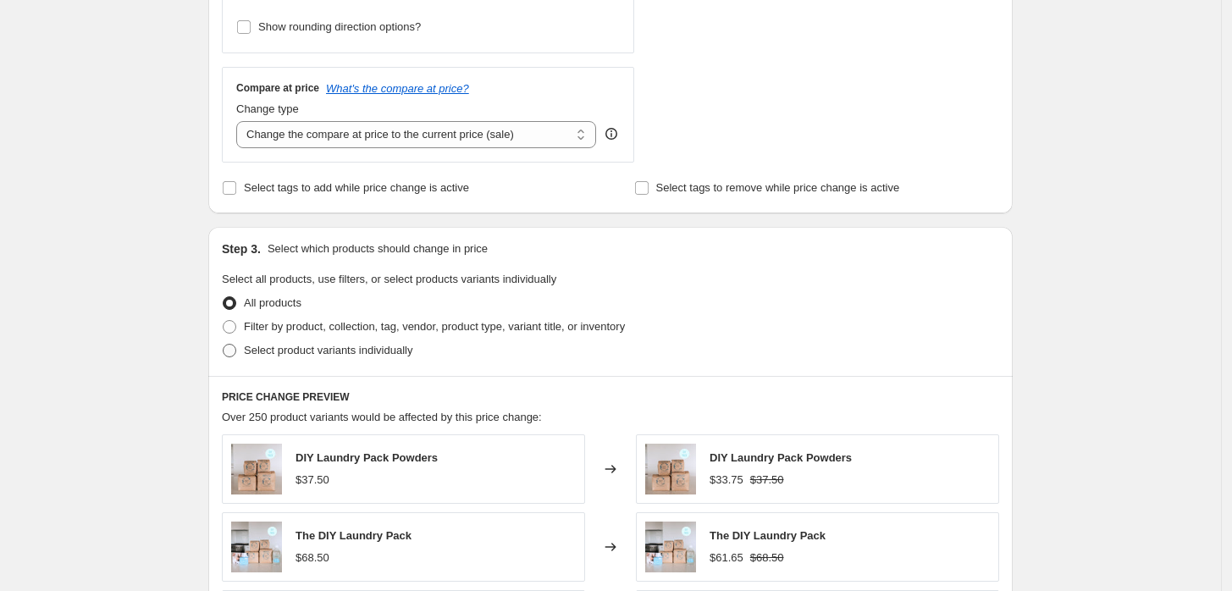
type input "-15"
click at [305, 349] on span "Select product variants individually" at bounding box center [328, 350] width 169 height 13
click at [224, 345] on input "Select product variants individually" at bounding box center [223, 344] width 1 height 1
radio input "true"
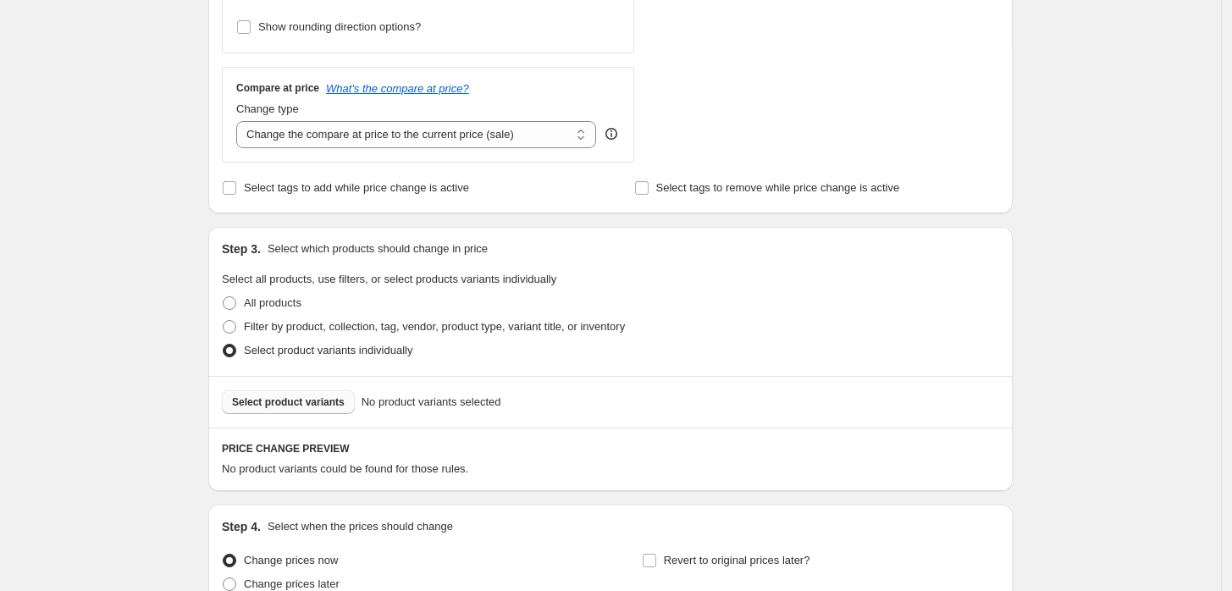
click at [331, 404] on span "Select product variants" at bounding box center [288, 403] width 113 height 14
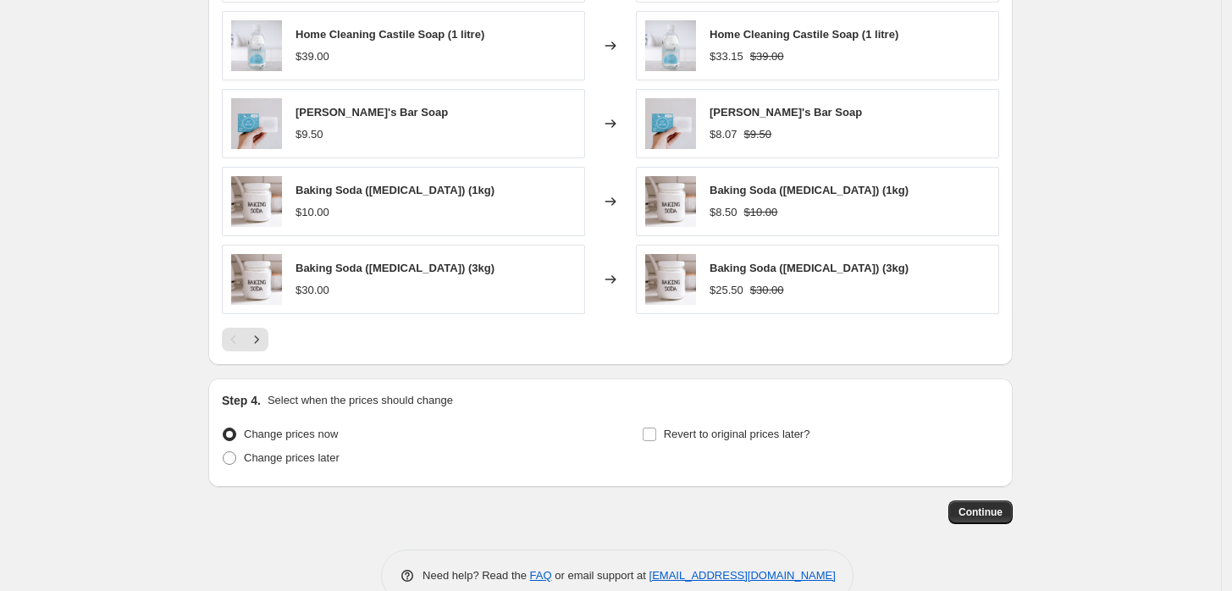
scroll to position [1129, 0]
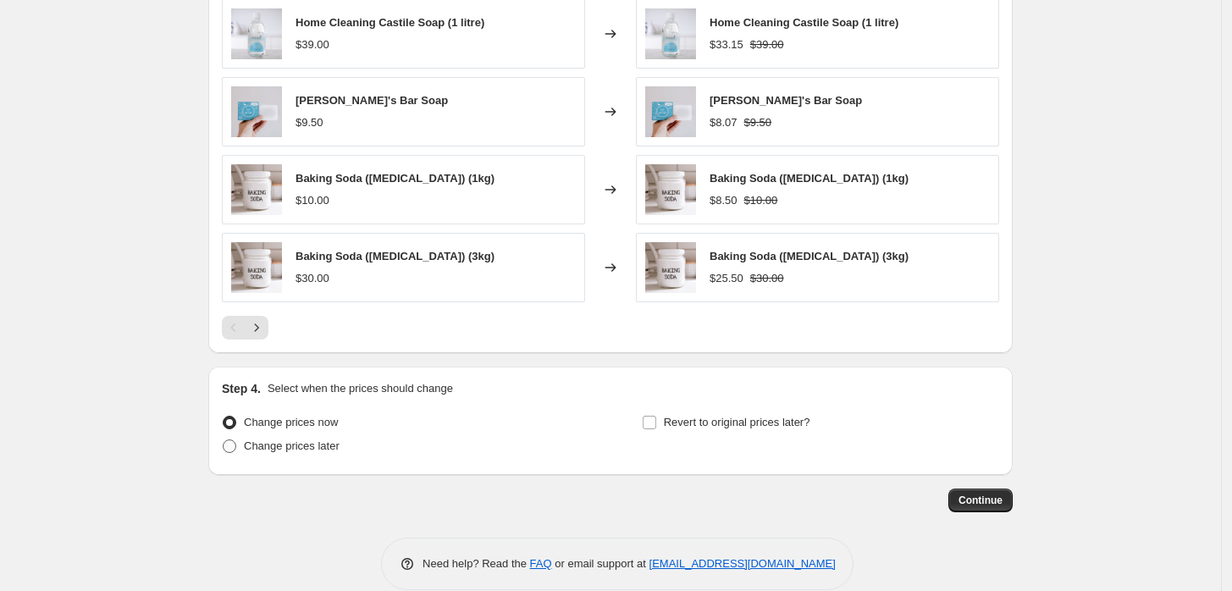
click at [311, 446] on span "Change prices later" at bounding box center [292, 446] width 96 height 13
click at [224, 440] on input "Change prices later" at bounding box center [223, 440] width 1 height 1
radio input "true"
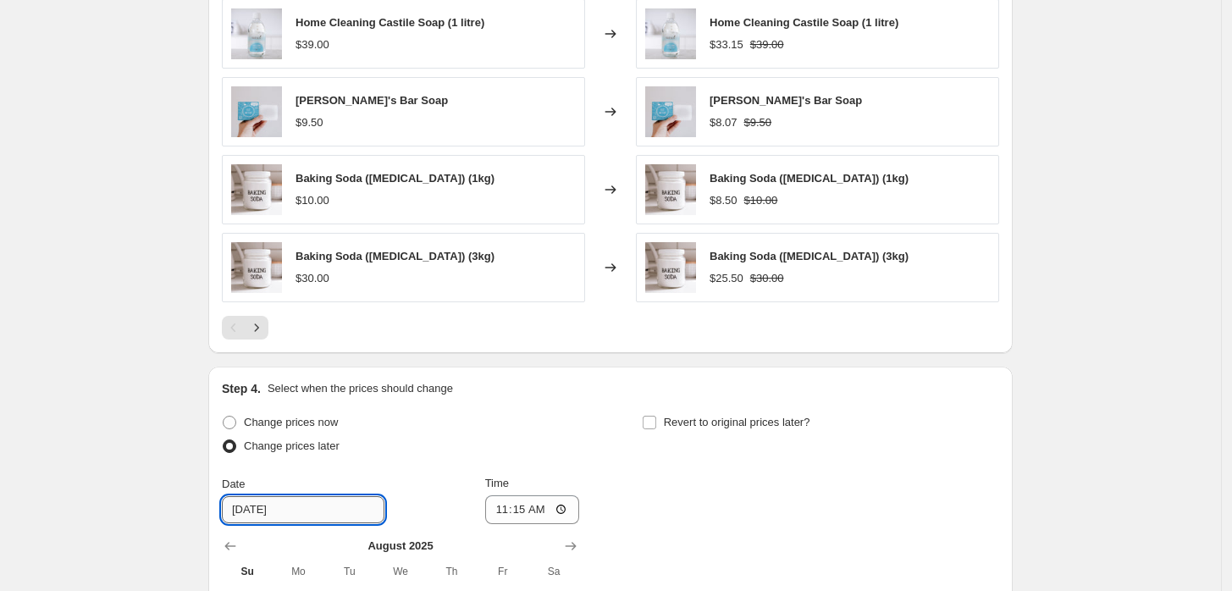
click at [301, 503] on input "8/25/2025" at bounding box center [303, 509] width 163 height 27
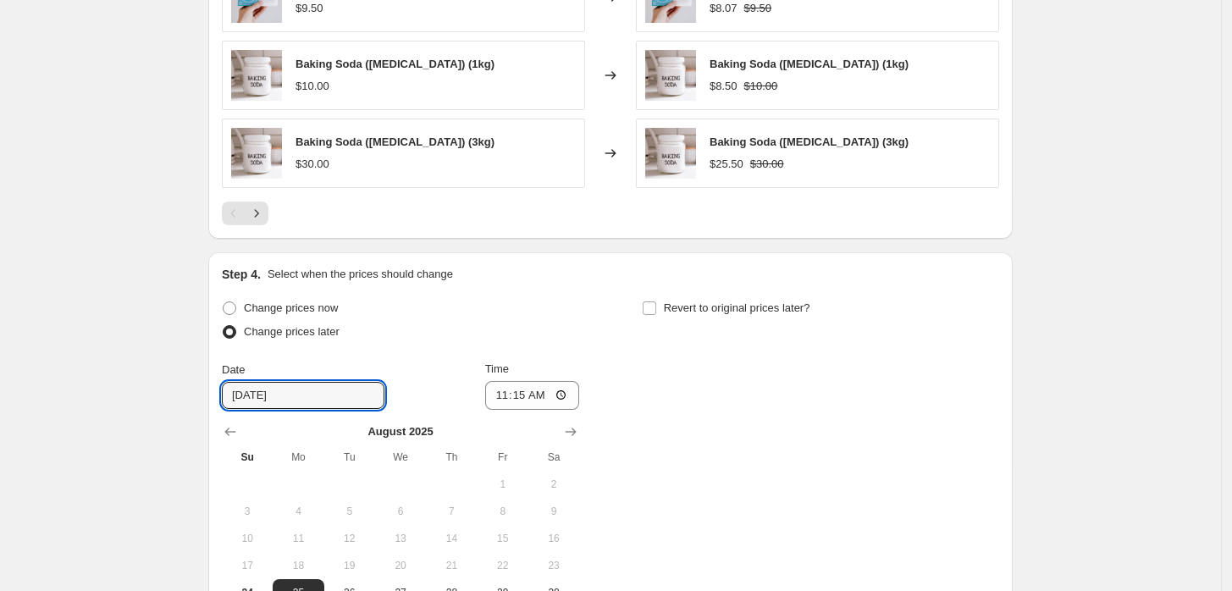
scroll to position [1317, 0]
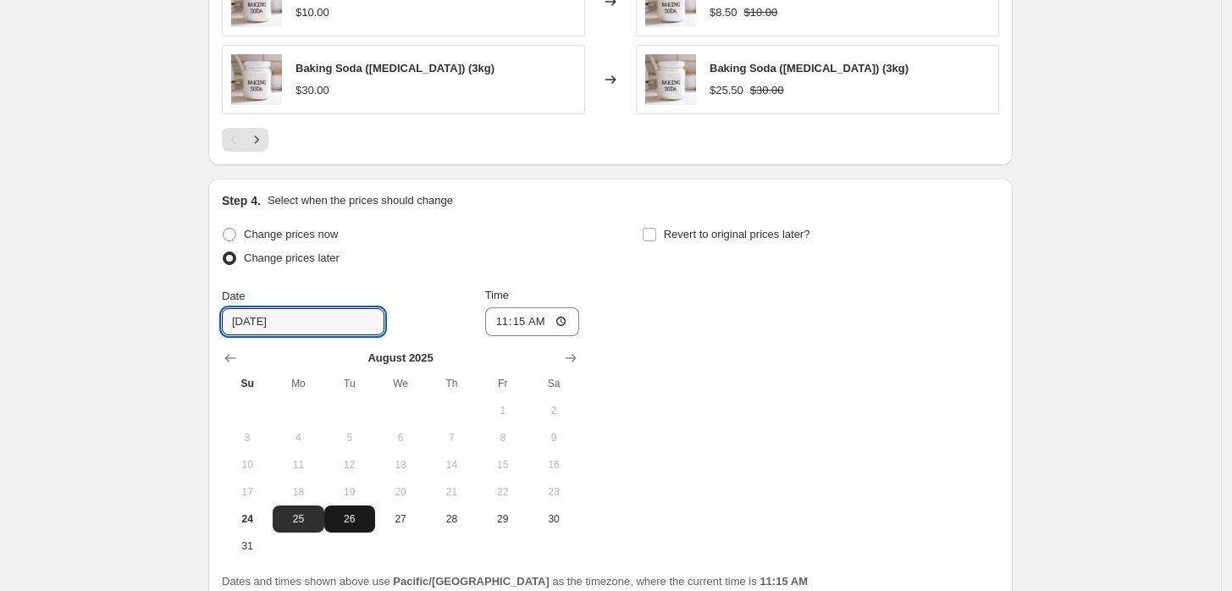
drag, startPoint x: 357, startPoint y: 521, endPoint x: 374, endPoint y: 503, distance: 25.2
click at [358, 519] on span "26" at bounding box center [349, 519] width 37 height 14
type input "8/26/2025"
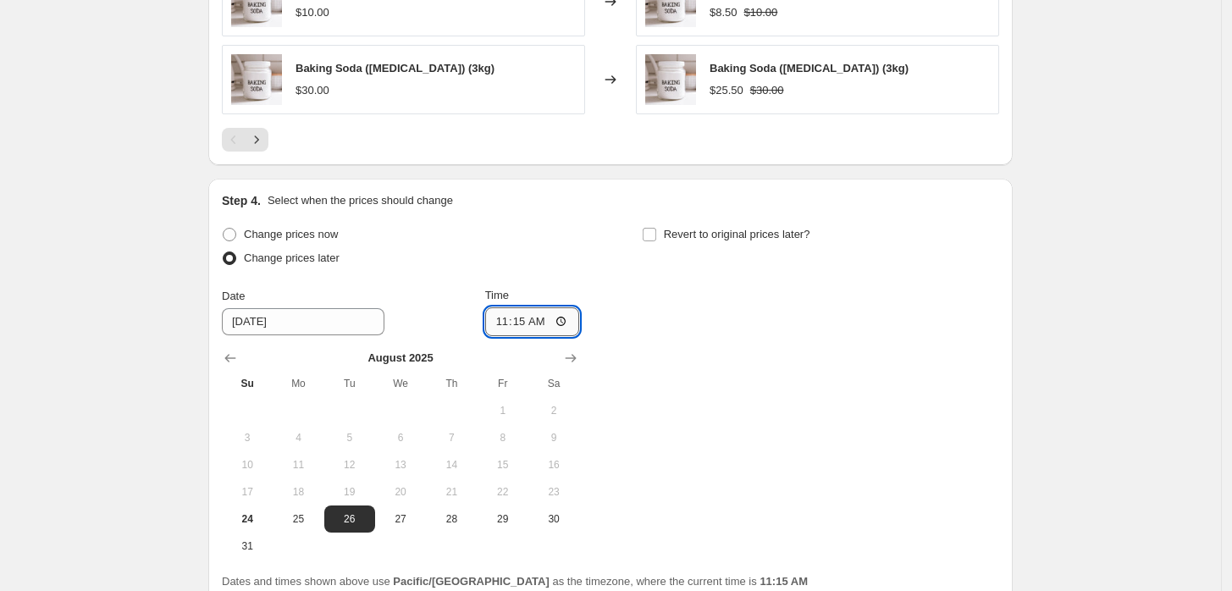
click at [509, 322] on input "11:15" at bounding box center [532, 321] width 95 height 29
type input "02:30"
click at [695, 235] on span "Revert to original prices later?" at bounding box center [737, 234] width 147 height 13
click at [656, 235] on input "Revert to original prices later?" at bounding box center [650, 235] width 14 height 14
checkbox input "true"
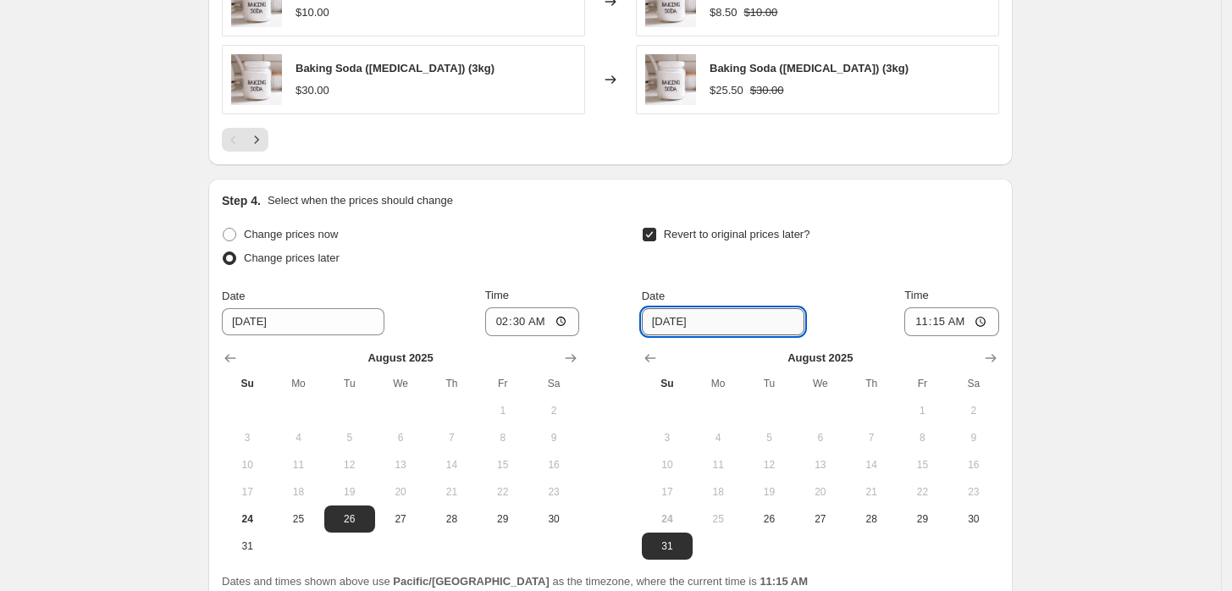
click at [739, 327] on input "8/31/2025" at bounding box center [723, 321] width 163 height 27
click at [989, 357] on icon "Show next month, September 2025" at bounding box center [991, 358] width 17 height 17
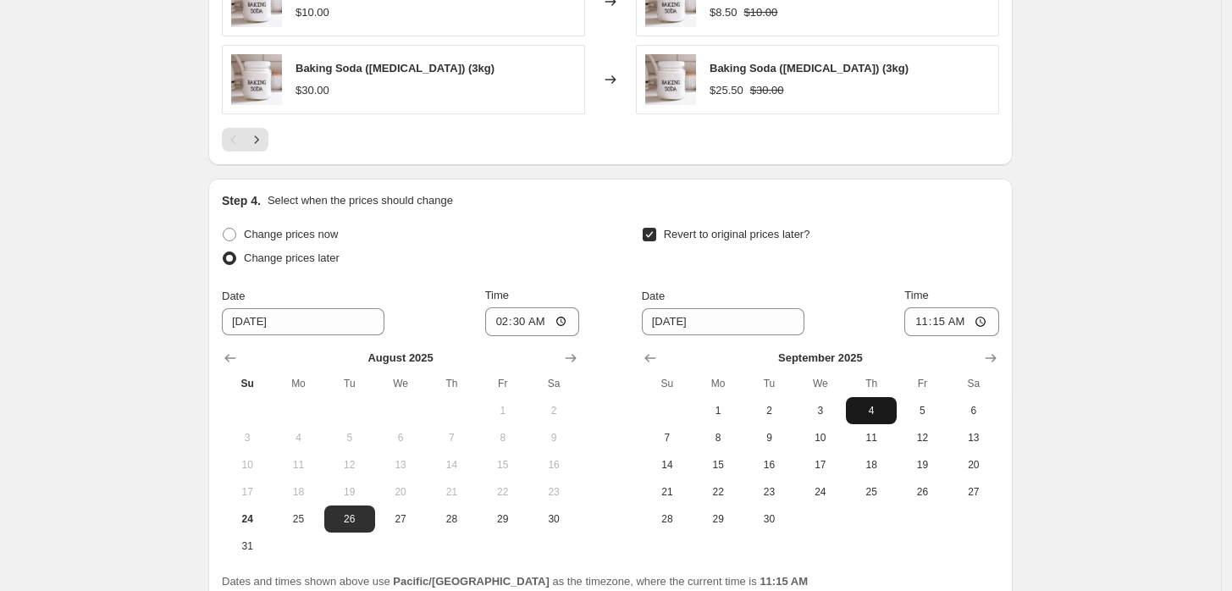
click at [867, 412] on span "4" at bounding box center [871, 411] width 37 height 14
type input "9/4/2025"
click at [944, 318] on input "11:15" at bounding box center [952, 321] width 95 height 29
type input "23:59"
click at [949, 256] on div "Revert to original prices later?" at bounding box center [820, 248] width 357 height 51
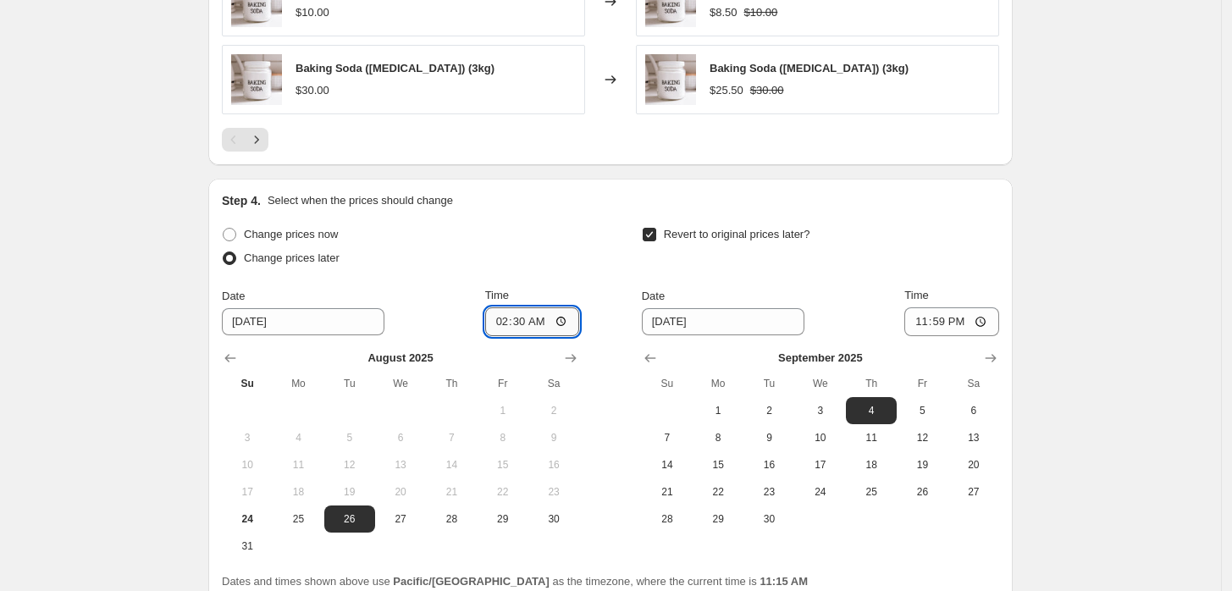
click at [529, 321] on input "02:30" at bounding box center [532, 321] width 95 height 29
type input "02:35"
click at [519, 237] on div "Change prices now" at bounding box center [400, 235] width 357 height 24
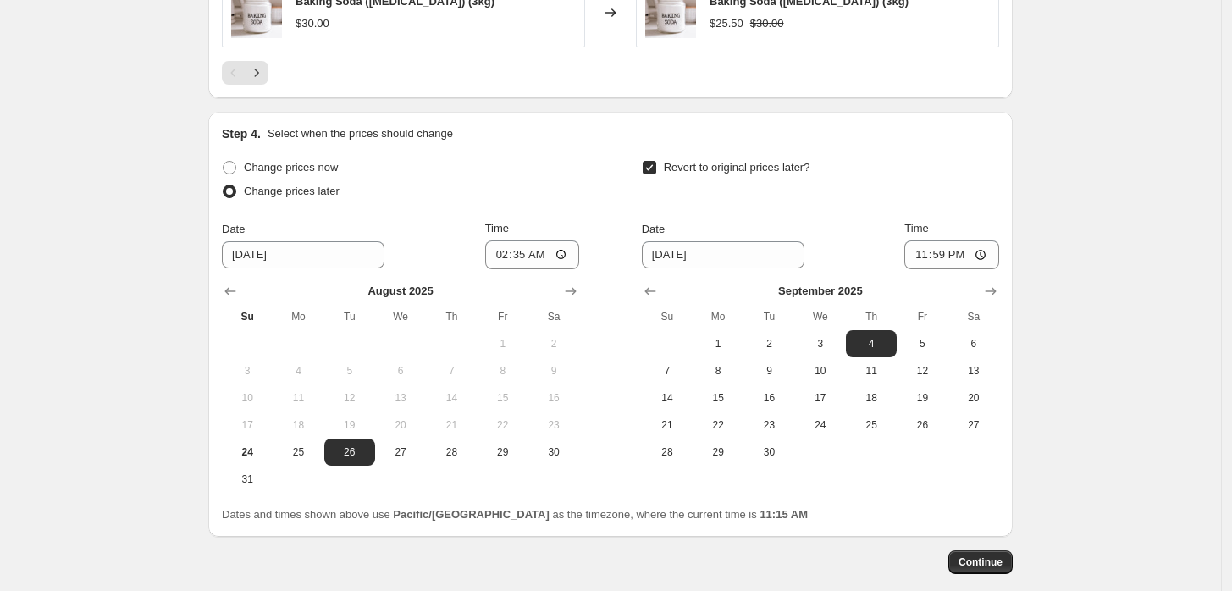
scroll to position [1411, 0]
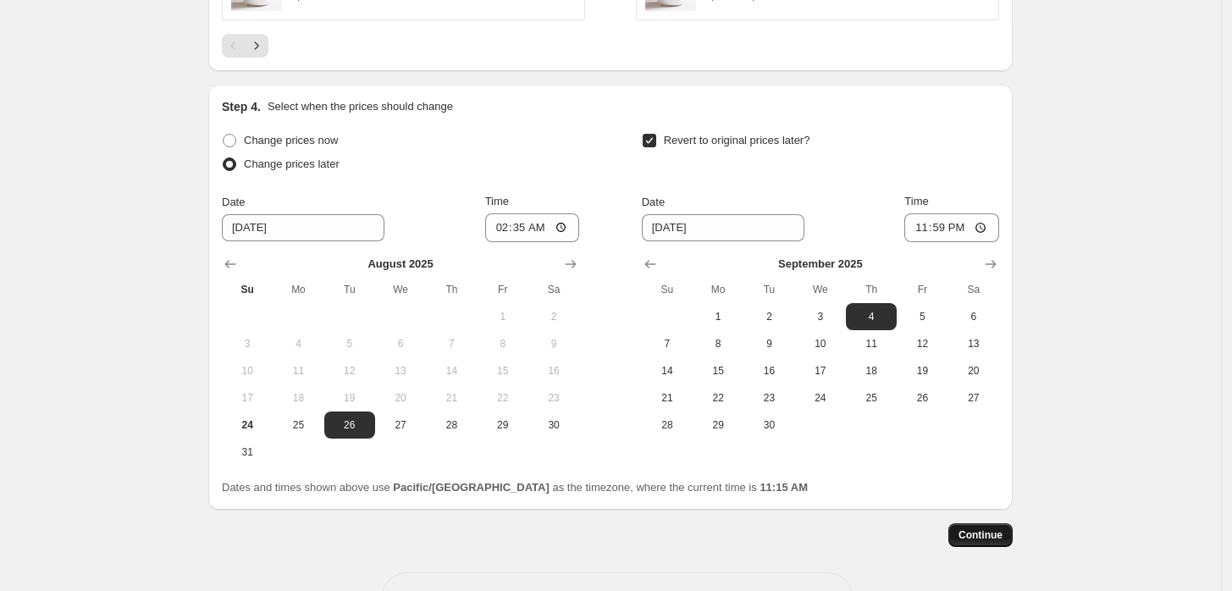
click at [970, 533] on span "Continue" at bounding box center [981, 536] width 44 height 14
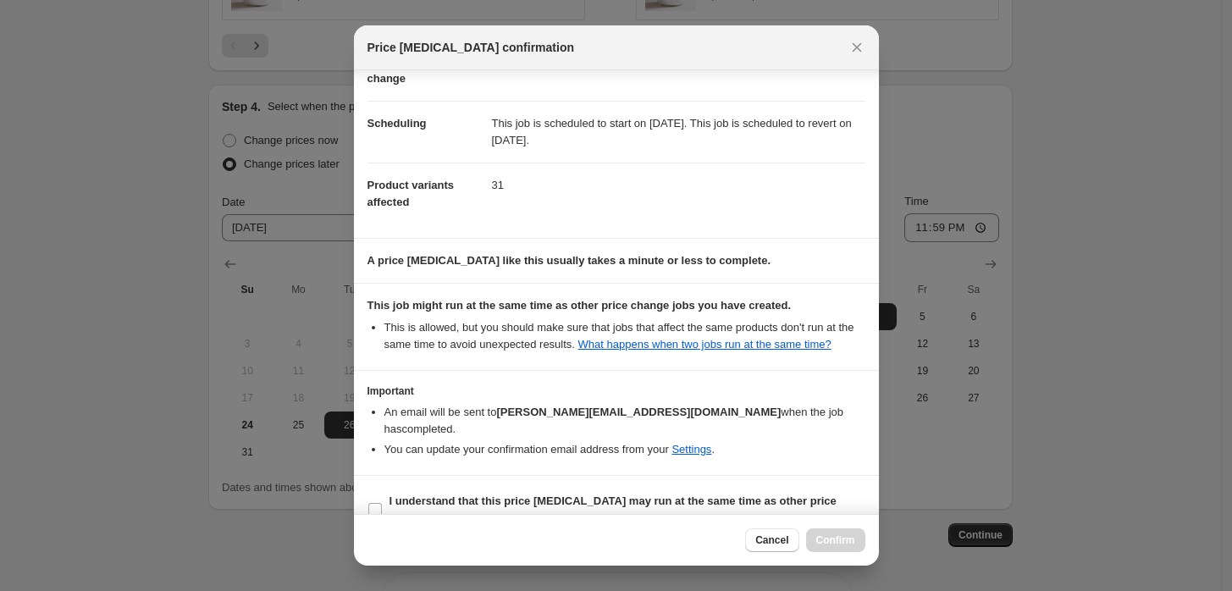
scroll to position [117, 0]
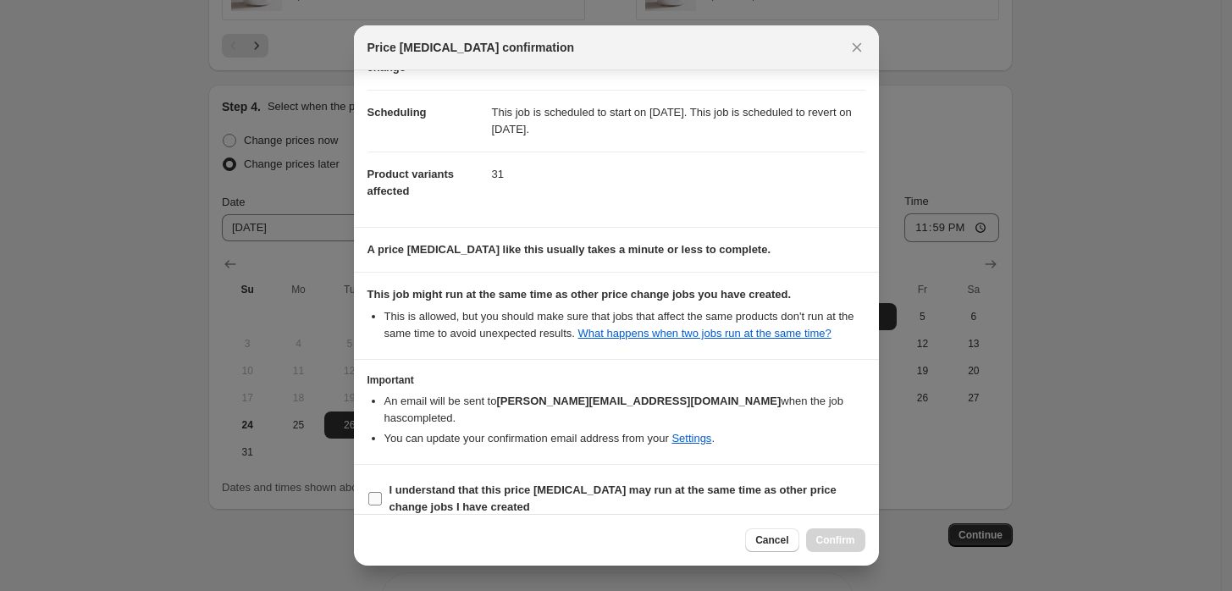
click at [374, 492] on input "I understand that this price change job may run at the same time as other price…" at bounding box center [375, 499] width 14 height 14
checkbox input "true"
click at [829, 546] on span "Confirm" at bounding box center [836, 541] width 39 height 14
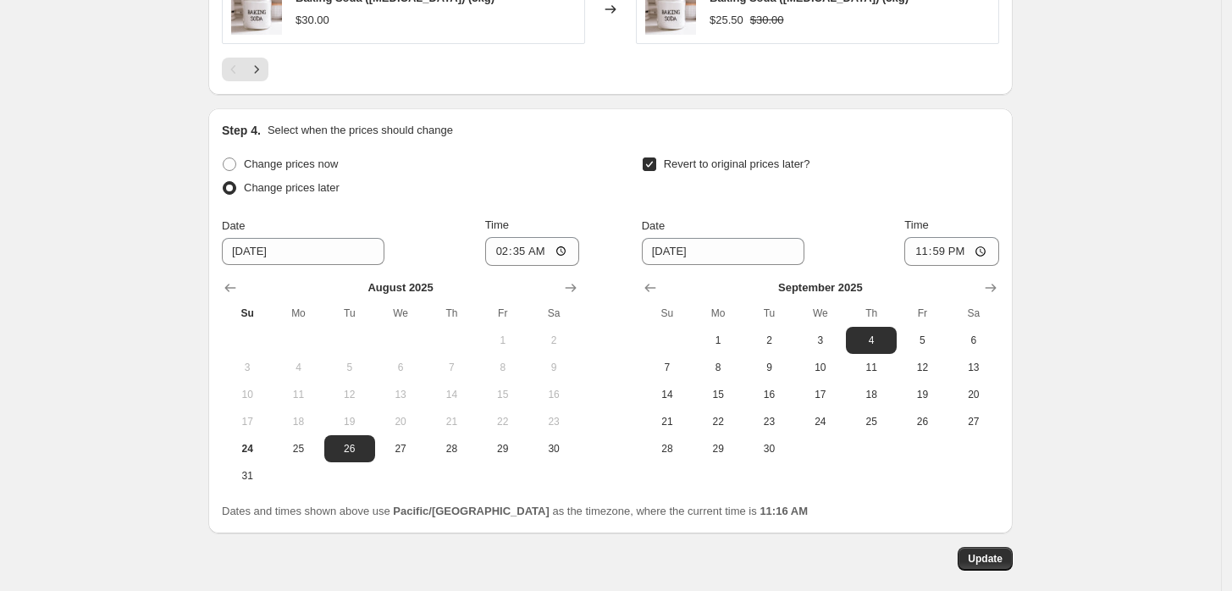
scroll to position [1573, 0]
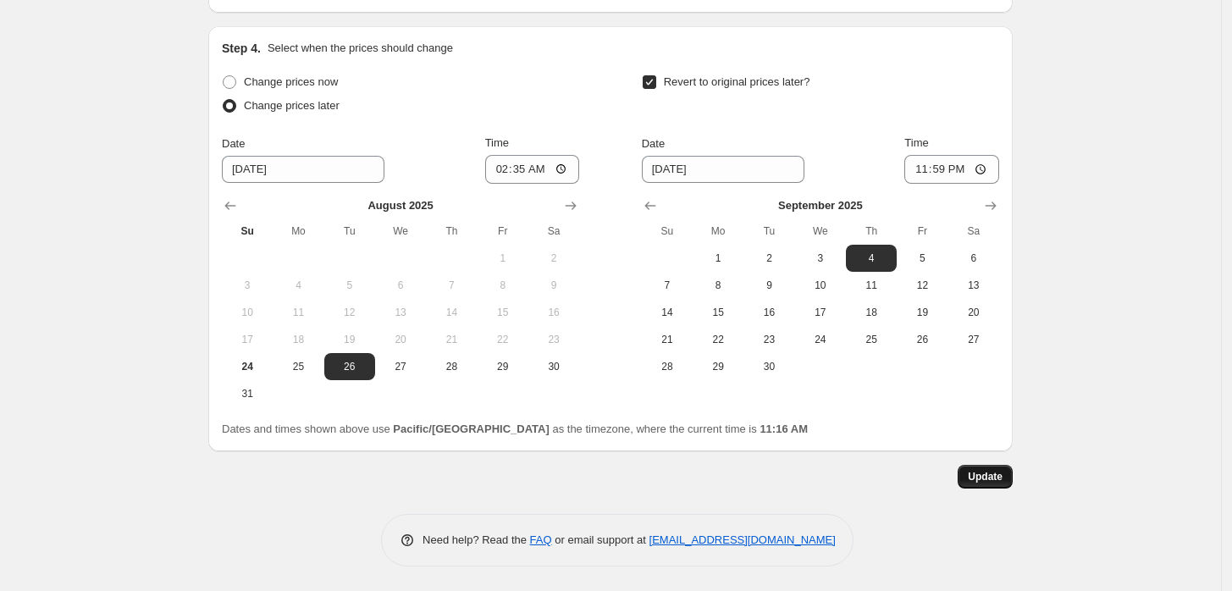
click at [1000, 476] on span "Update" at bounding box center [985, 477] width 35 height 14
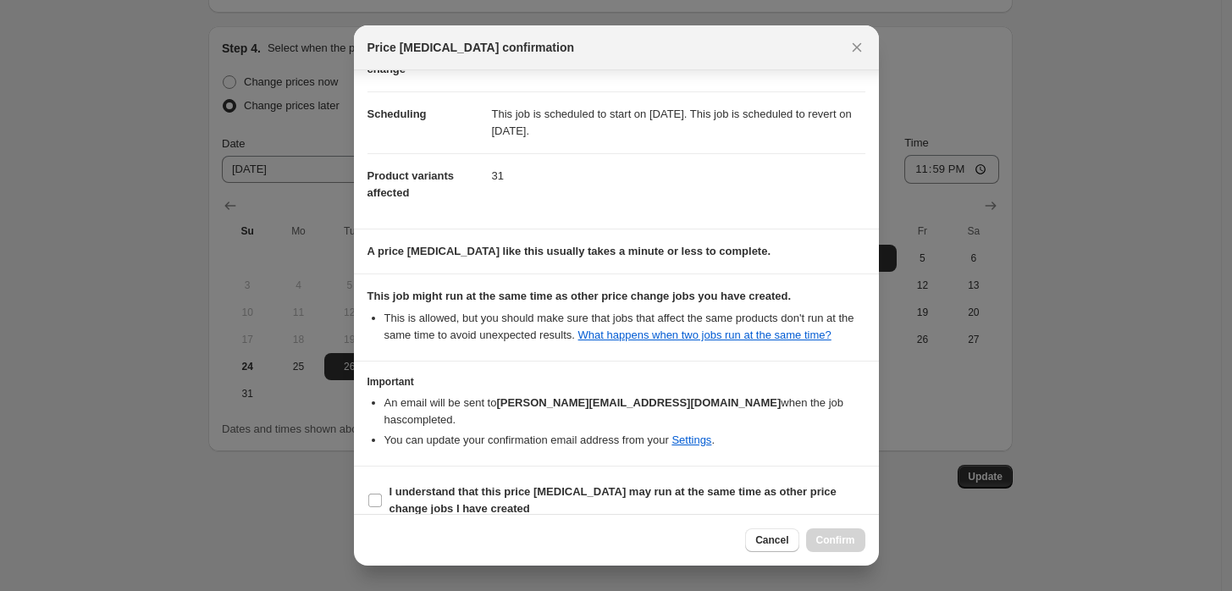
scroll to position [117, 0]
click at [377, 492] on input "I understand that this price change job may run at the same time as other price…" at bounding box center [375, 499] width 14 height 14
checkbox input "true"
click at [847, 540] on span "Confirm" at bounding box center [836, 541] width 39 height 14
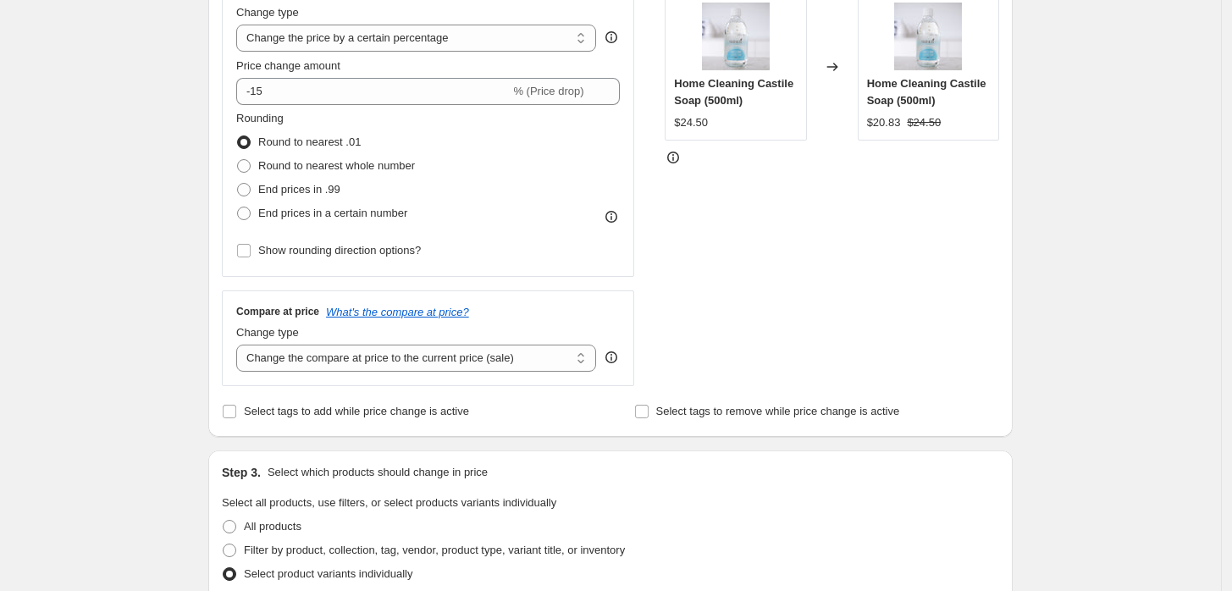
scroll to position [0, 0]
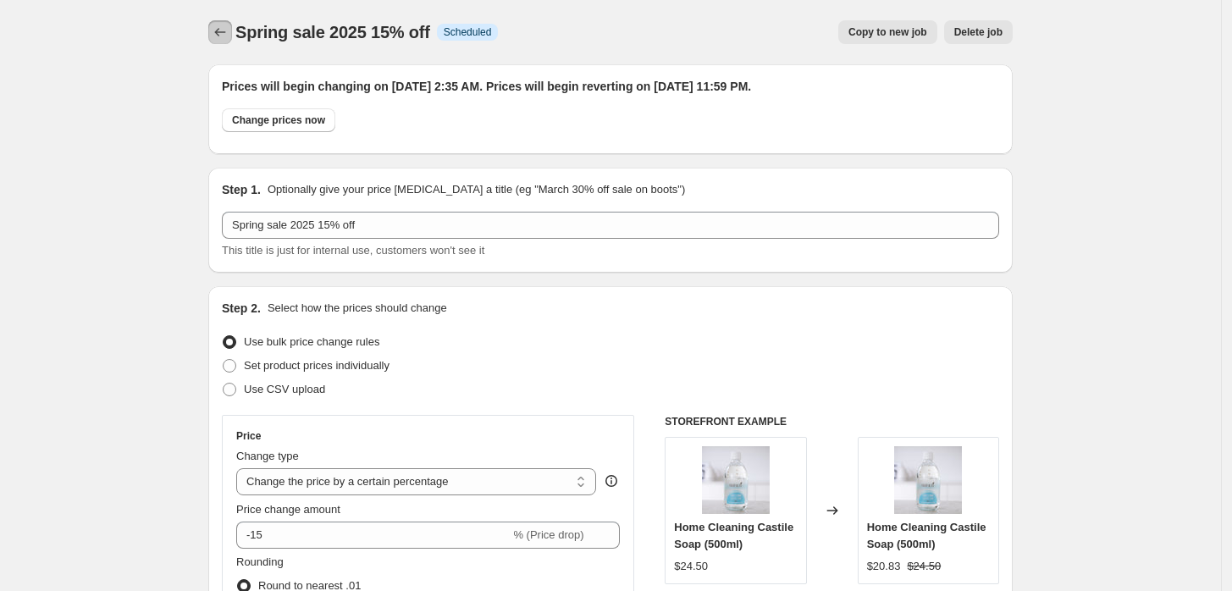
click at [222, 36] on icon "Price change jobs" at bounding box center [220, 32] width 17 height 17
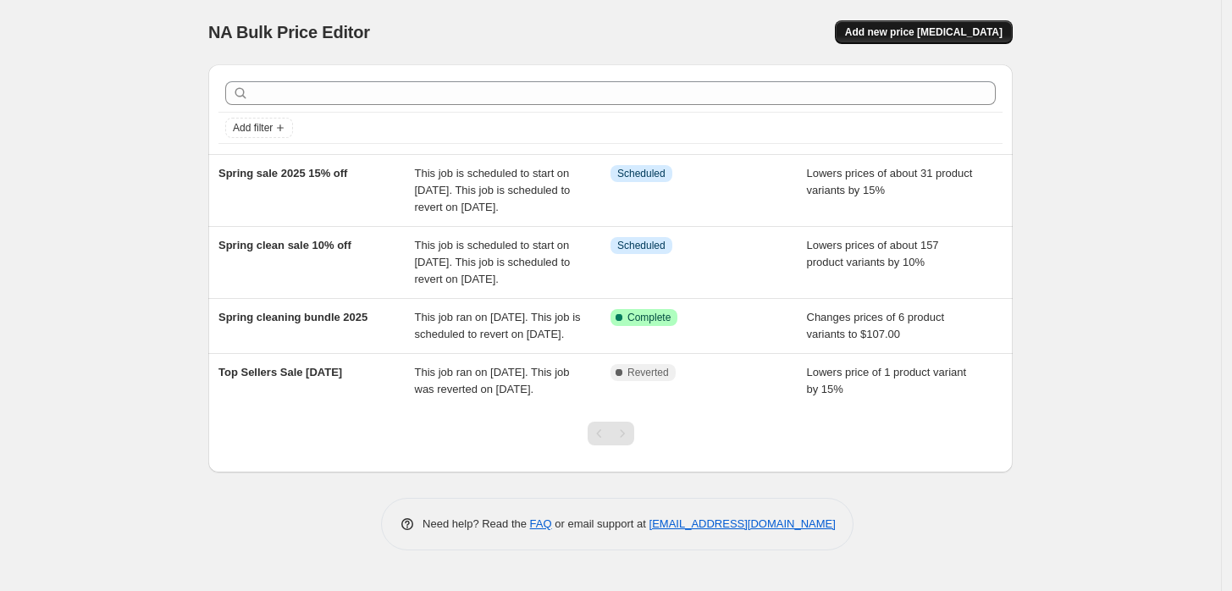
click at [928, 36] on span "Add new price change job" at bounding box center [924, 32] width 158 height 14
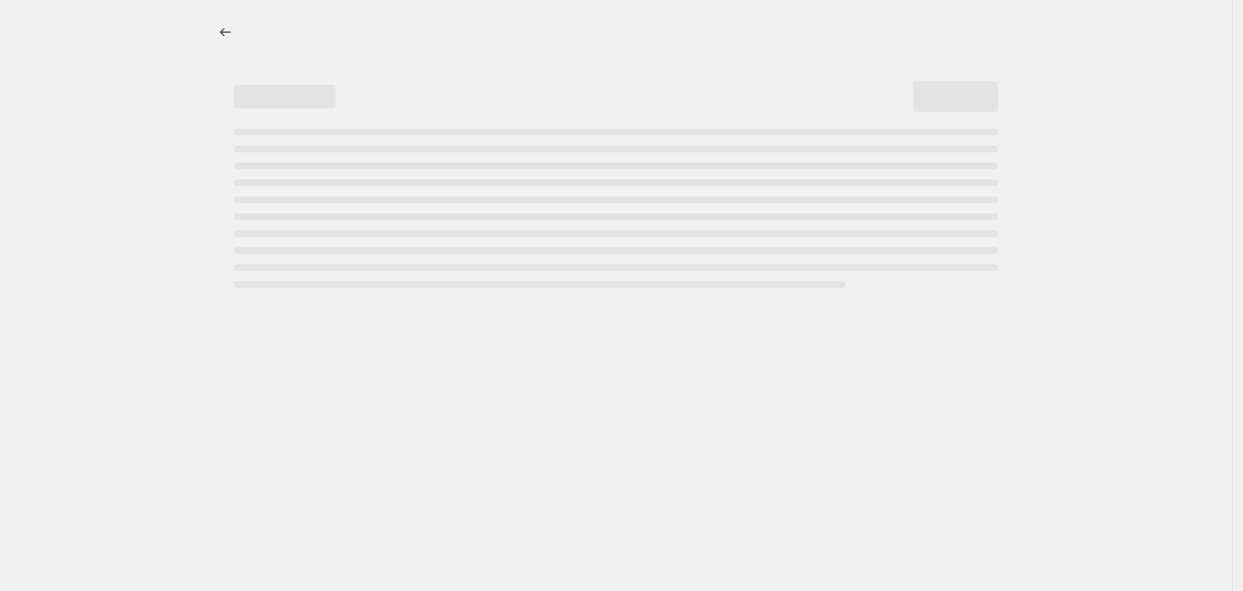
select select "percentage"
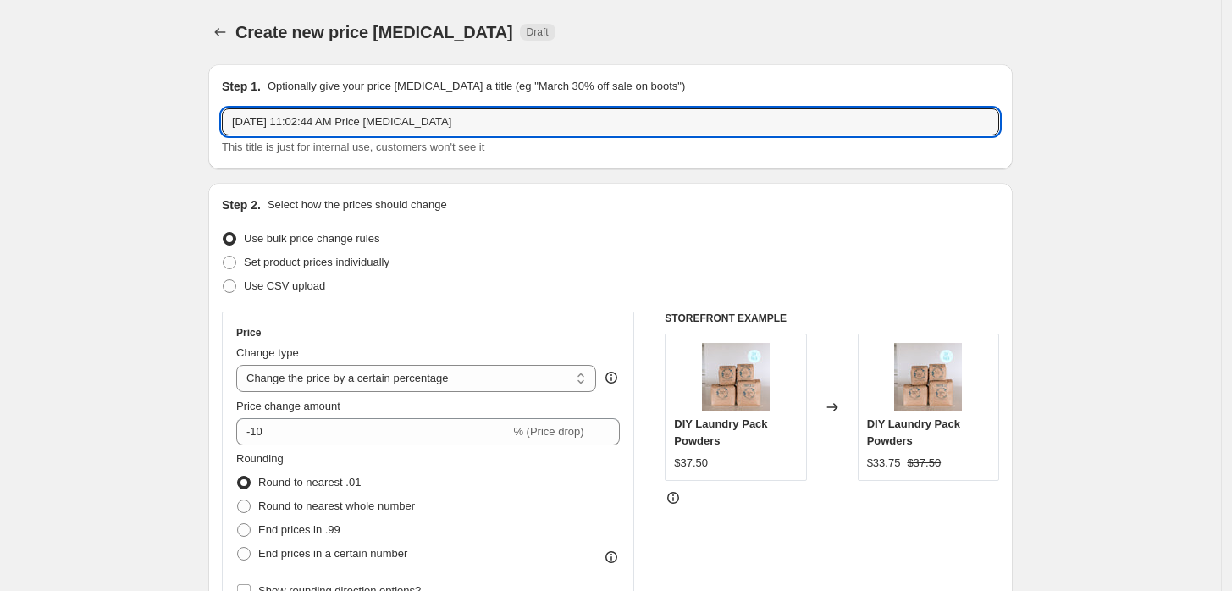
drag, startPoint x: 459, startPoint y: 117, endPoint x: 155, endPoint y: 113, distance: 304.1
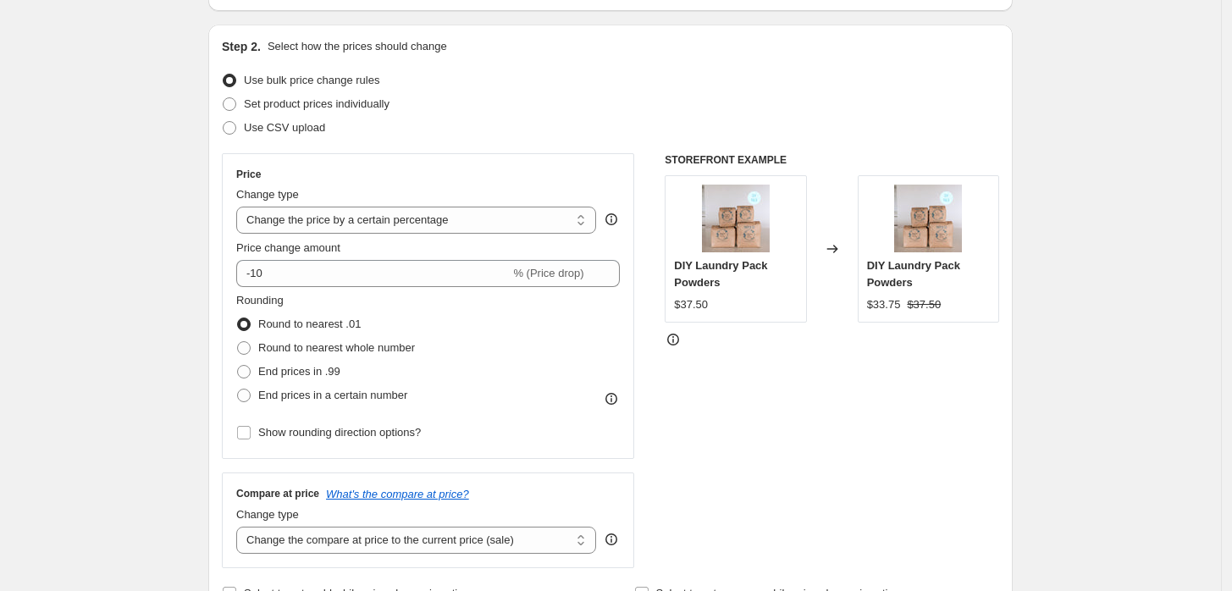
scroll to position [188, 0]
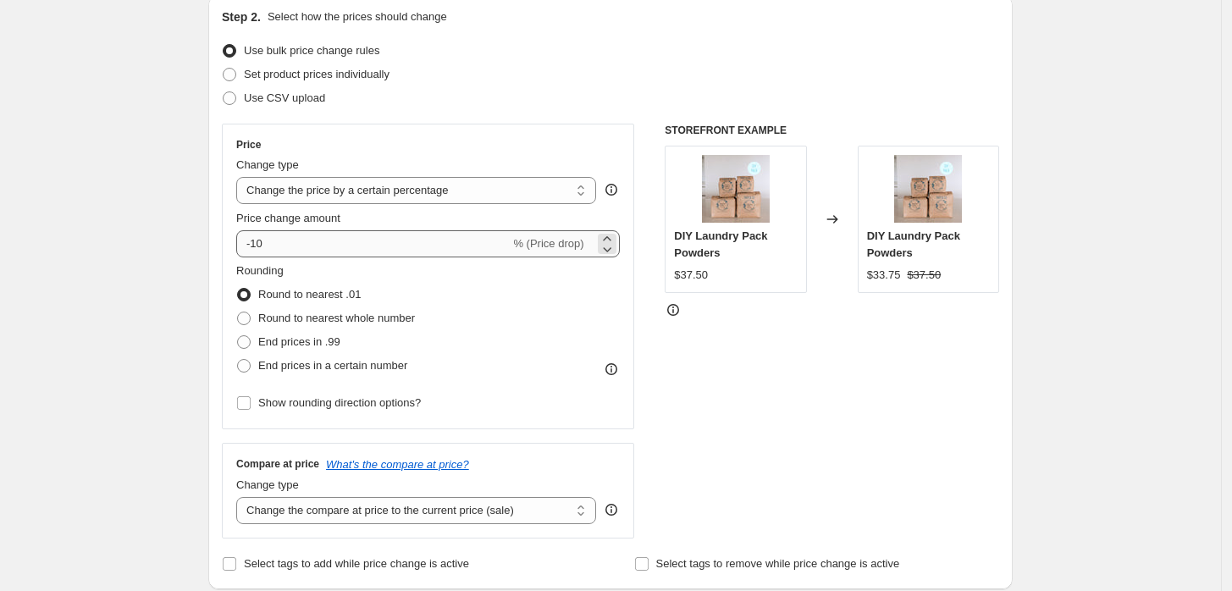
type input "spring sale 2025 20% off"
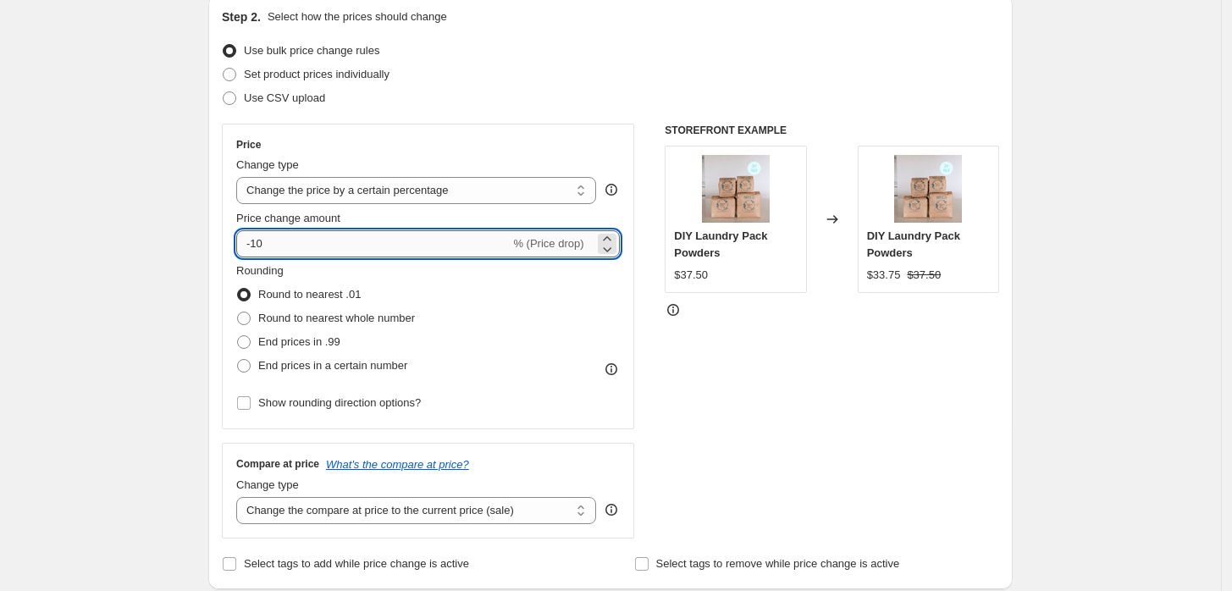
drag, startPoint x: 323, startPoint y: 236, endPoint x: 258, endPoint y: 248, distance: 66.3
click at [258, 248] on input "-10" at bounding box center [373, 243] width 274 height 27
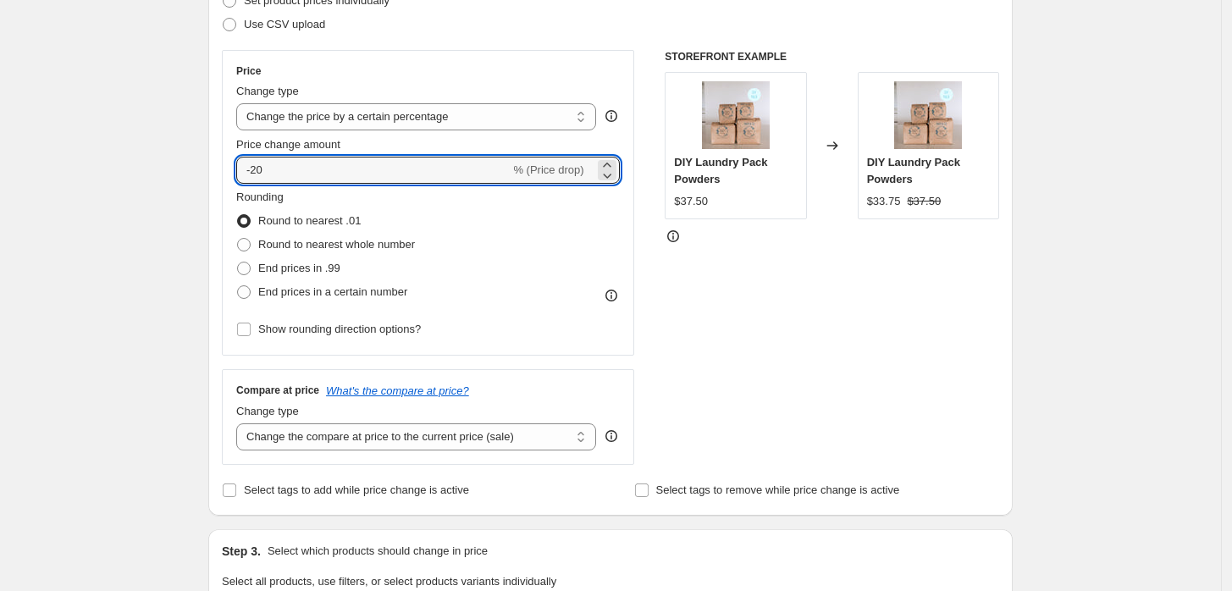
scroll to position [282, 0]
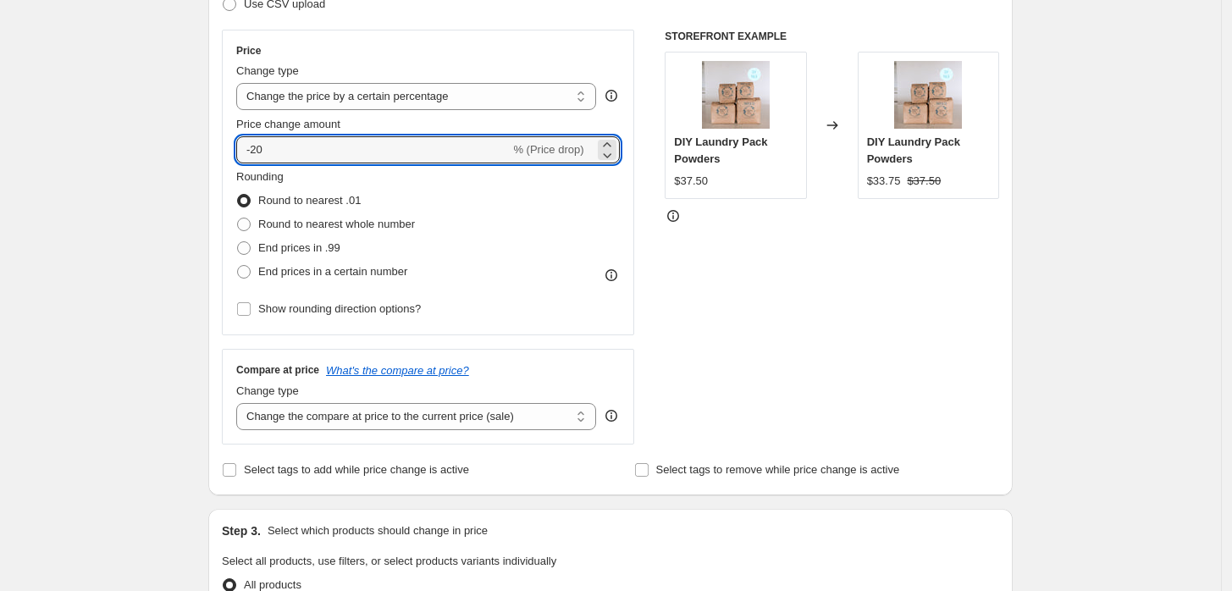
type input "-20"
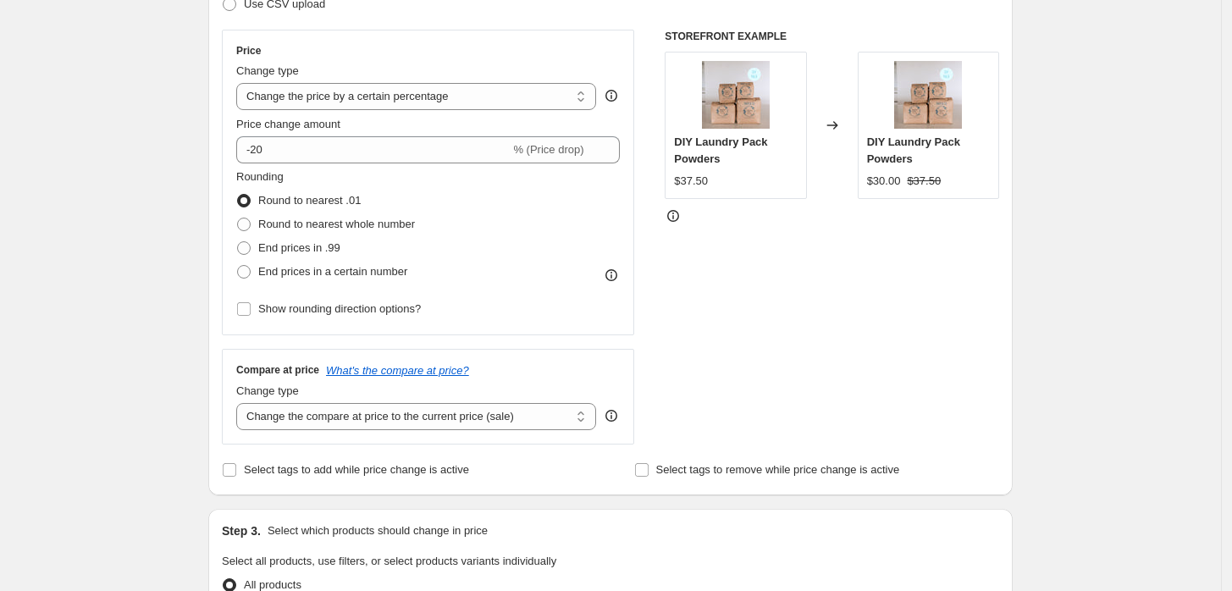
click at [210, 242] on div "Step 1. Optionally give your price change job a title (eg "March 30% off sale o…" at bounding box center [604, 538] width 818 height 1539
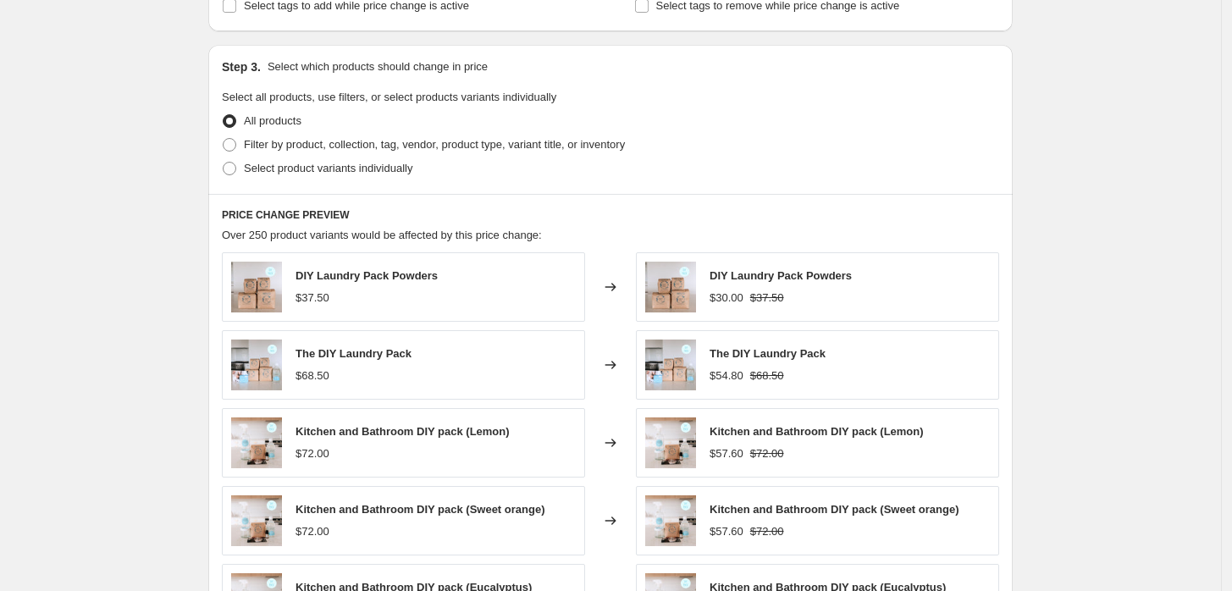
scroll to position [752, 0]
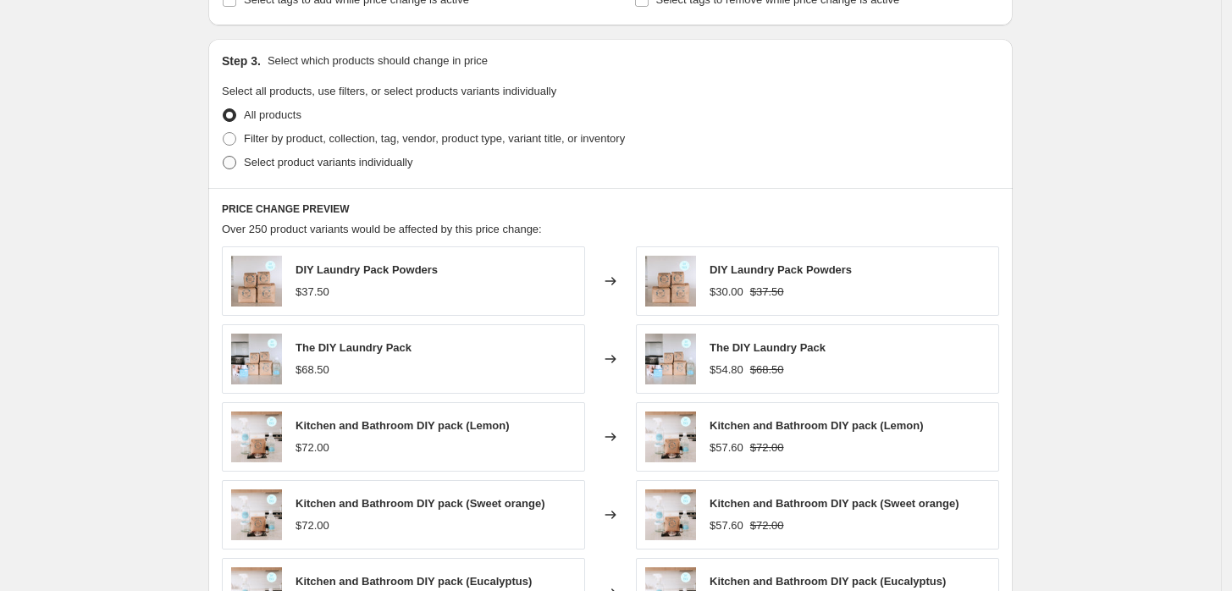
click at [230, 164] on span at bounding box center [230, 163] width 14 height 14
click at [224, 157] on input "Select product variants individually" at bounding box center [223, 156] width 1 height 1
radio input "true"
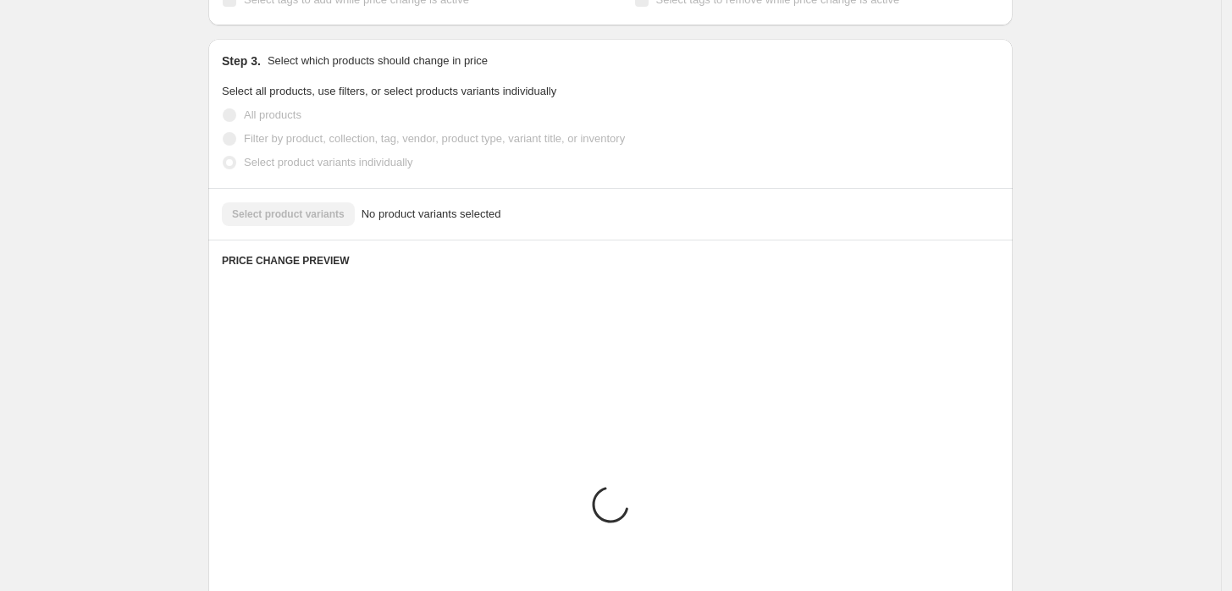
scroll to position [727, 0]
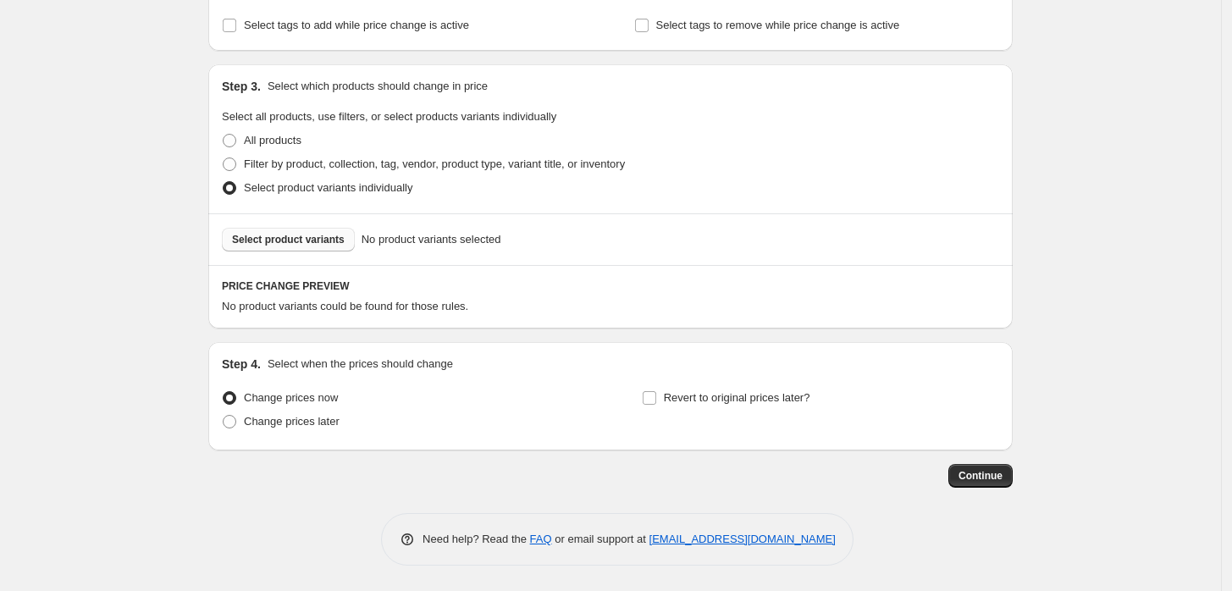
click at [278, 241] on span "Select product variants" at bounding box center [288, 240] width 113 height 14
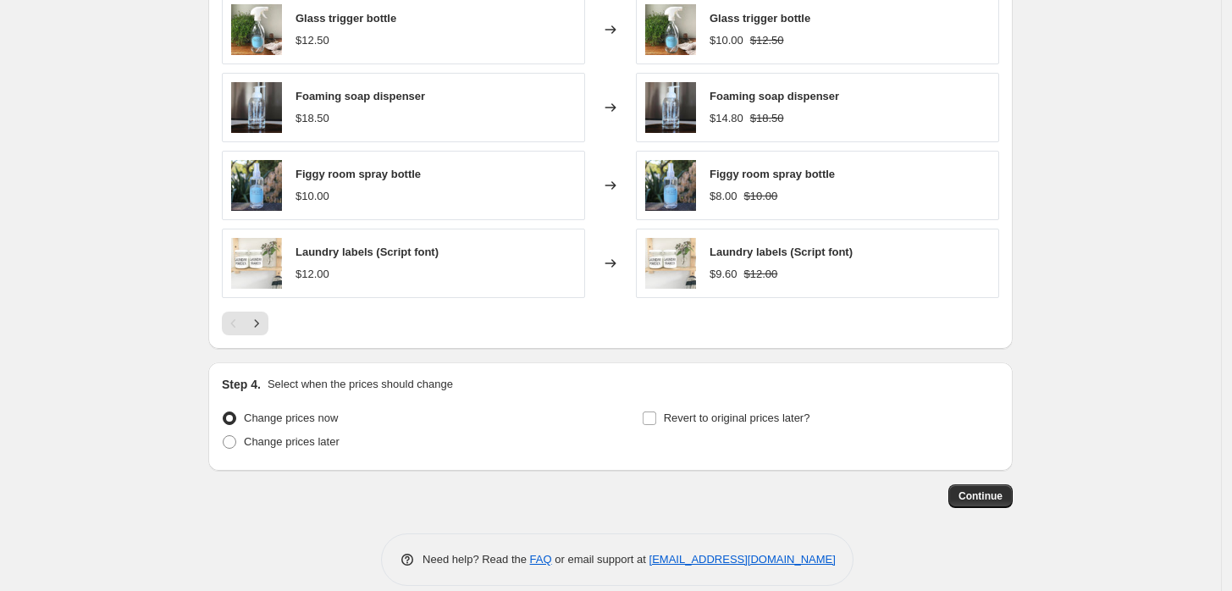
scroll to position [1153, 0]
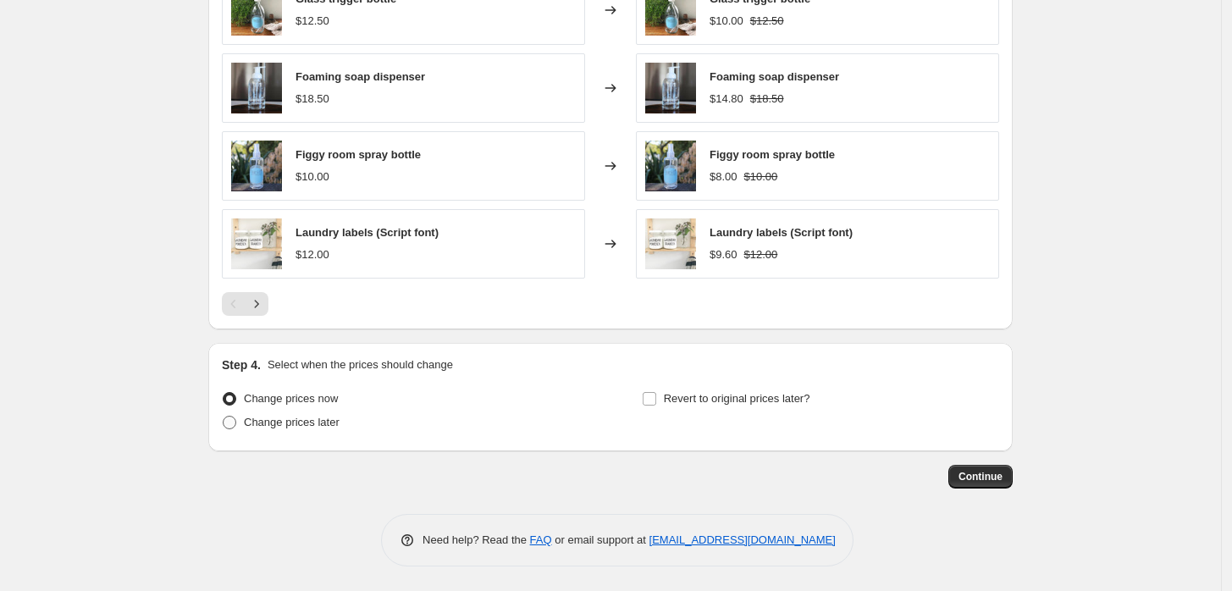
click at [278, 428] on span "Change prices later" at bounding box center [292, 422] width 96 height 13
click at [224, 417] on input "Change prices later" at bounding box center [223, 416] width 1 height 1
radio input "true"
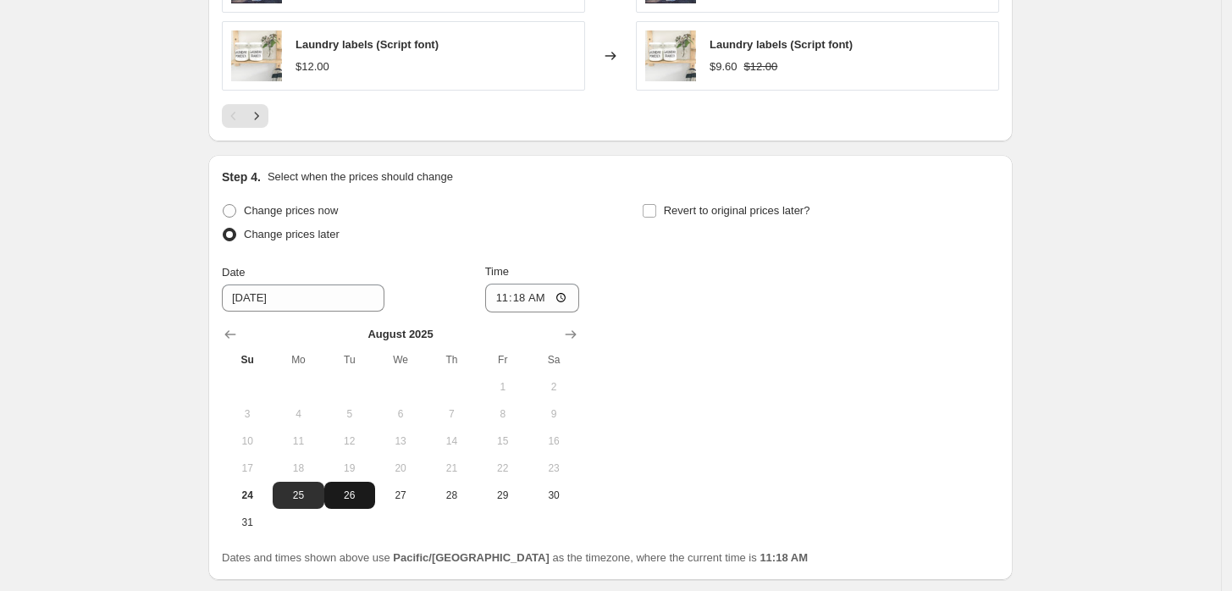
scroll to position [1342, 0]
click at [363, 492] on span "26" at bounding box center [349, 495] width 37 height 14
type input "8/26/2025"
click at [511, 298] on input "11:18" at bounding box center [532, 297] width 95 height 29
type input "02:48"
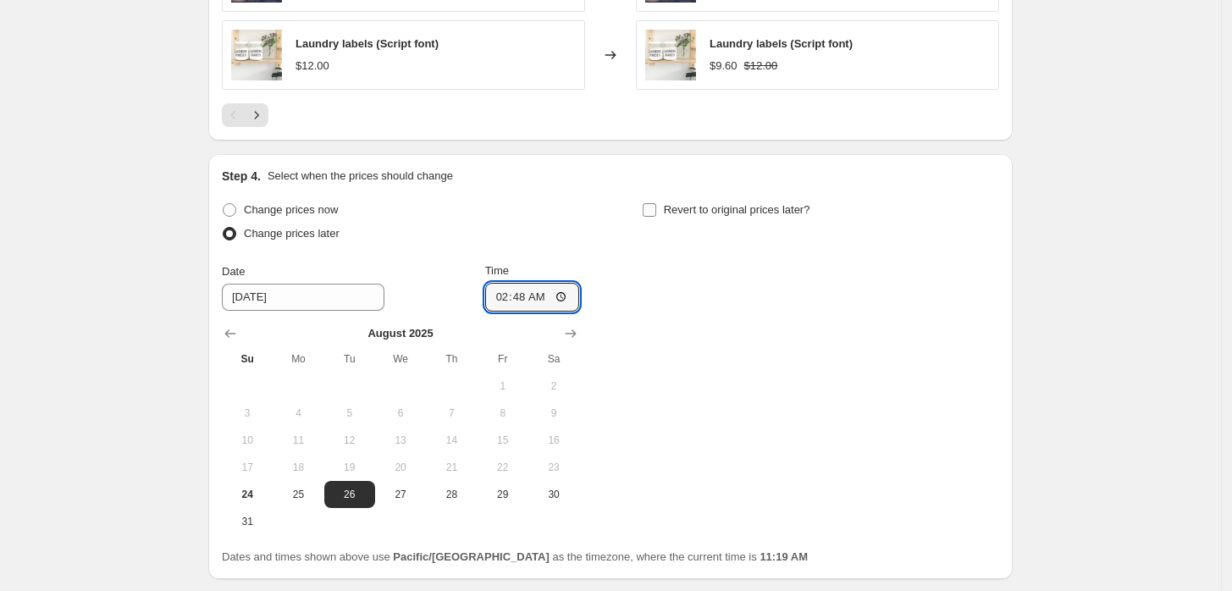
click at [656, 203] on input "Revert to original prices later?" at bounding box center [650, 210] width 14 height 14
checkbox input "true"
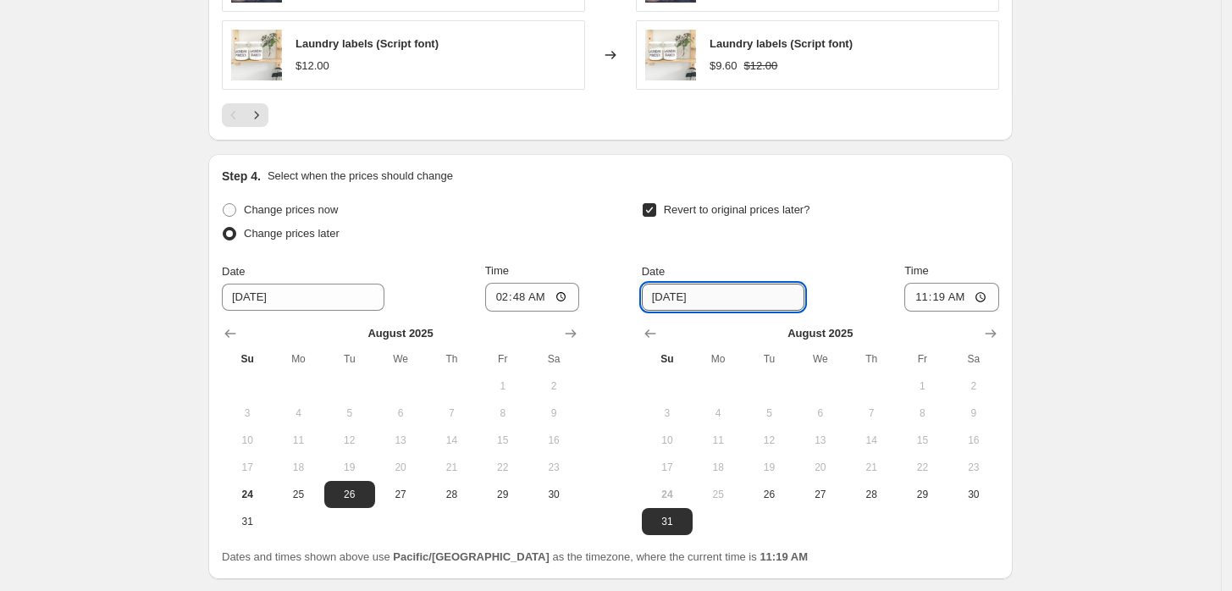
click at [714, 296] on input "8/31/2025" at bounding box center [723, 297] width 163 height 27
click at [996, 336] on icon "Show next month, September 2025" at bounding box center [991, 333] width 17 height 17
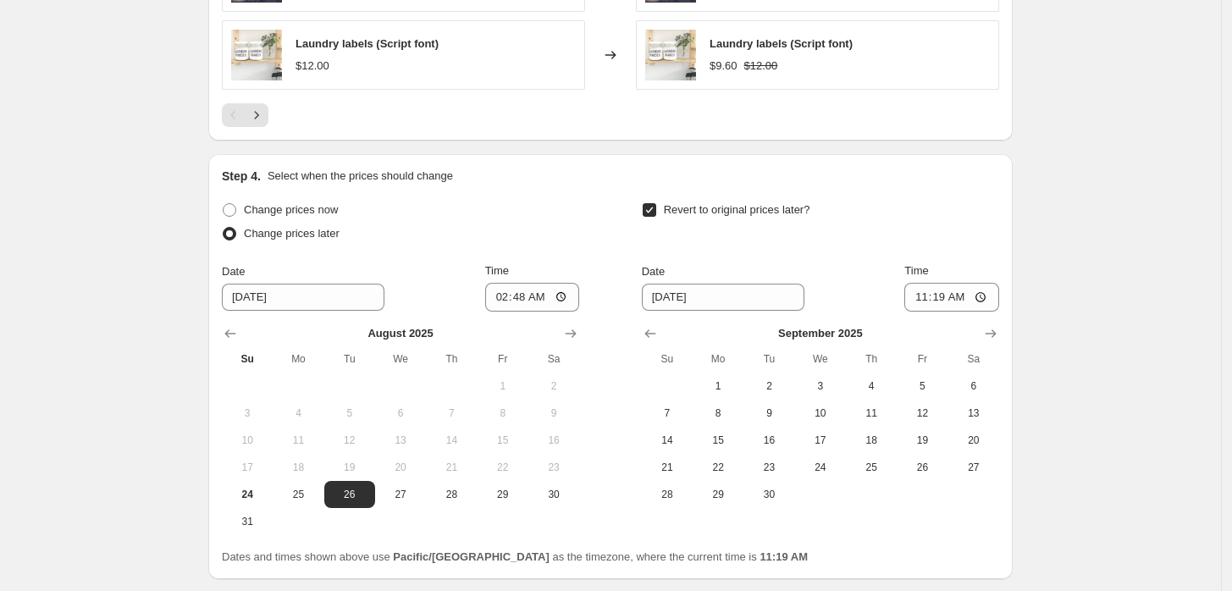
click at [897, 368] on th "Th" at bounding box center [871, 359] width 51 height 27
drag, startPoint x: 869, startPoint y: 385, endPoint x: 939, endPoint y: 326, distance: 91.3
click at [874, 383] on span "4" at bounding box center [871, 386] width 37 height 14
type input "9/4/2025"
click at [948, 300] on input "11:19" at bounding box center [952, 297] width 95 height 29
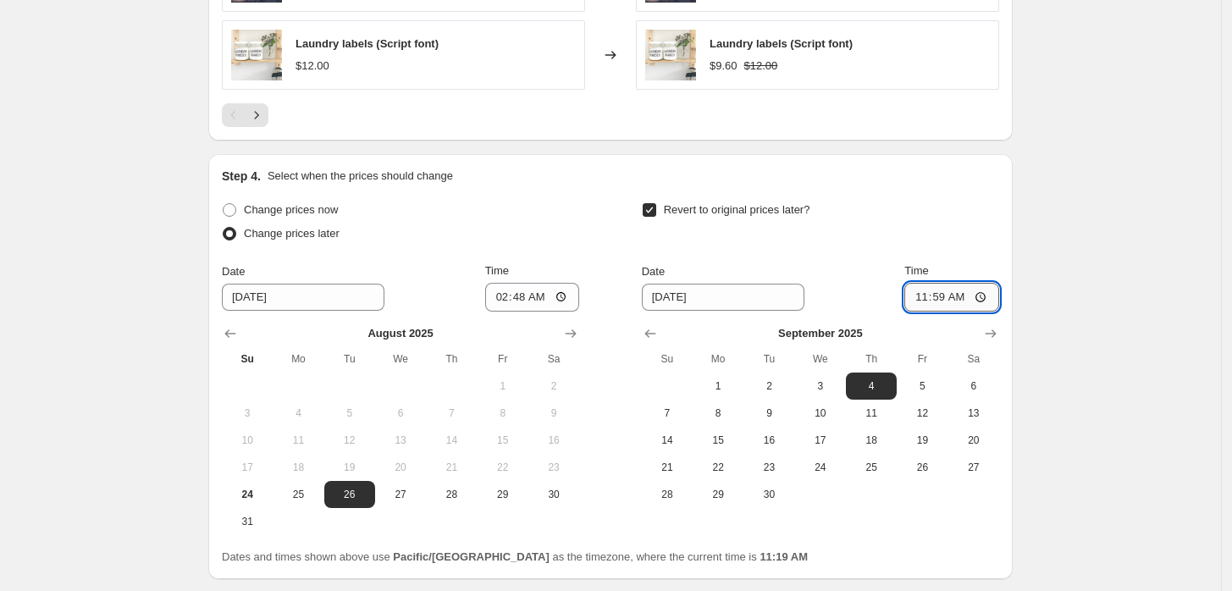
type input "23:59"
click at [969, 246] on div "Revert to original prices later?" at bounding box center [820, 223] width 357 height 51
click at [894, 541] on div "Change prices now Change prices later Date 8/26/2025 Time 02:48 August 2025 Su …" at bounding box center [611, 382] width 778 height 368
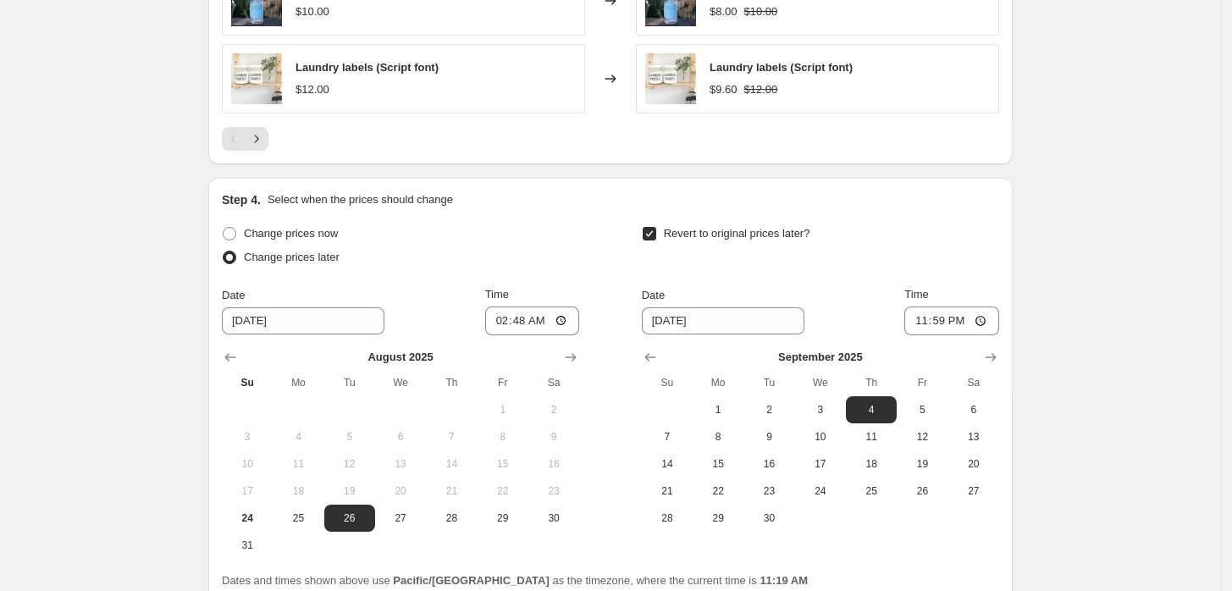
scroll to position [1470, 0]
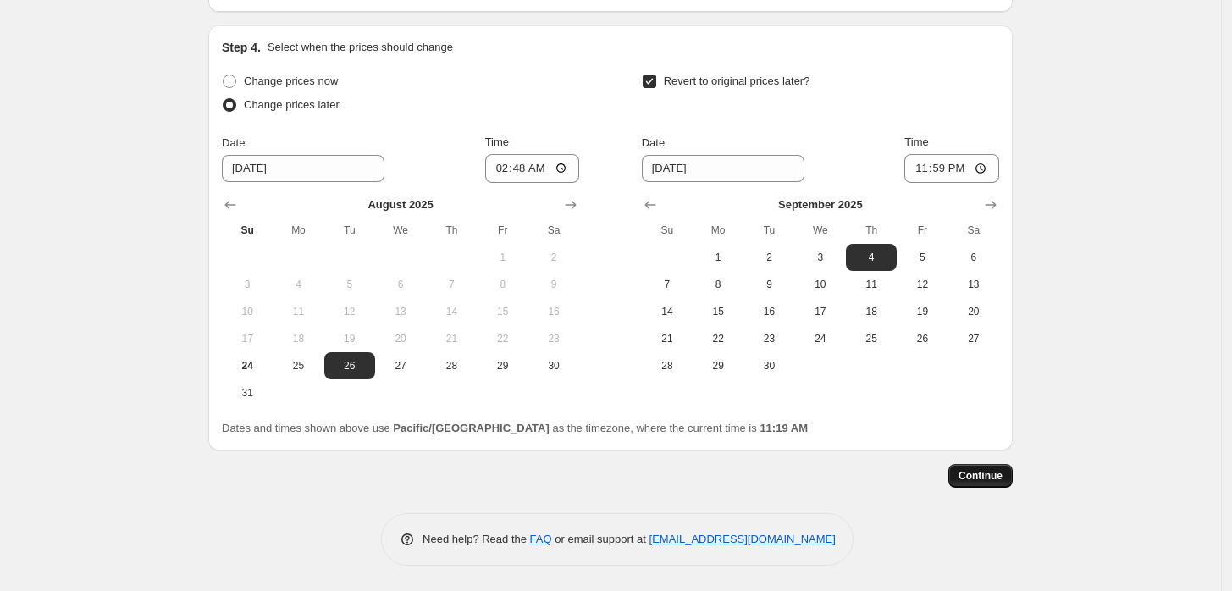
click at [966, 479] on span "Continue" at bounding box center [981, 476] width 44 height 14
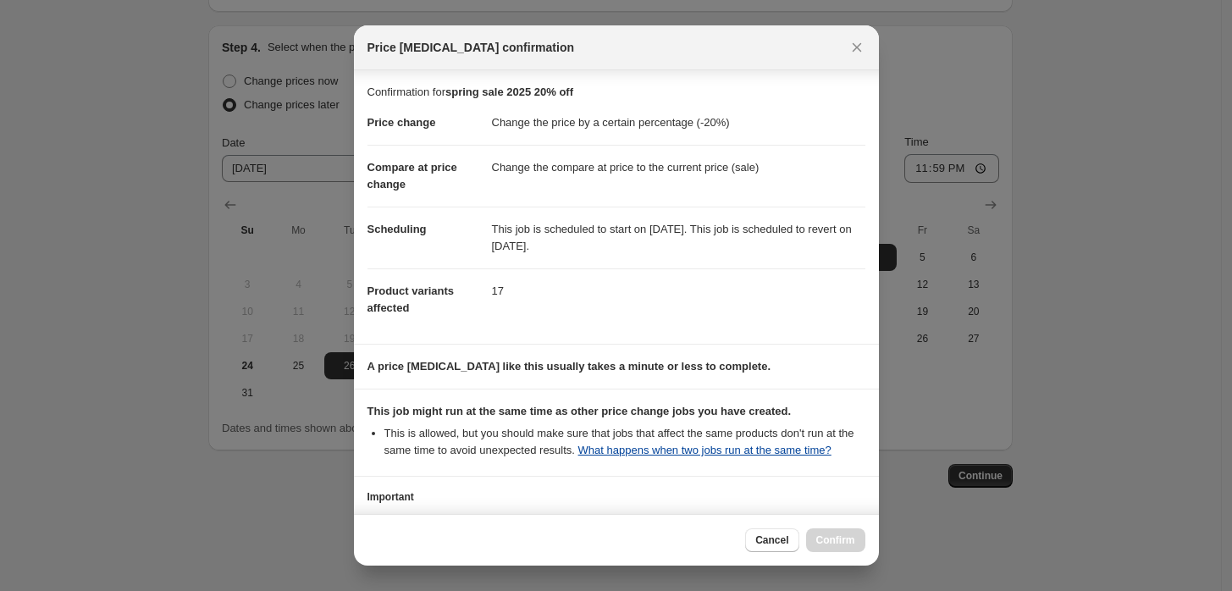
scroll to position [117, 0]
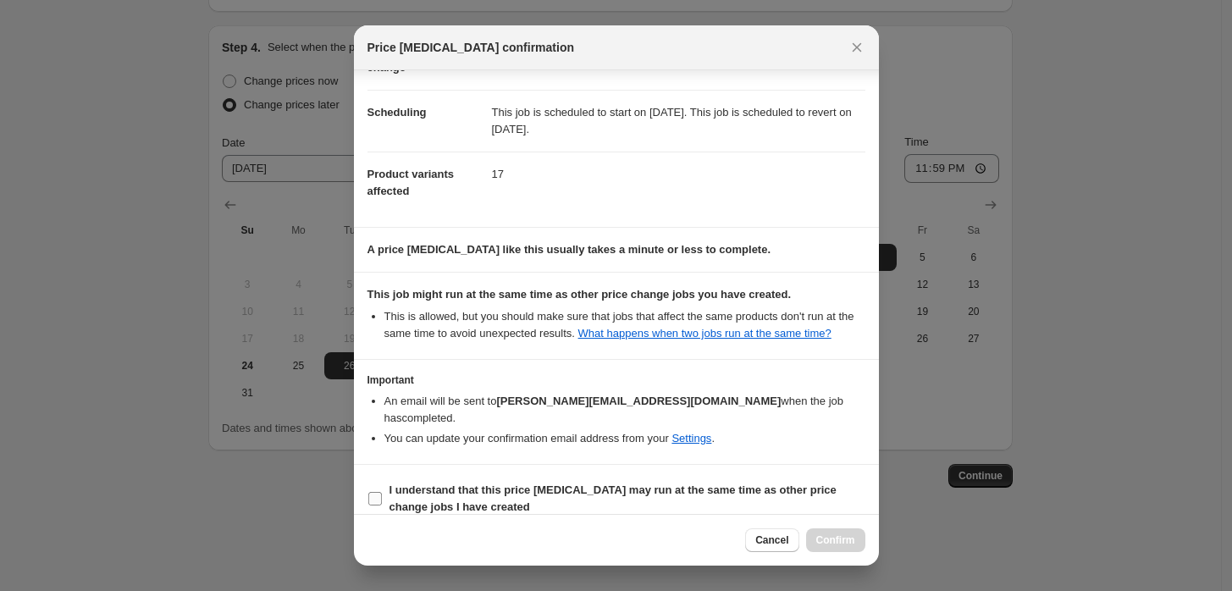
click at [383, 479] on label "I understand that this price change job may run at the same time as other price…" at bounding box center [617, 499] width 498 height 41
click at [382, 492] on input "I understand that this price change job may run at the same time as other price…" at bounding box center [375, 499] width 14 height 14
checkbox input "true"
click at [840, 544] on span "Confirm" at bounding box center [836, 541] width 39 height 14
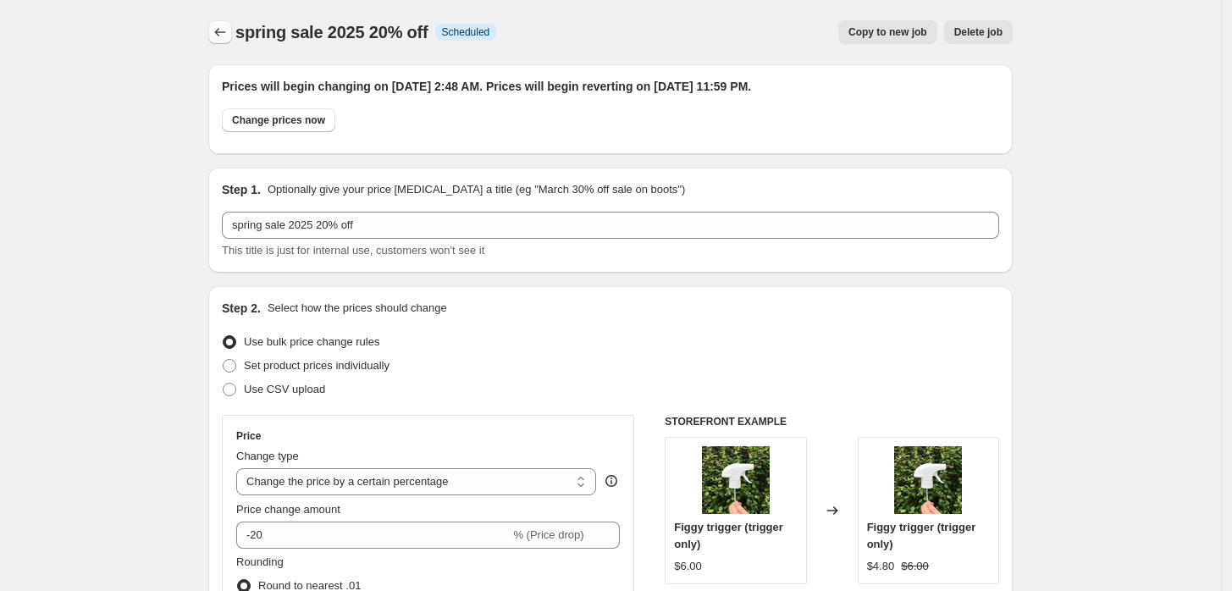
click at [220, 37] on icon "Price change jobs" at bounding box center [220, 32] width 17 height 17
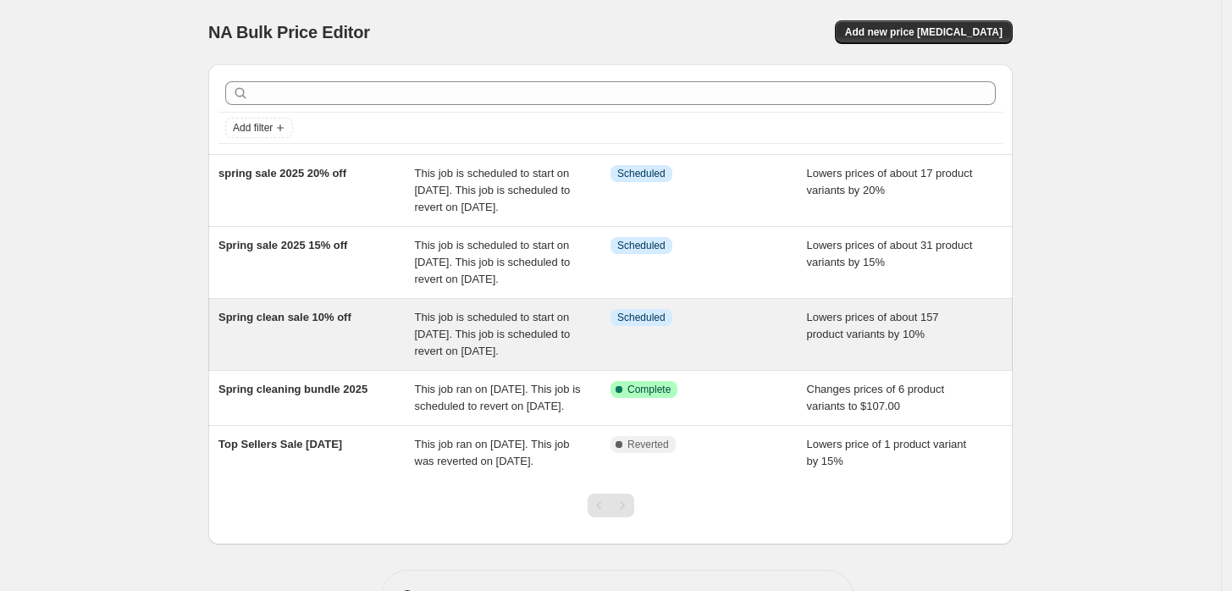
click at [294, 324] on span "Spring clean sale 10% off" at bounding box center [285, 317] width 133 height 13
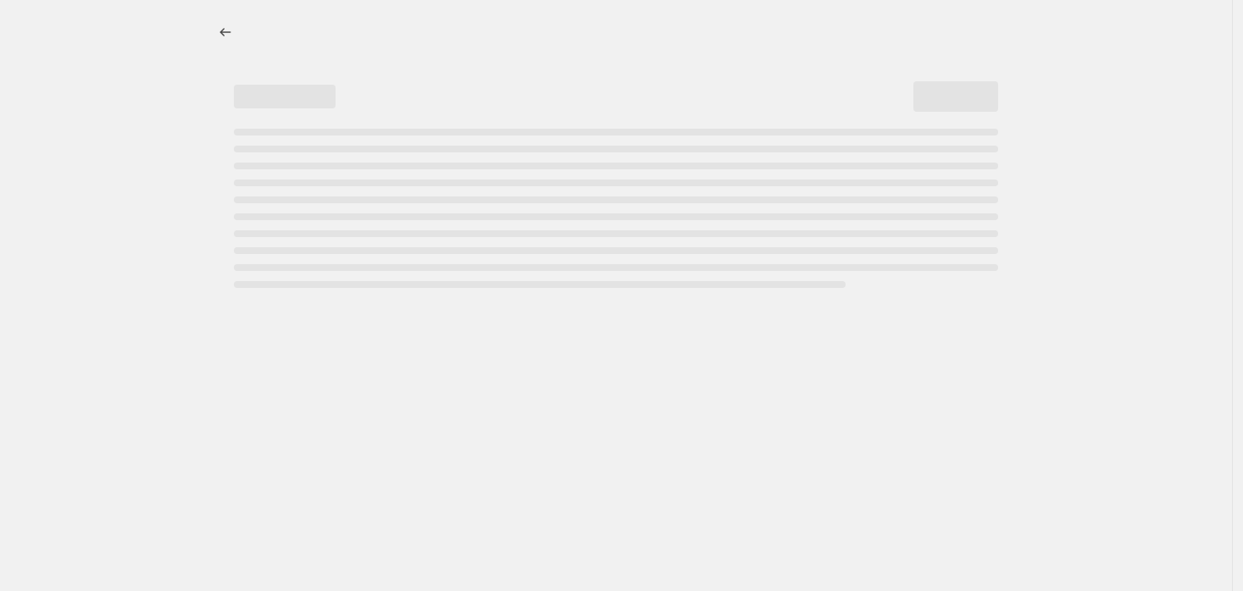
select select "percentage"
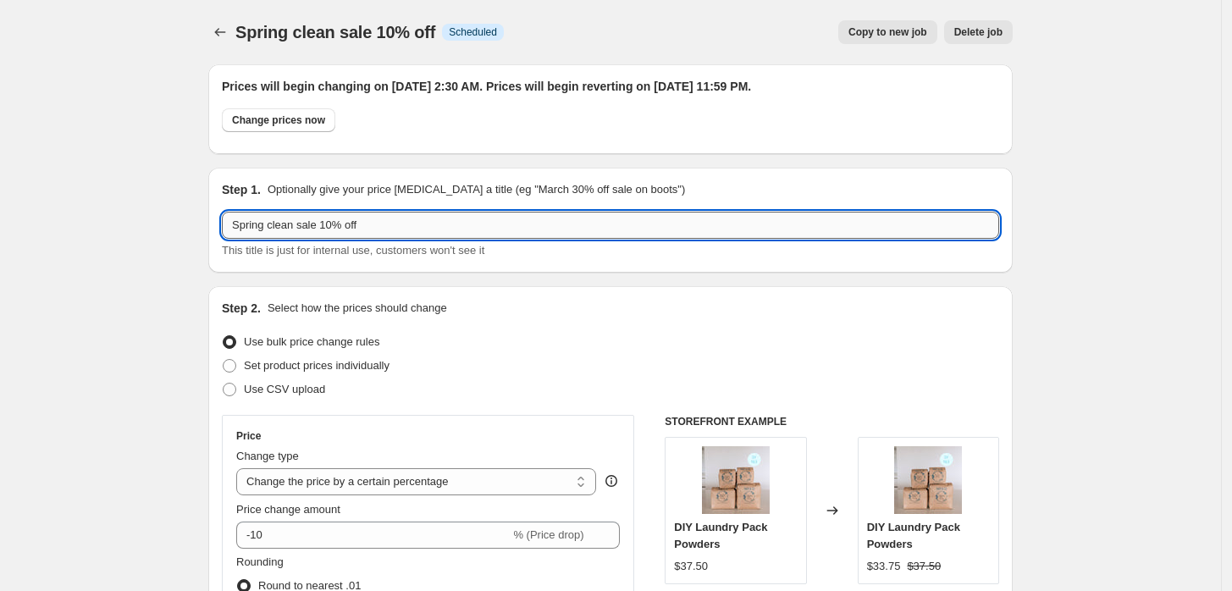
click at [298, 225] on input "Spring clean sale 10% off" at bounding box center [611, 225] width 778 height 27
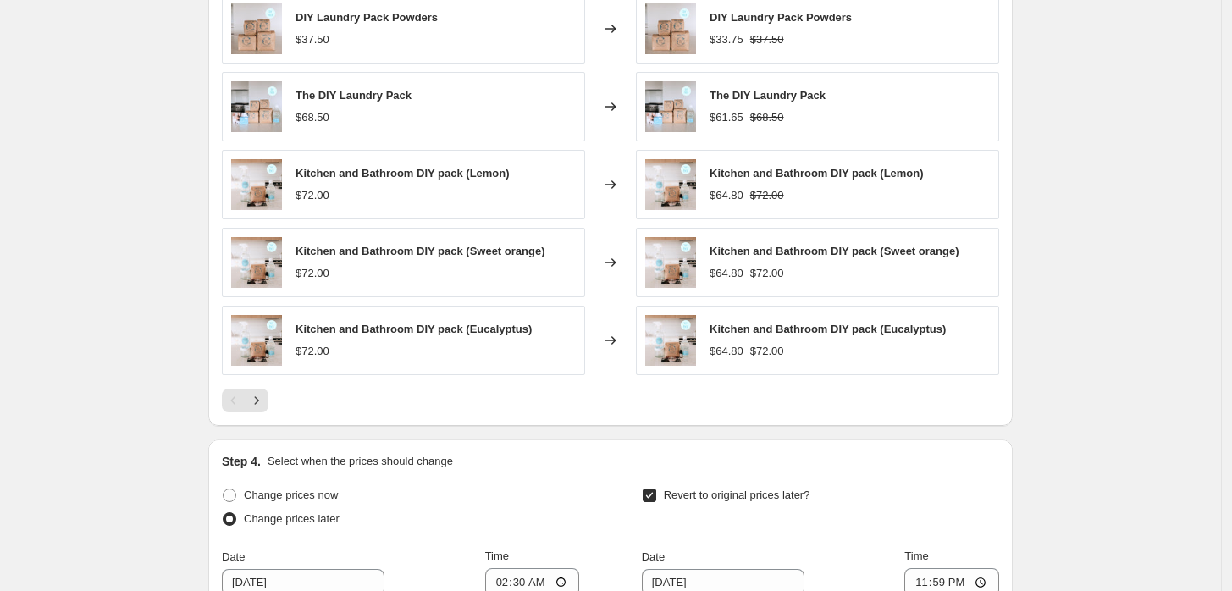
scroll to position [1573, 0]
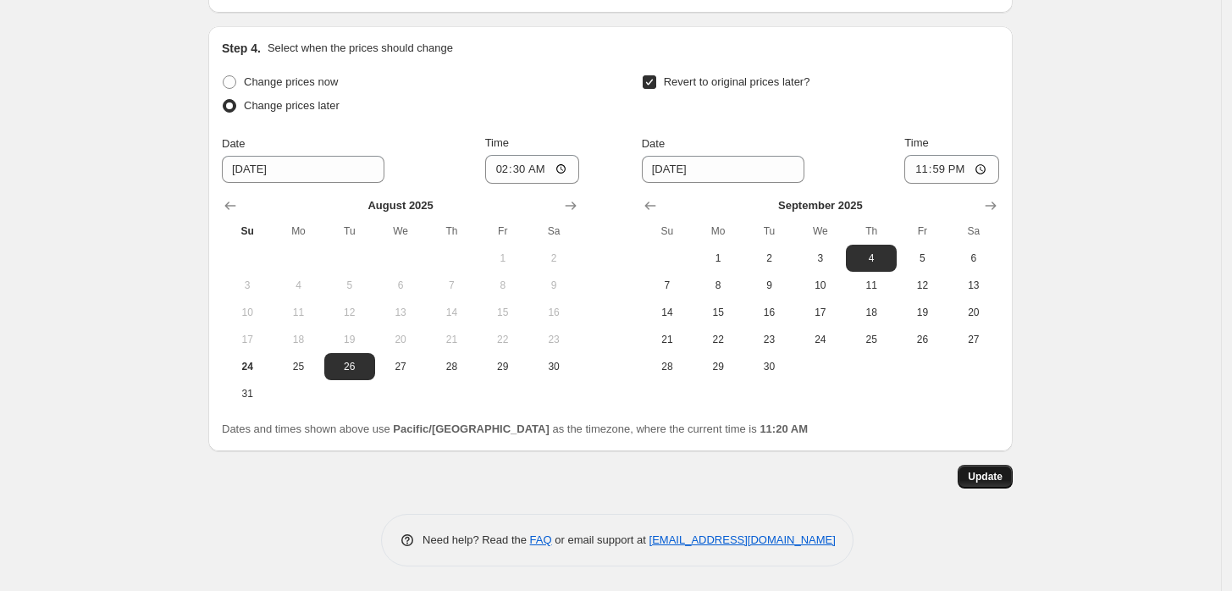
type input "Spring sale 10% off"
click at [998, 471] on span "Update" at bounding box center [985, 477] width 35 height 14
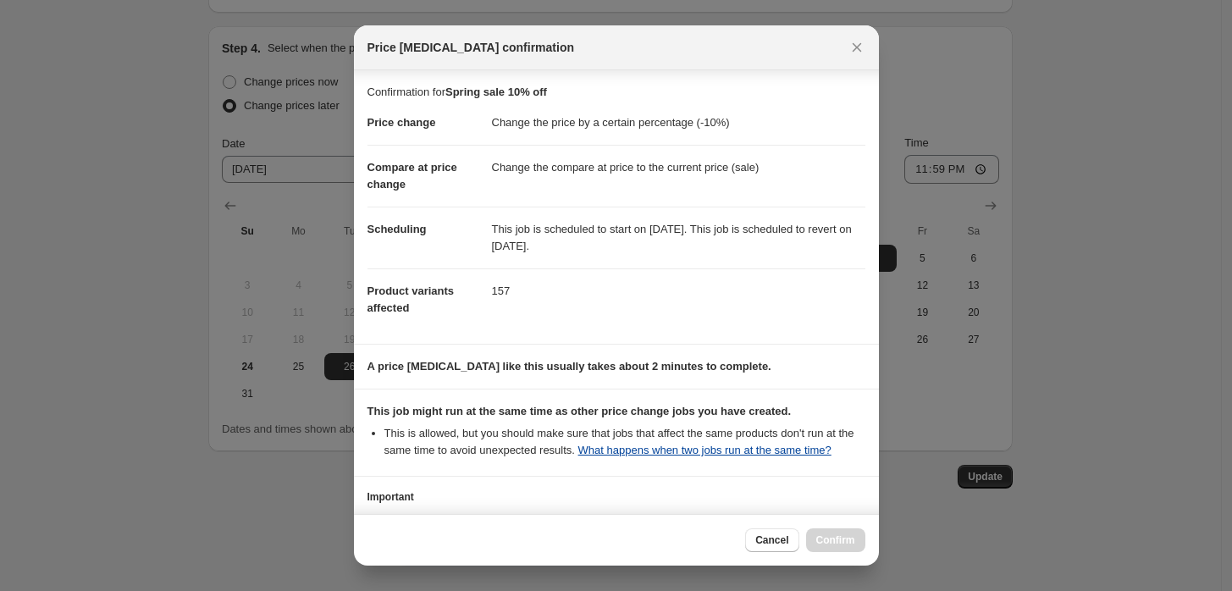
scroll to position [117, 0]
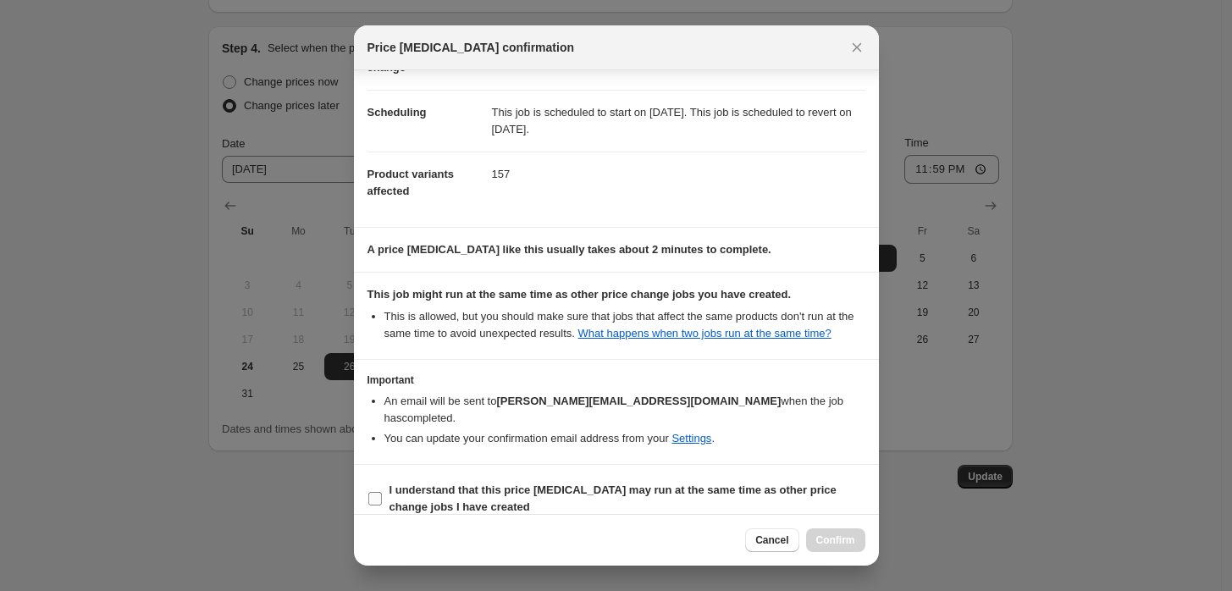
drag, startPoint x: 375, startPoint y: 478, endPoint x: 441, endPoint y: 485, distance: 66.4
click at [379, 492] on input "I understand that this price change job may run at the same time as other price…" at bounding box center [375, 499] width 14 height 14
checkbox input "true"
click at [849, 540] on span "Confirm" at bounding box center [836, 541] width 39 height 14
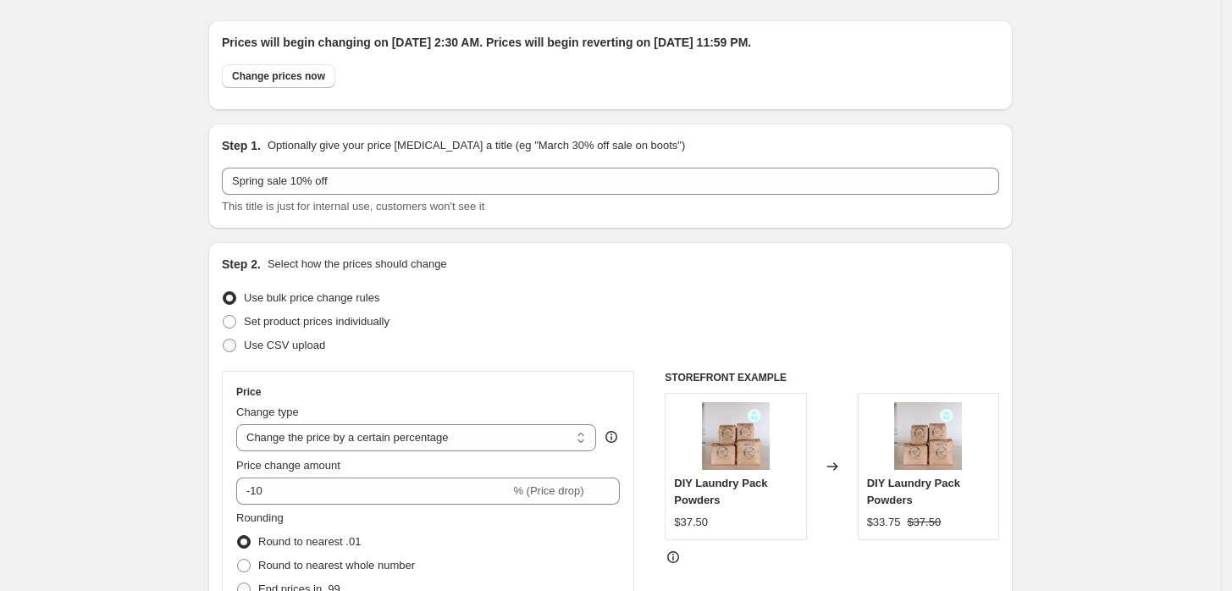
scroll to position [0, 0]
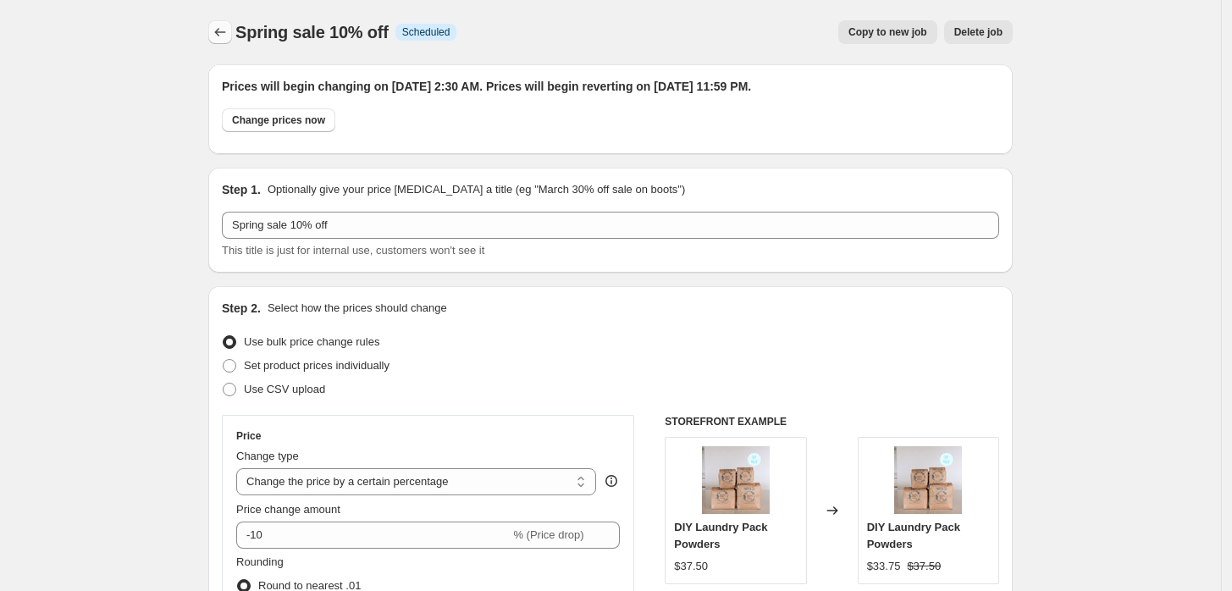
click at [217, 32] on icon "Price change jobs" at bounding box center [220, 32] width 17 height 17
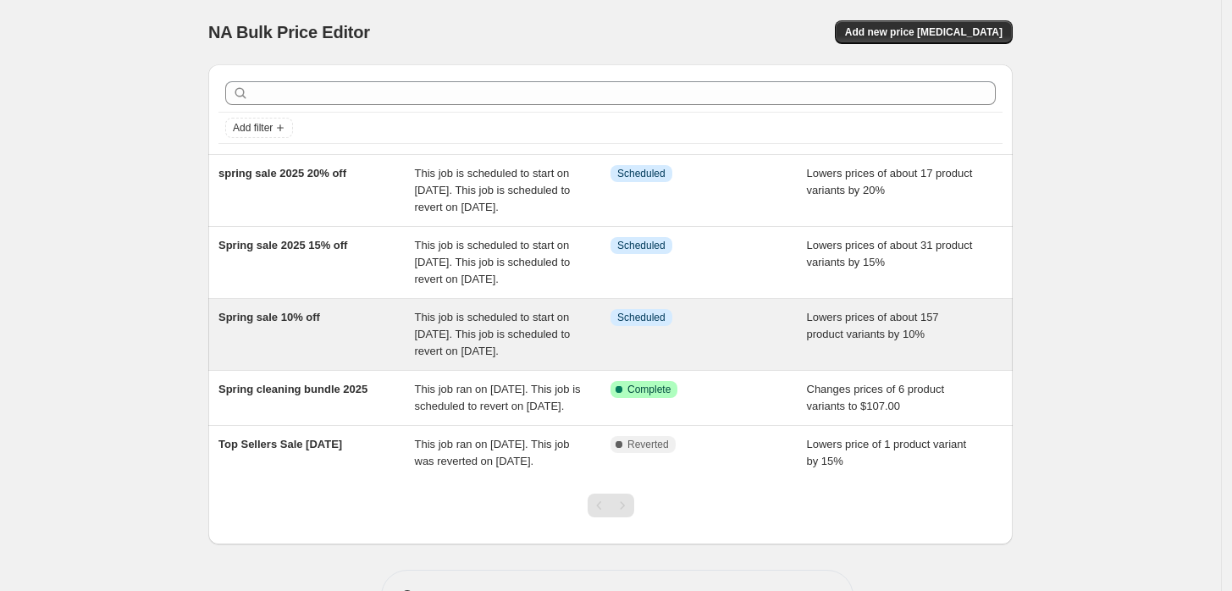
click at [291, 324] on span "Spring sale 10% off" at bounding box center [270, 317] width 102 height 13
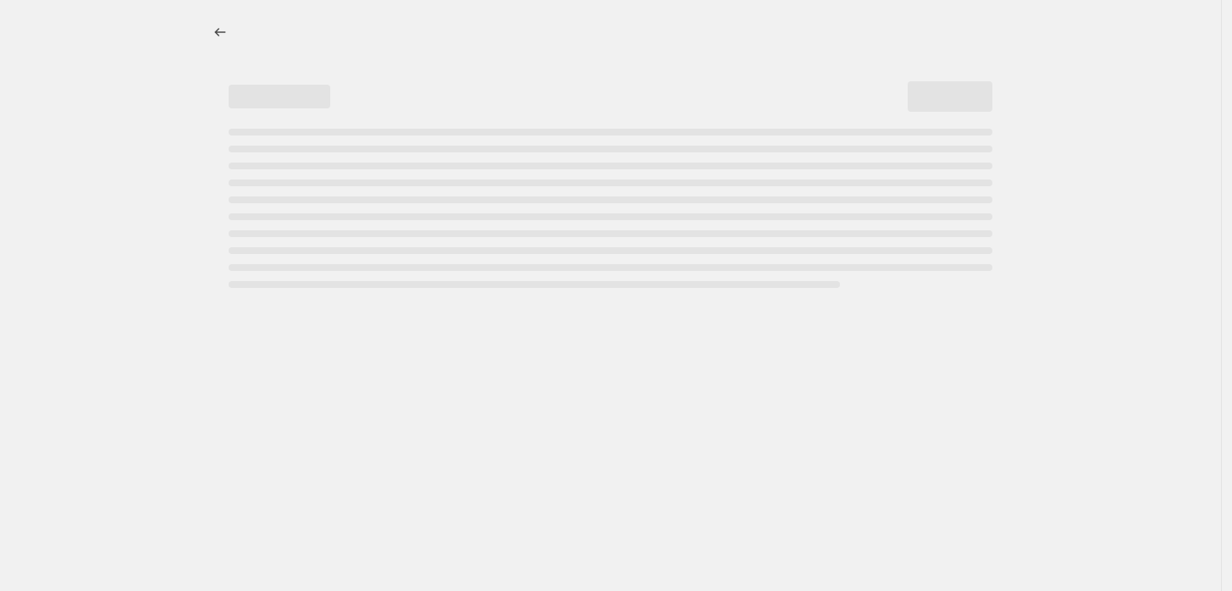
select select "percentage"
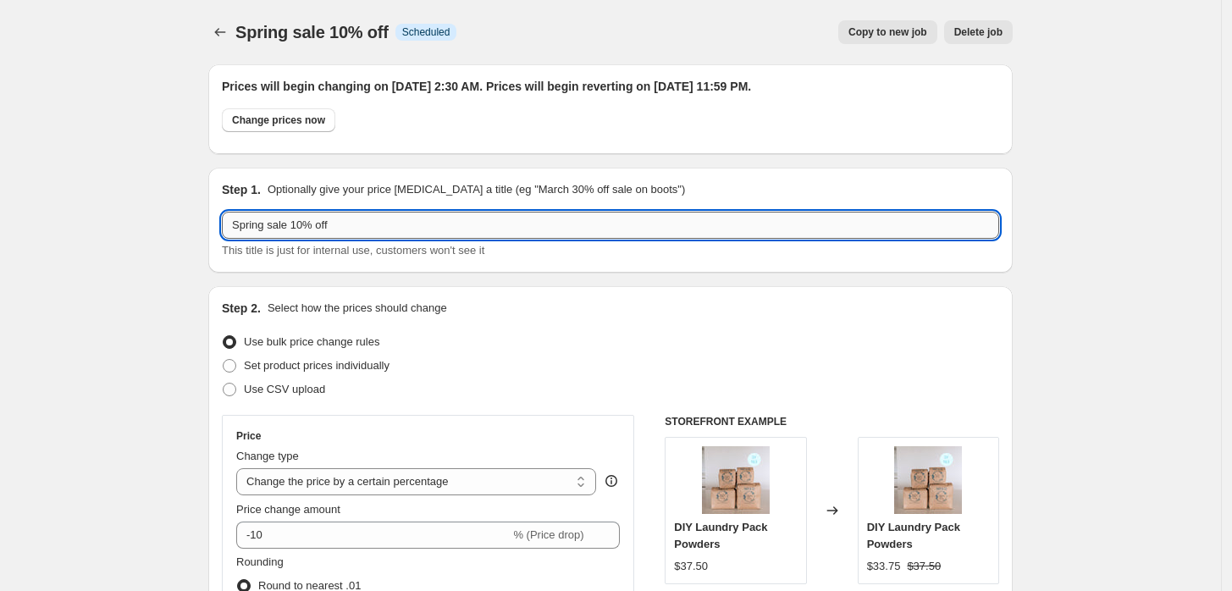
click at [295, 225] on input "Spring sale 10% off" at bounding box center [611, 225] width 778 height 27
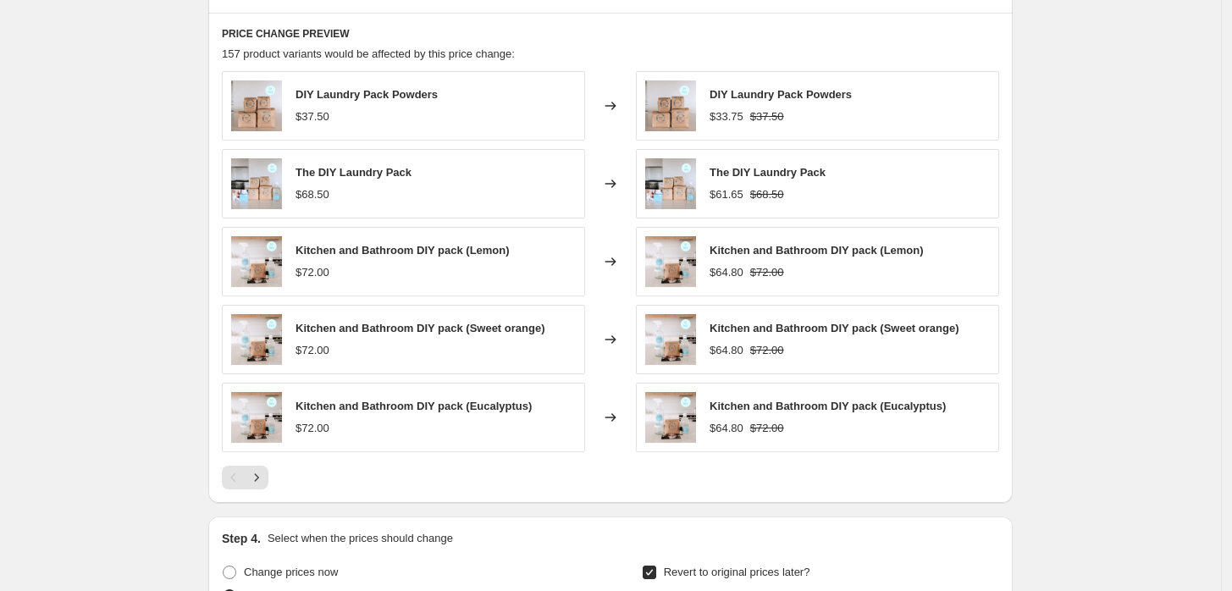
scroll to position [1573, 0]
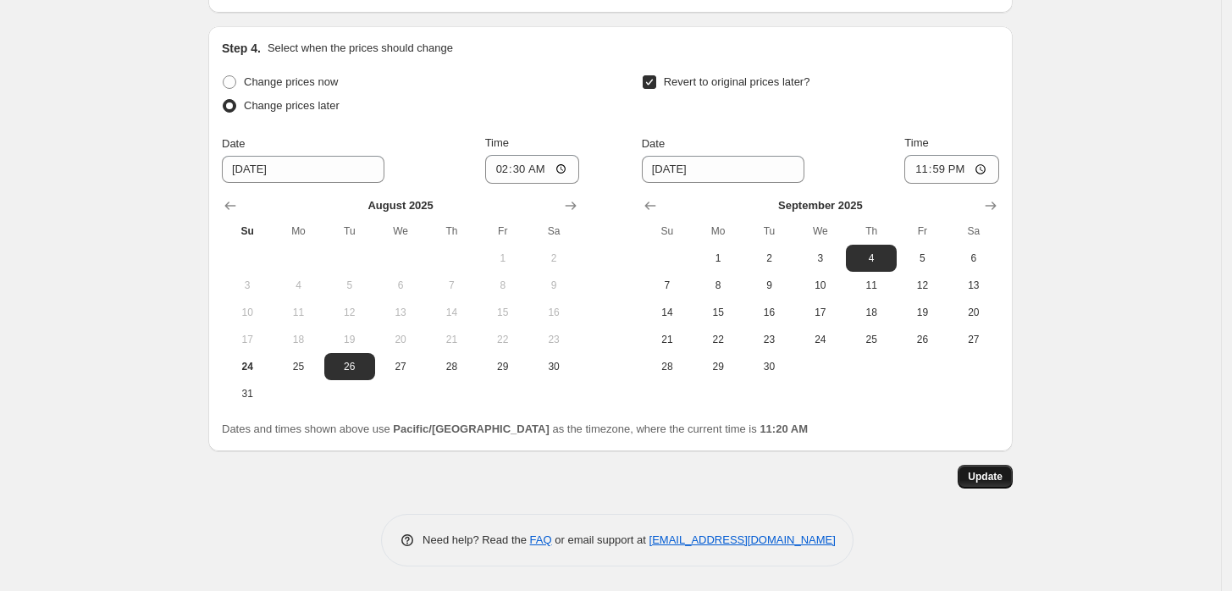
type input "Spring sale 2025 10% off"
click at [999, 475] on span "Update" at bounding box center [985, 477] width 35 height 14
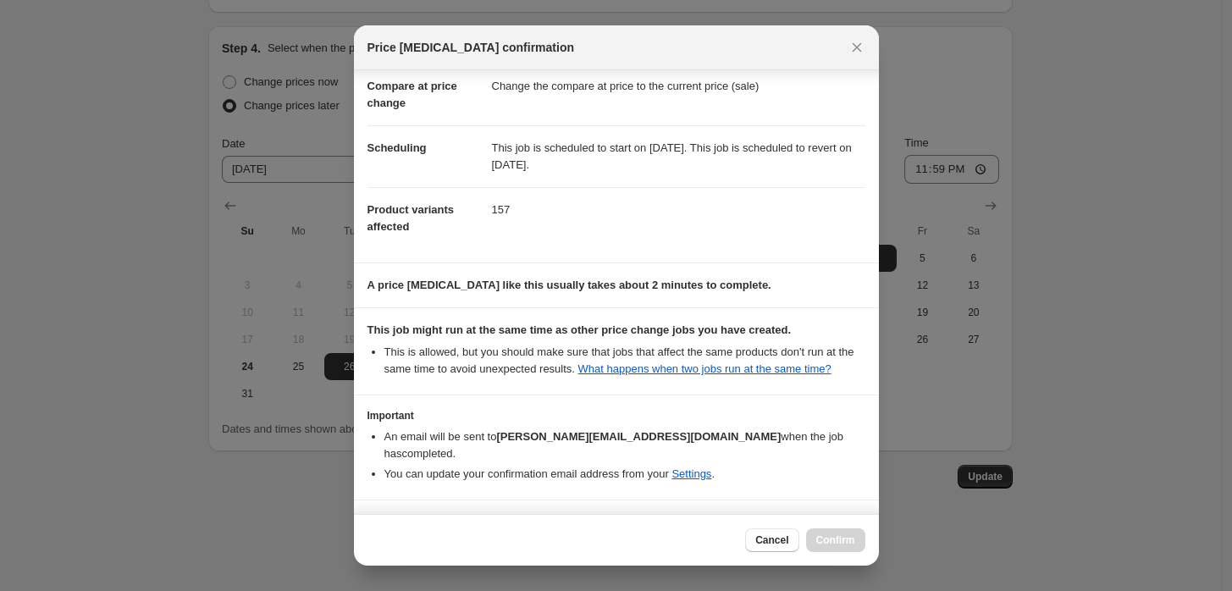
scroll to position [117, 0]
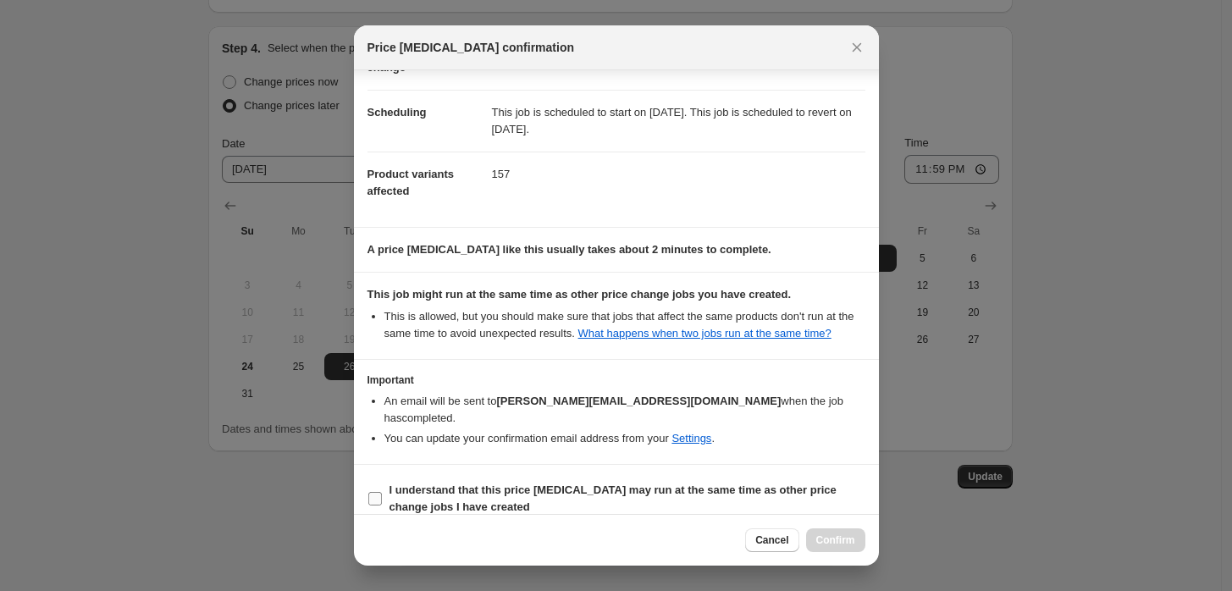
drag, startPoint x: 422, startPoint y: 483, endPoint x: 562, endPoint y: 497, distance: 141.3
click at [426, 484] on b "I understand that this price change job may run at the same time as other price…" at bounding box center [613, 499] width 447 height 30
drag, startPoint x: 377, startPoint y: 474, endPoint x: 457, endPoint y: 483, distance: 80.2
click at [386, 479] on label "I understand that this price change job may run at the same time as other price…" at bounding box center [617, 499] width 498 height 41
click at [368, 491] on span ":rge:" at bounding box center [375, 498] width 15 height 15
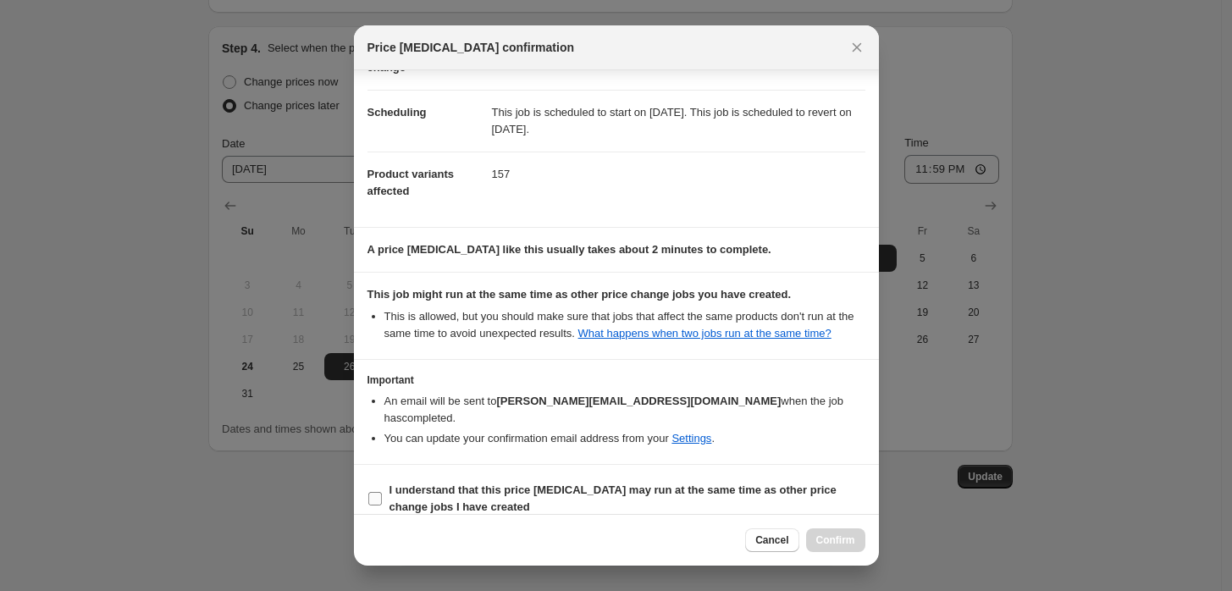
click at [368, 492] on input "I understand that this price change job may run at the same time as other price…" at bounding box center [375, 499] width 14 height 14
checkbox input "true"
click at [833, 548] on button "Confirm" at bounding box center [835, 541] width 59 height 24
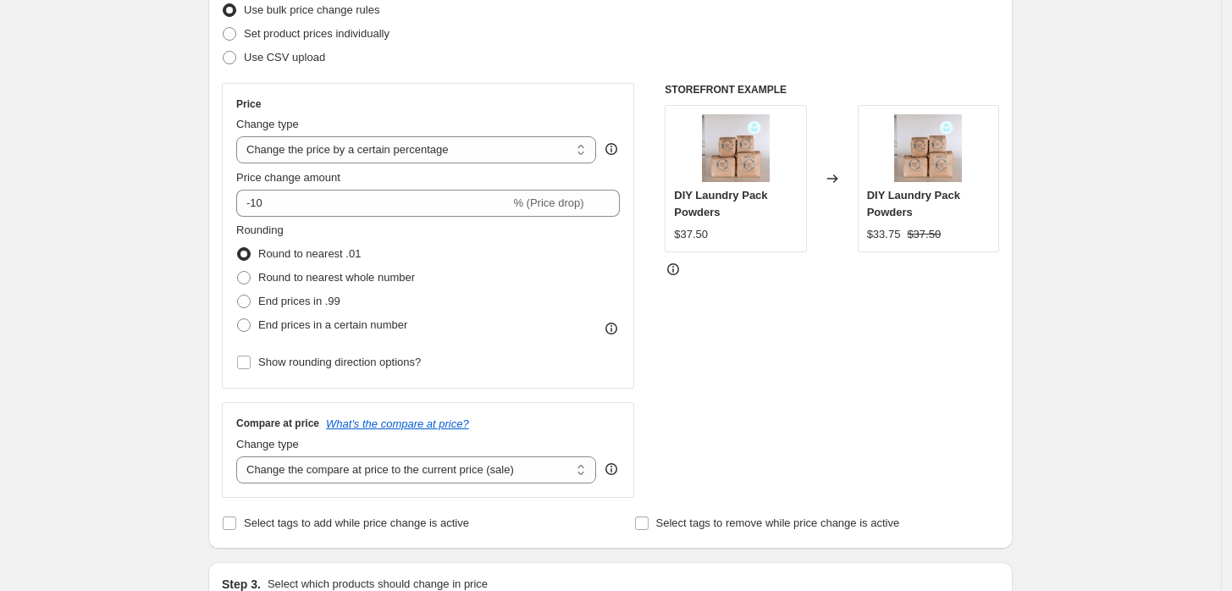
scroll to position [0, 0]
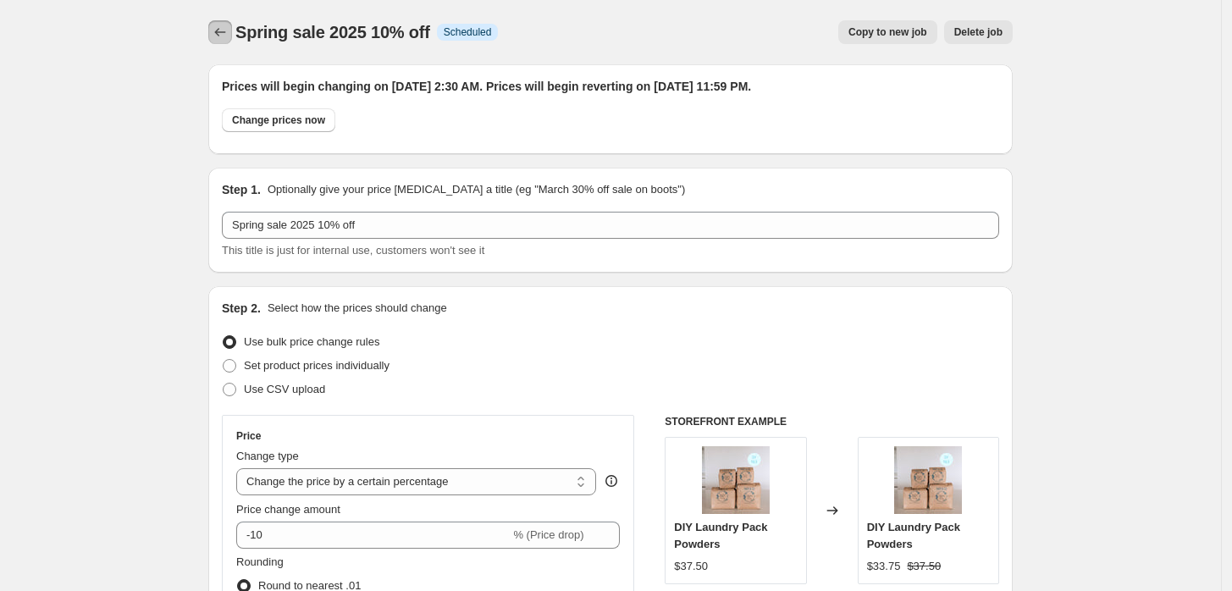
click at [232, 35] on button "Price change jobs" at bounding box center [220, 32] width 24 height 24
